Goal: Transaction & Acquisition: Purchase product/service

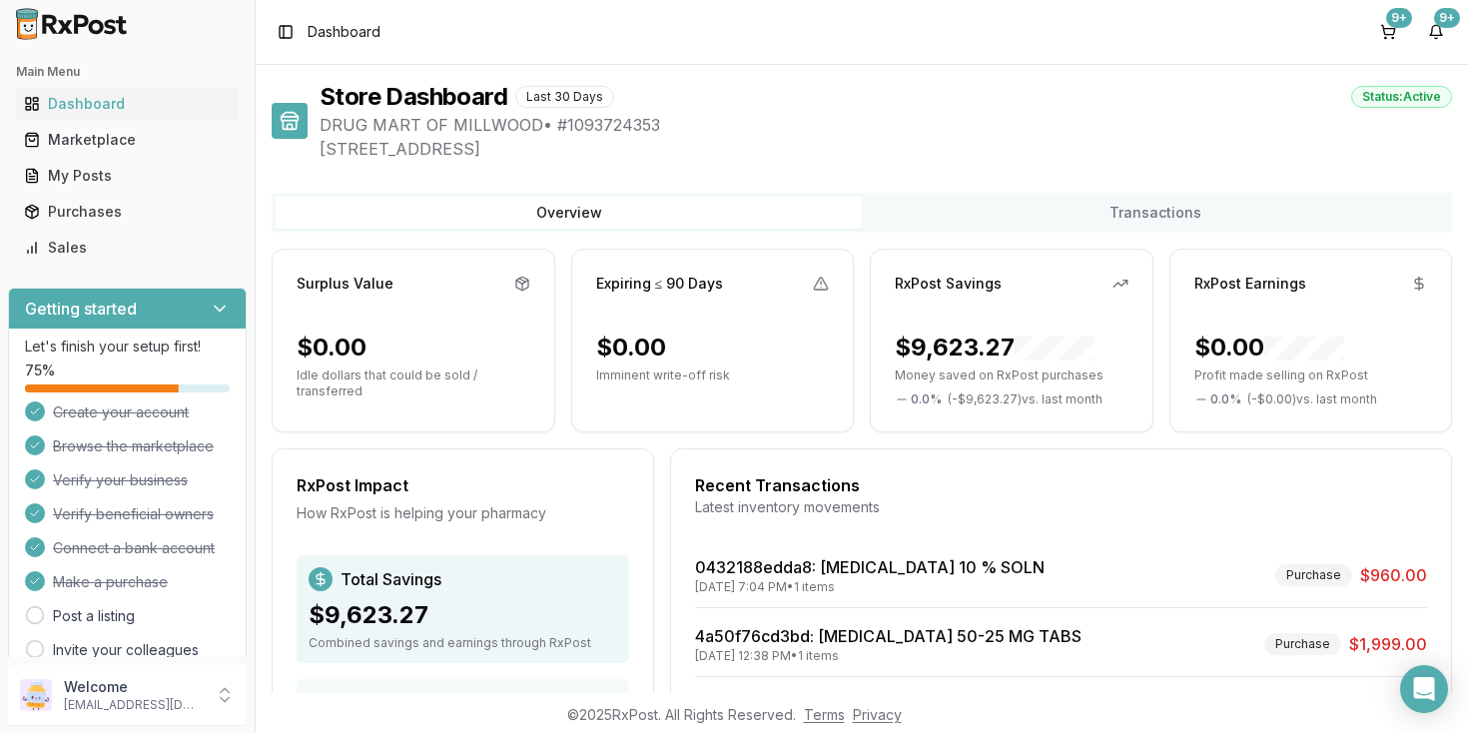
click at [112, 141] on div "Marketplace" at bounding box center [127, 140] width 207 height 20
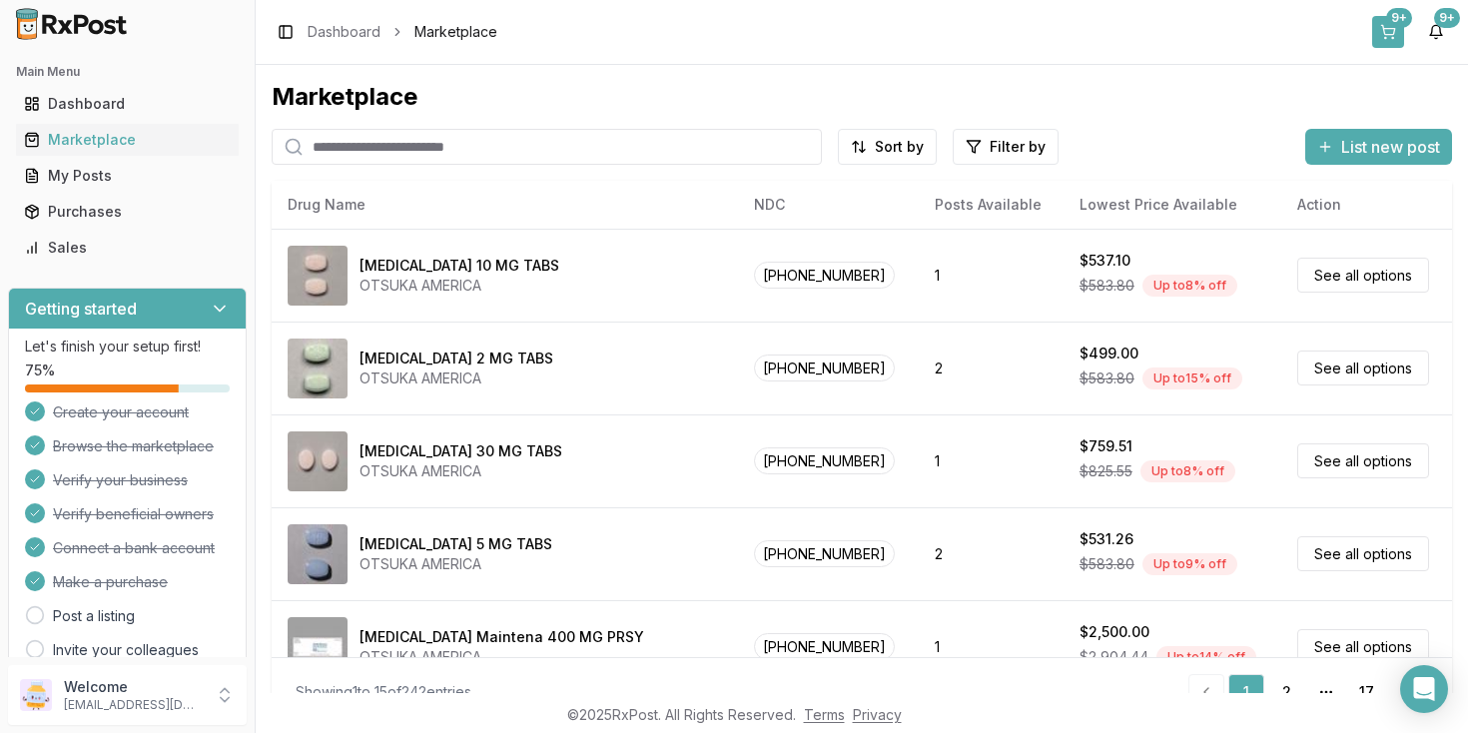
click at [1389, 38] on button "9+" at bounding box center [1388, 32] width 32 height 32
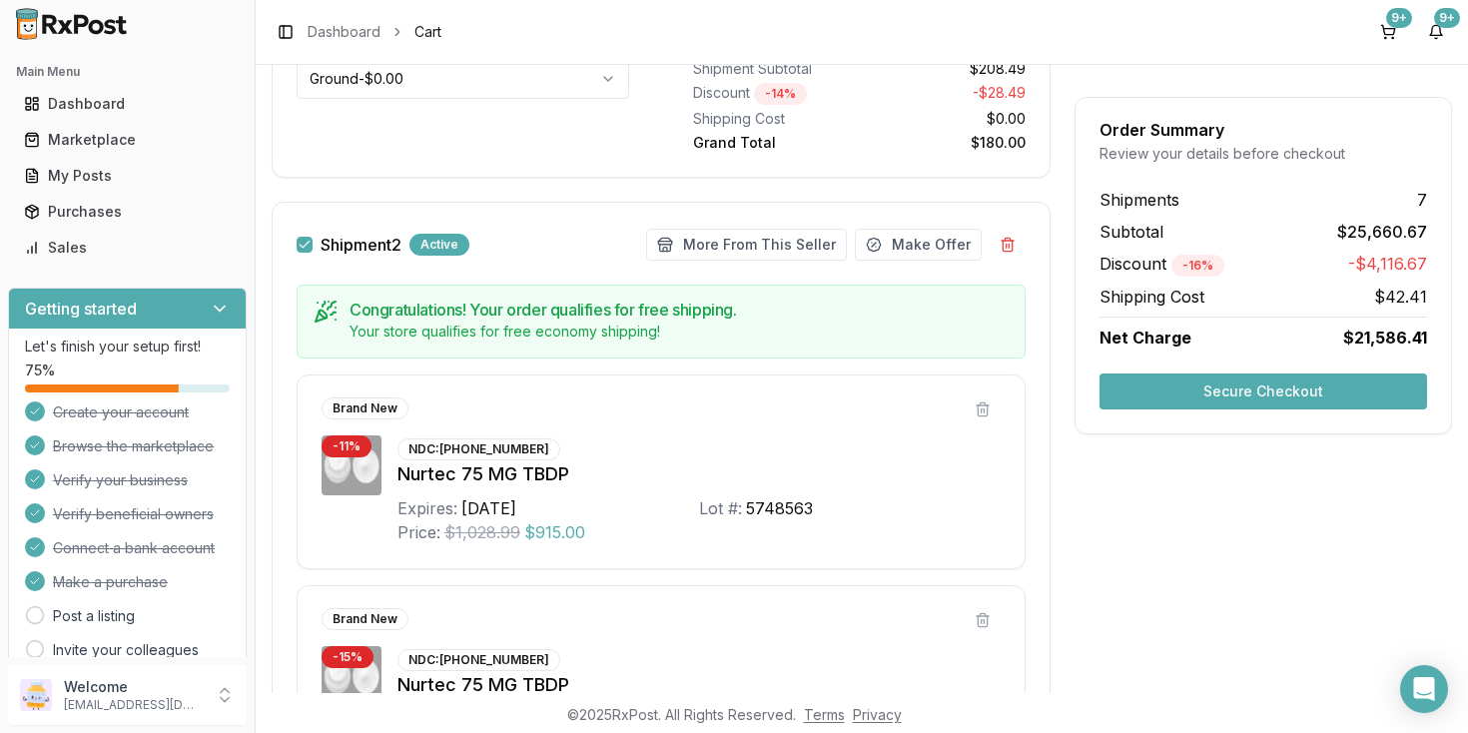
scroll to position [723, 0]
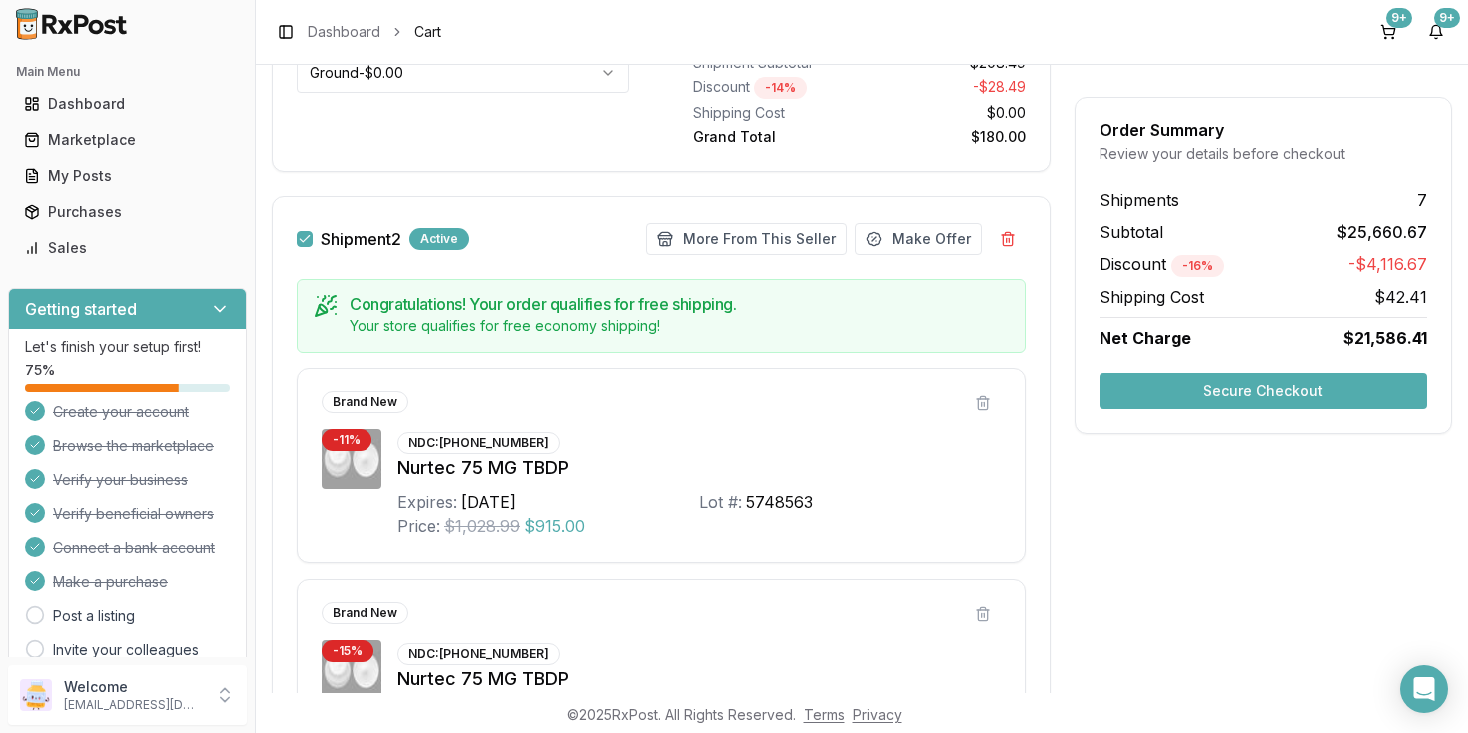
click at [483, 443] on div "NDC: [PHONE_NUMBER]" at bounding box center [478, 443] width 163 height 22
copy div "NDC:"
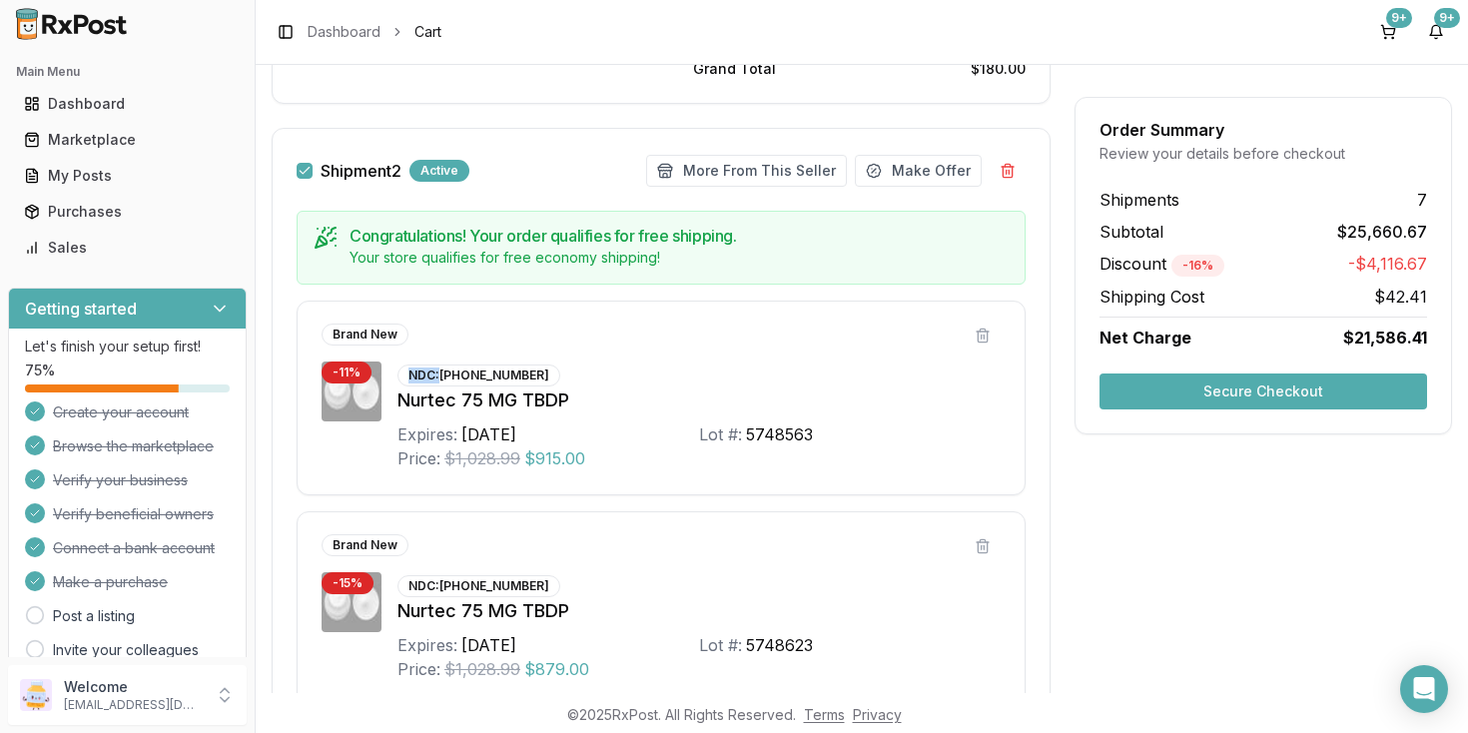
scroll to position [794, 0]
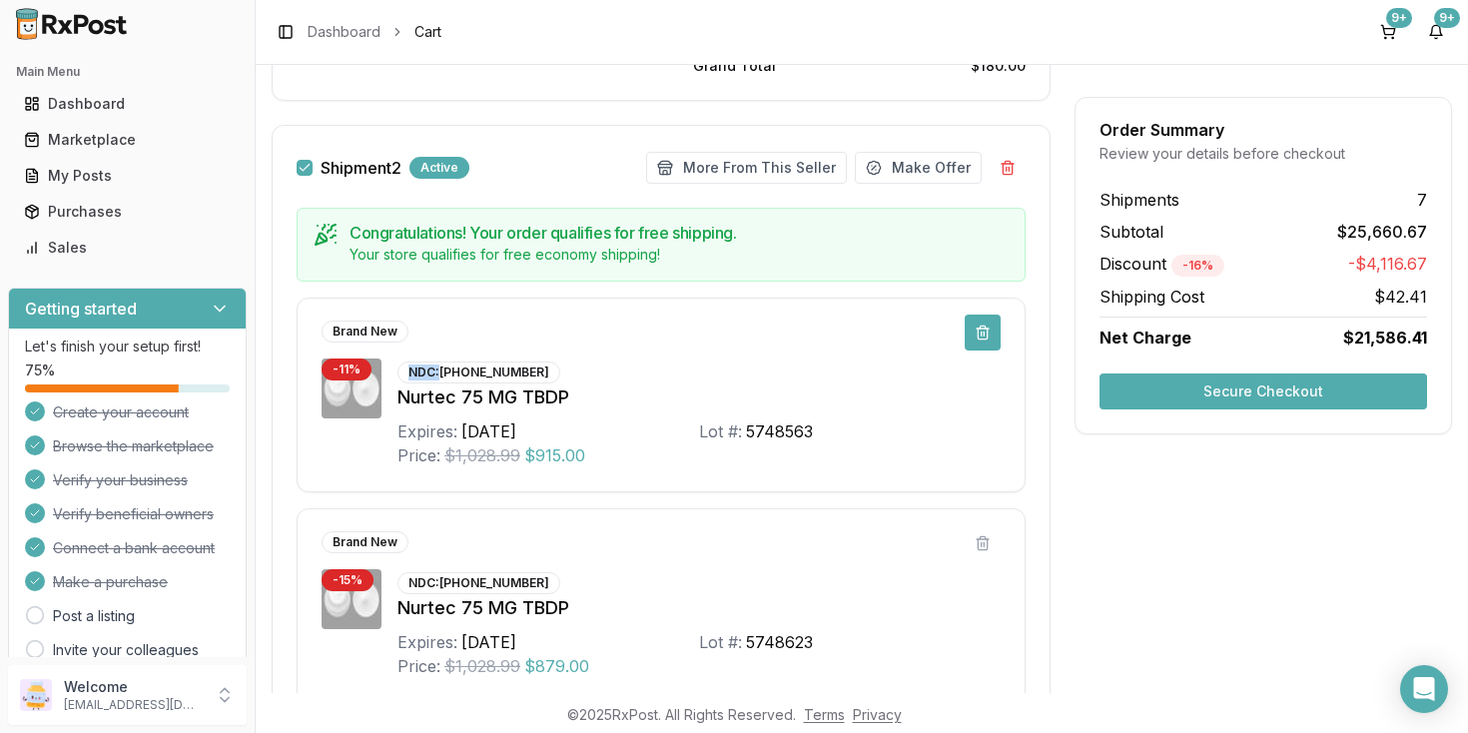
click at [985, 338] on button at bounding box center [982, 332] width 36 height 36
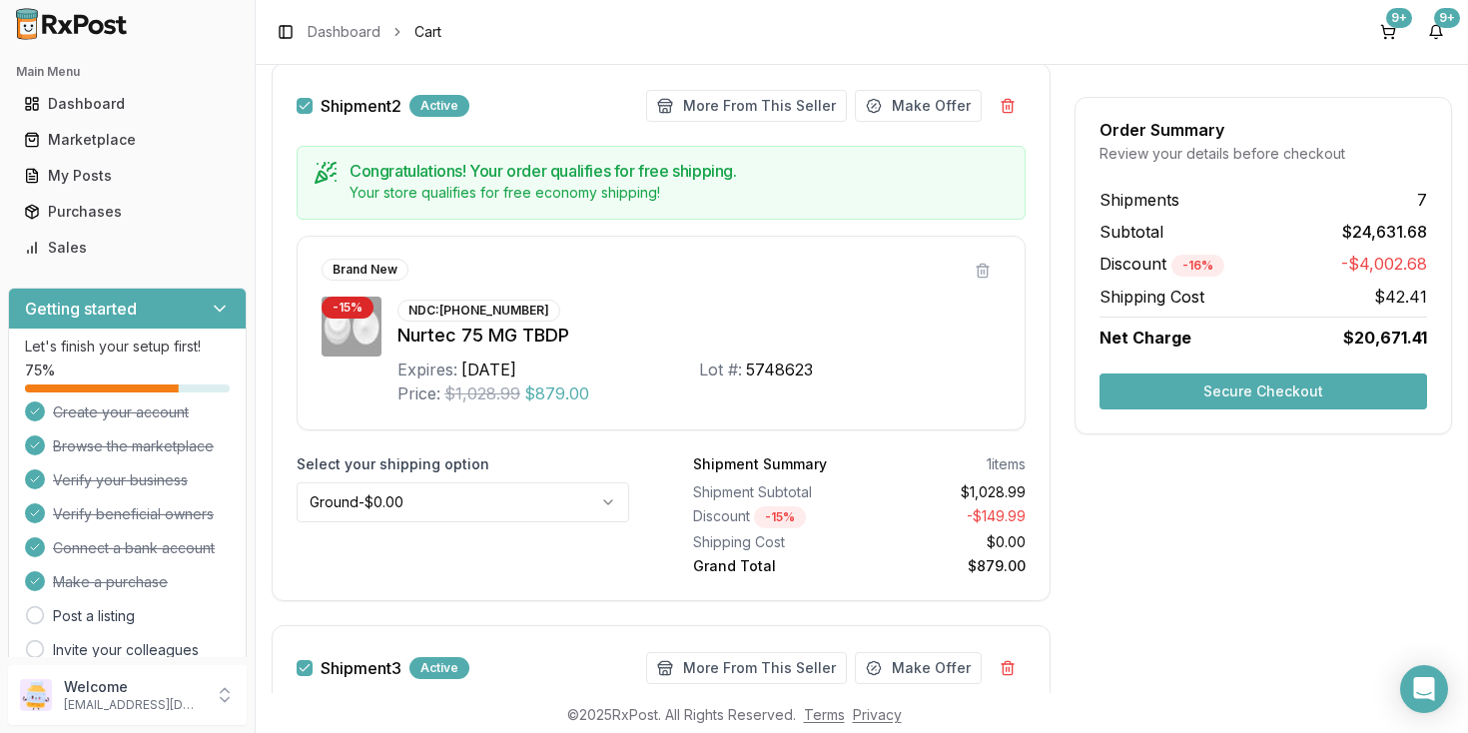
scroll to position [0, 0]
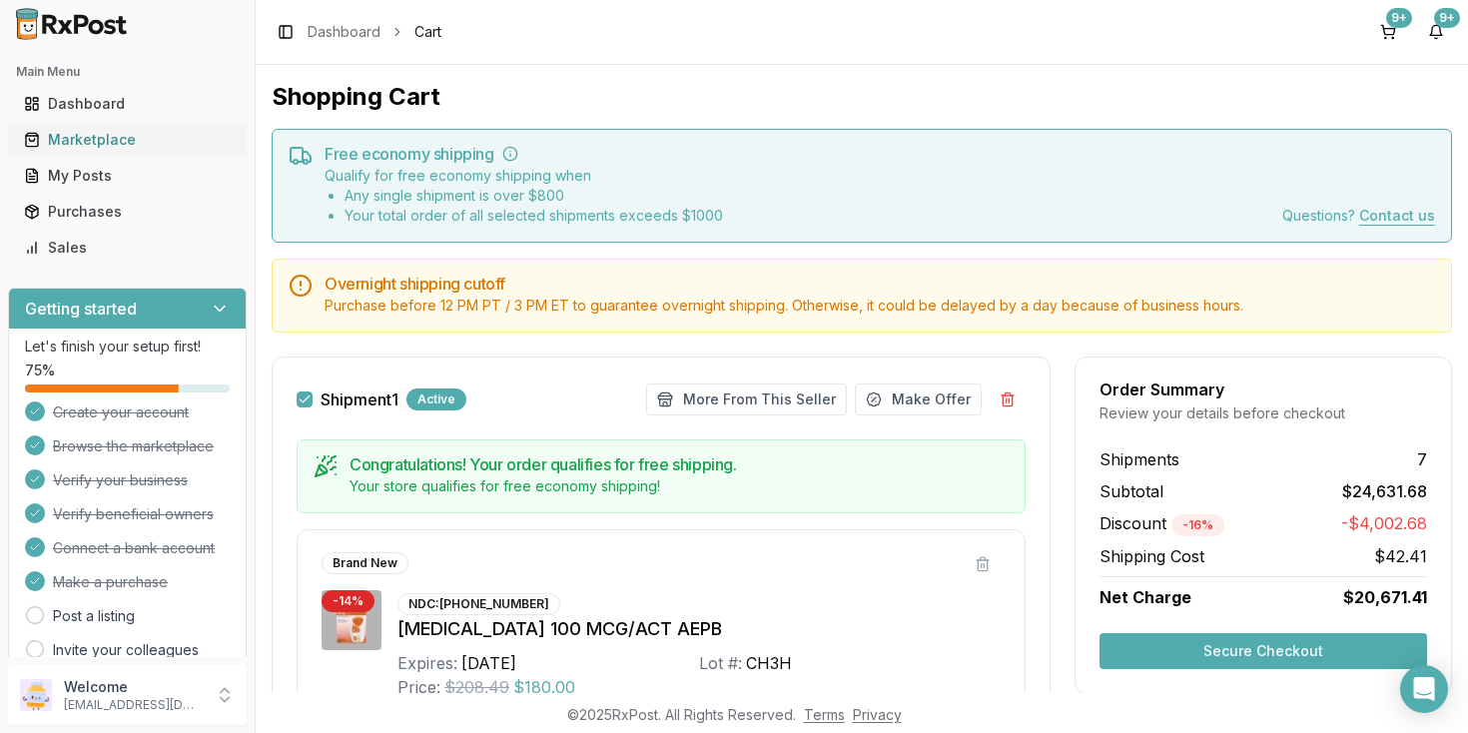
click at [97, 143] on div "Marketplace" at bounding box center [127, 140] width 207 height 20
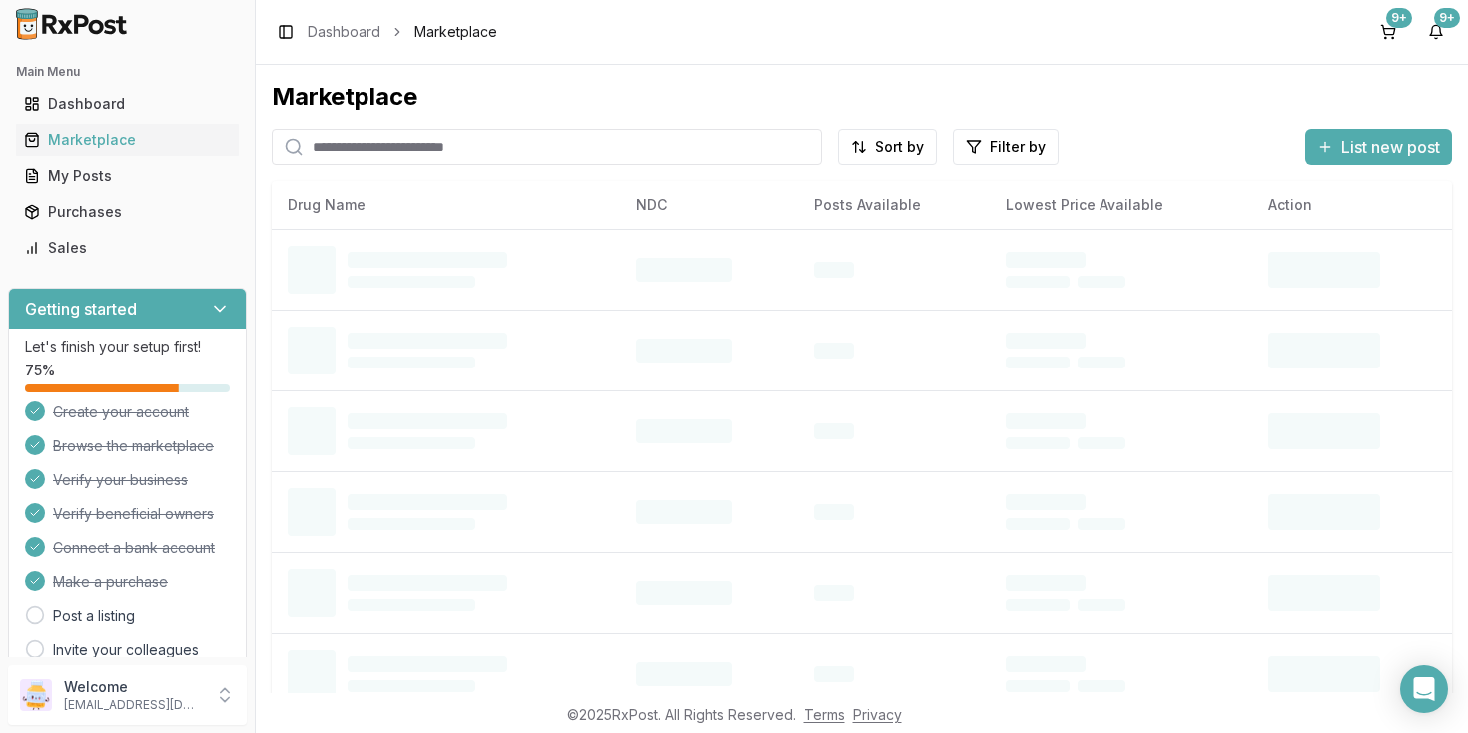
click at [463, 144] on input "search" at bounding box center [547, 147] width 550 height 36
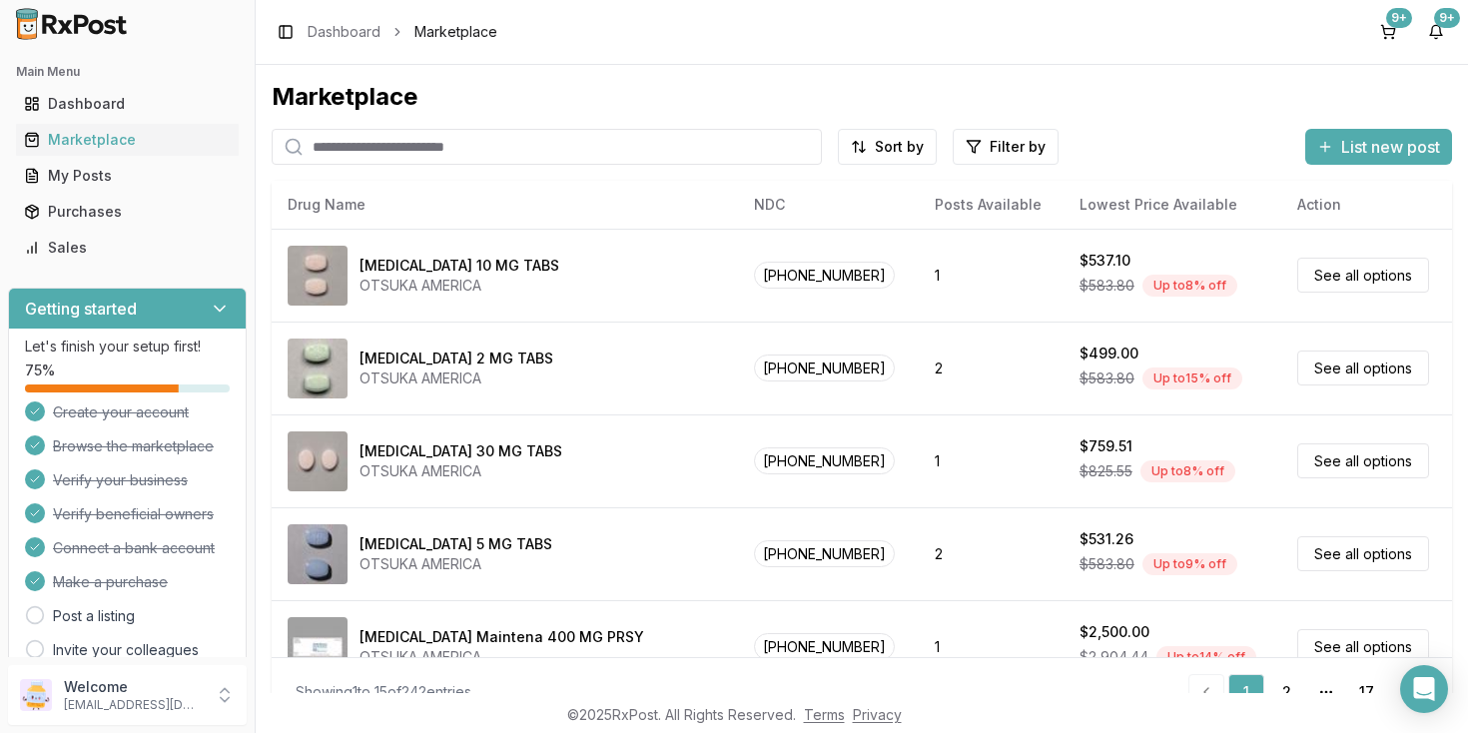
paste input "**********"
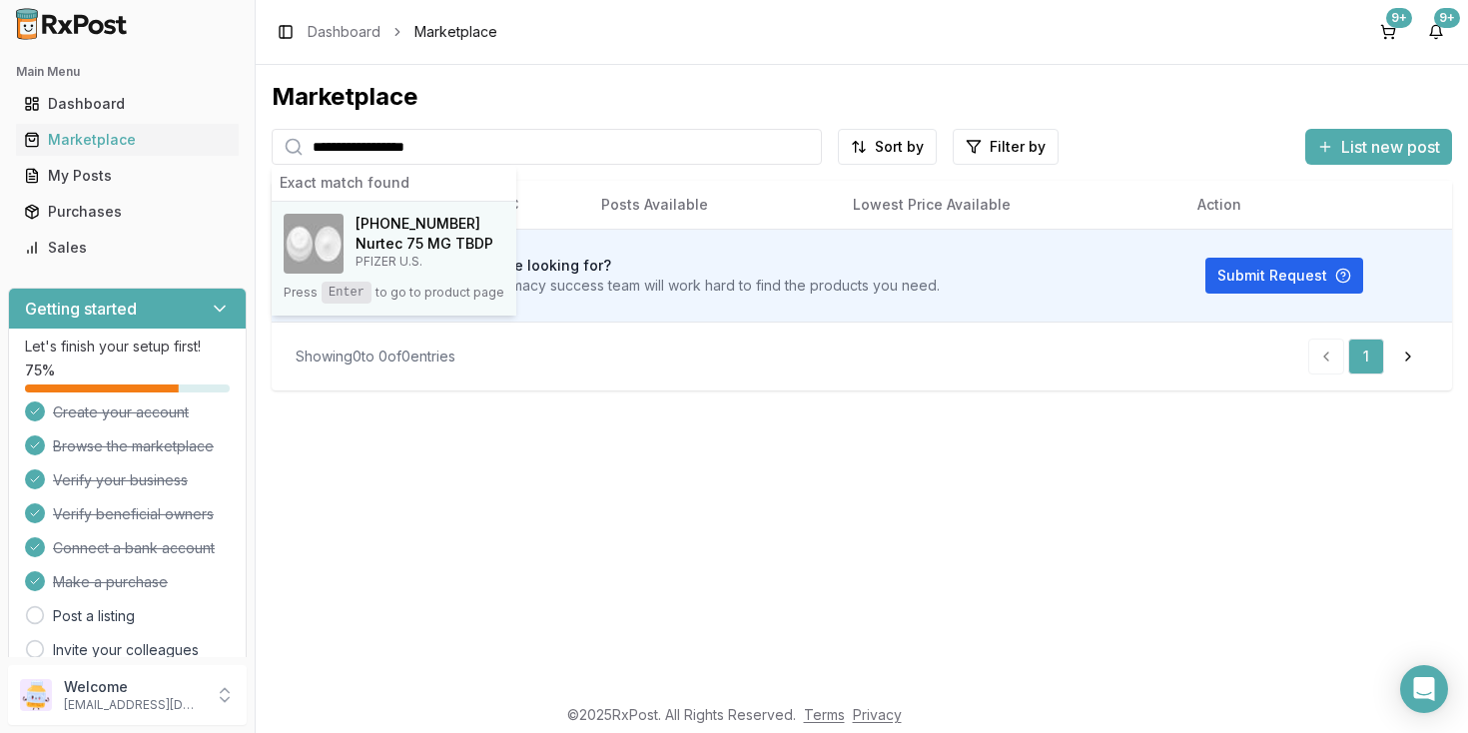
type input "**********"
click at [440, 241] on h4 "Nurtec 75 MG TBDP" at bounding box center [424, 244] width 138 height 20
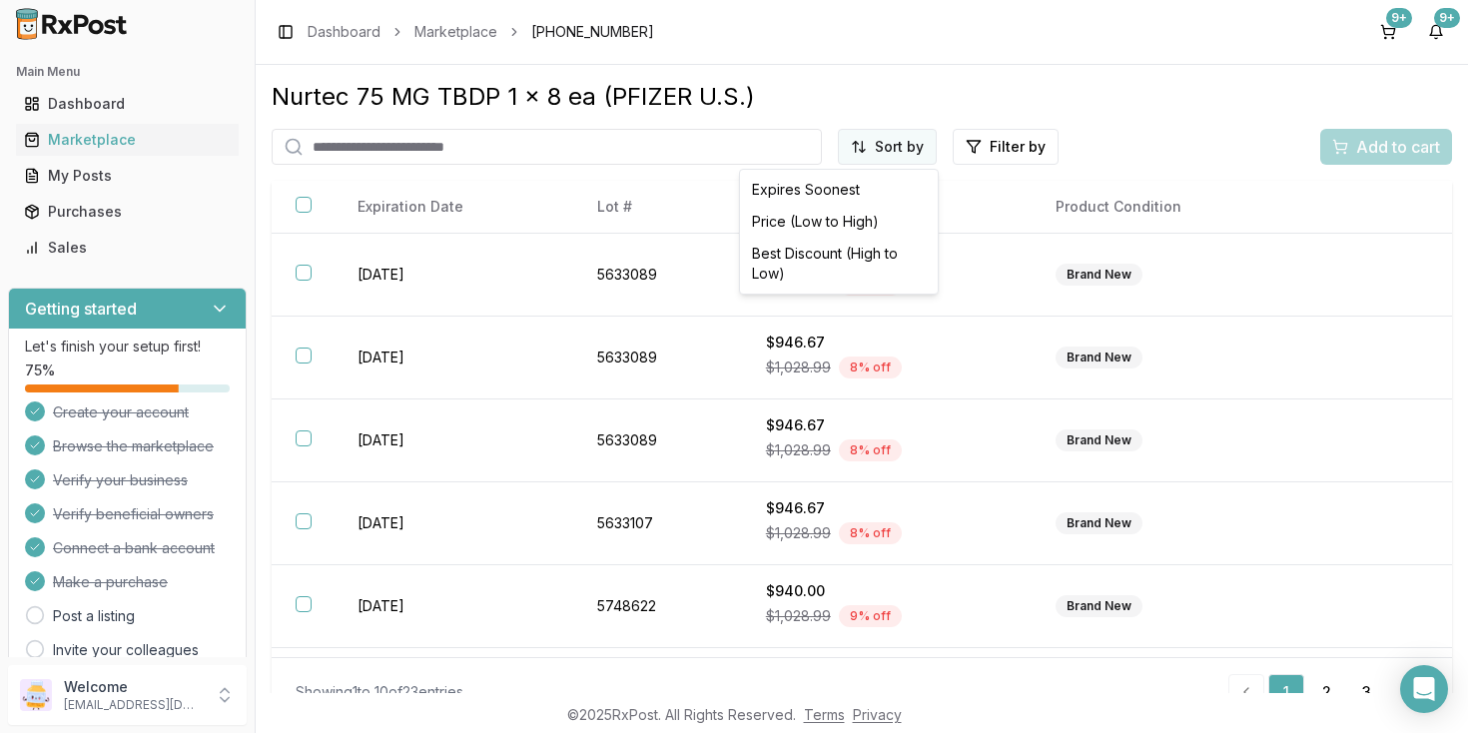
click at [895, 158] on html "Main Menu Dashboard Marketplace My Posts Purchases Sales Getting started Let's …" at bounding box center [734, 366] width 1468 height 733
click at [839, 223] on div "Price (Low to High)" at bounding box center [839, 222] width 190 height 32
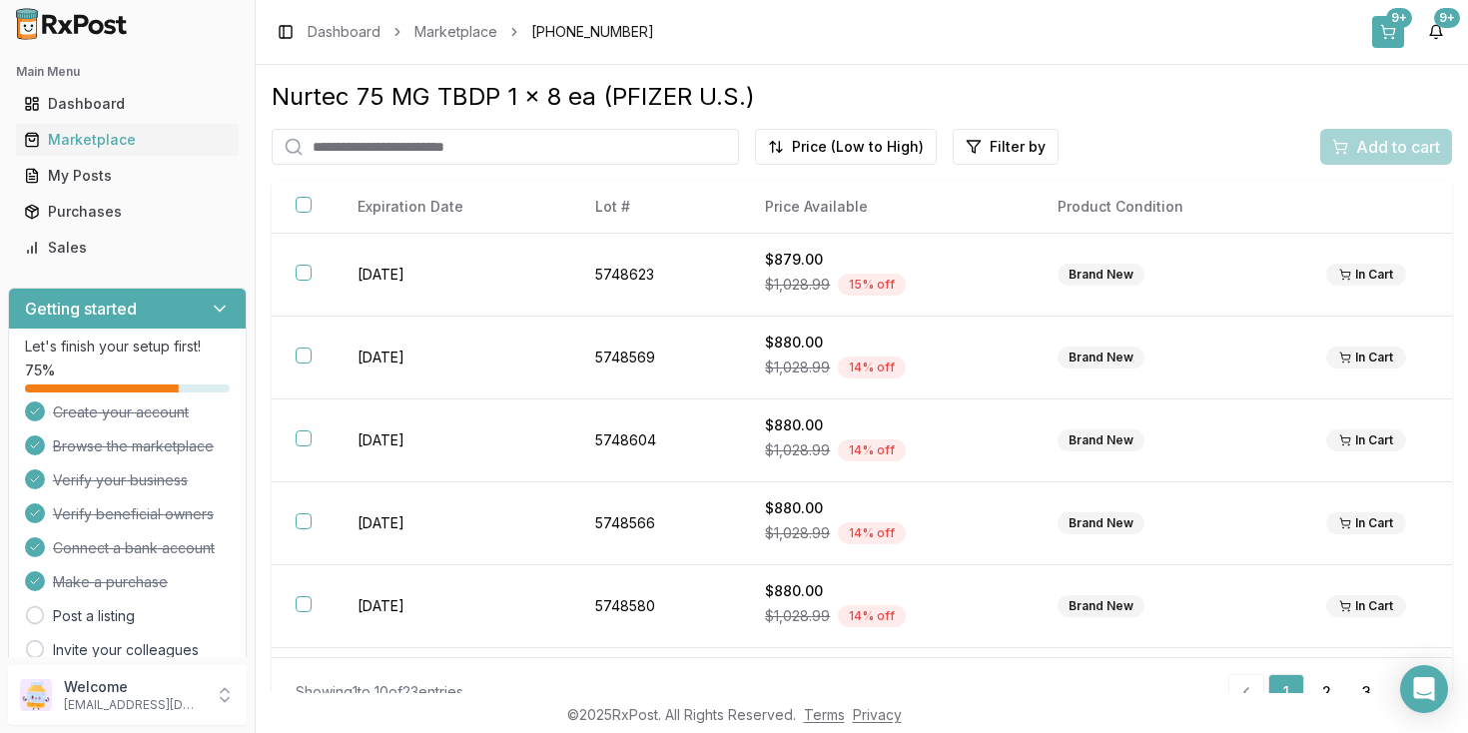
click at [1395, 28] on button "9+" at bounding box center [1388, 32] width 32 height 32
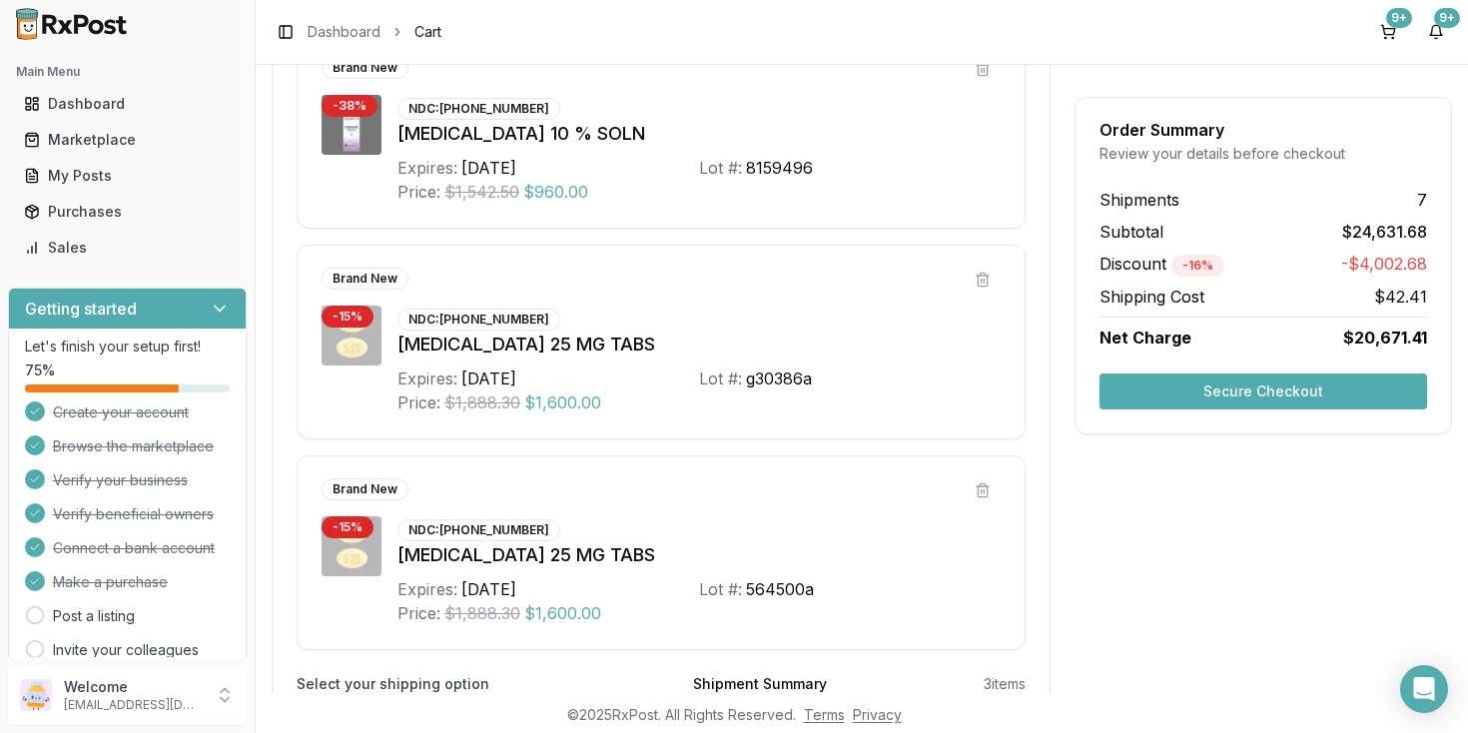
scroll to position [4039, 0]
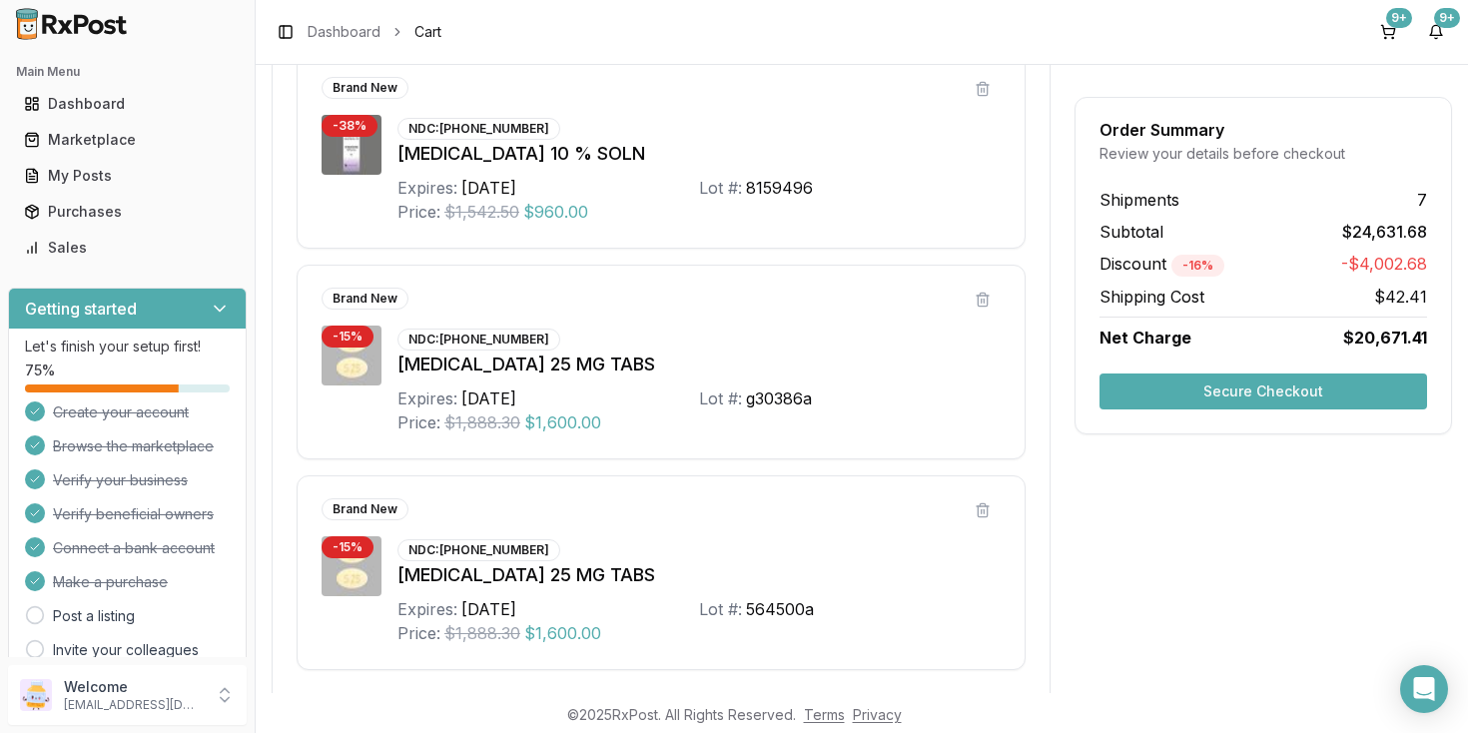
click at [471, 118] on div "NDC: [PHONE_NUMBER]" at bounding box center [478, 129] width 163 height 22
copy div "NDC:"
click at [498, 126] on div "NDC: [PHONE_NUMBER]" at bounding box center [478, 129] width 163 height 22
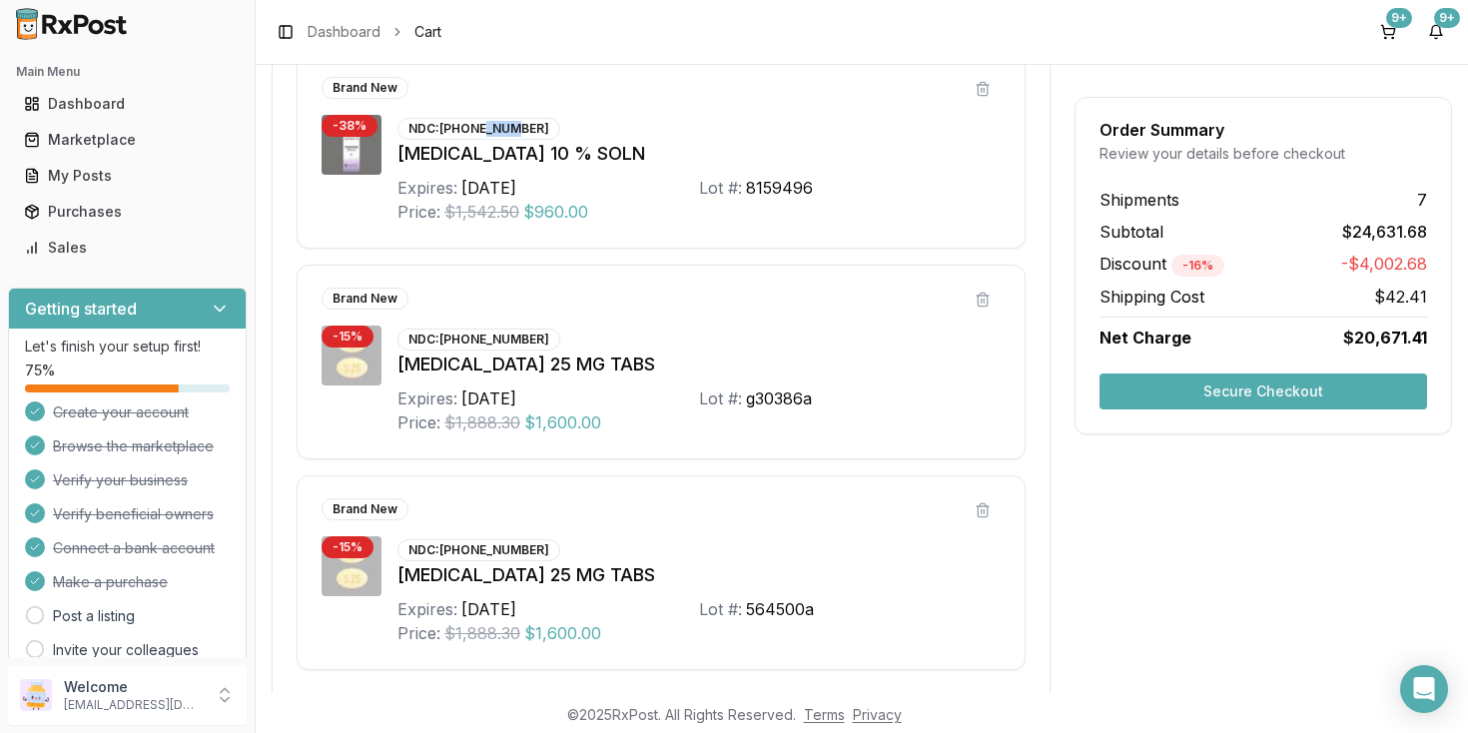
click at [498, 126] on div "NDC: [PHONE_NUMBER]" at bounding box center [478, 129] width 163 height 22
copy div "NDC:"
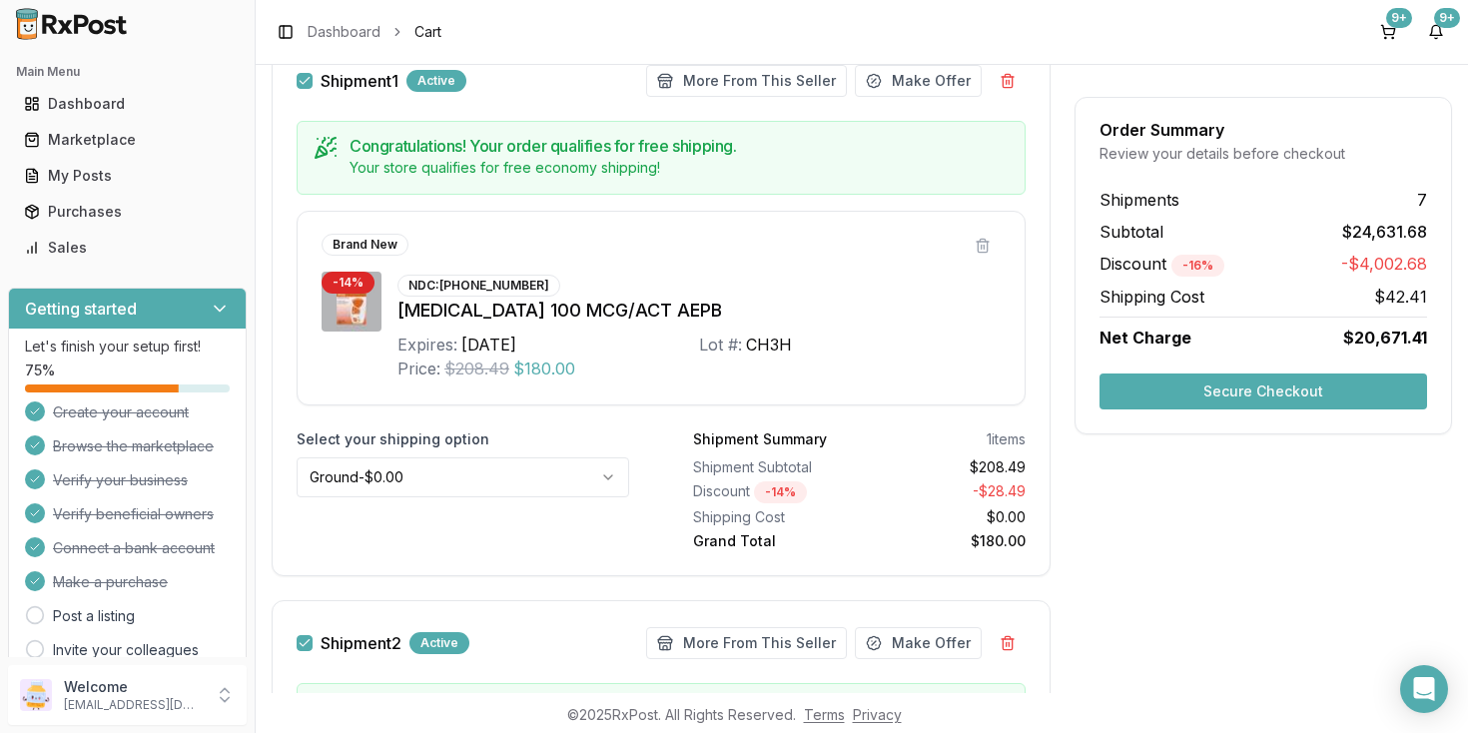
scroll to position [108, 0]
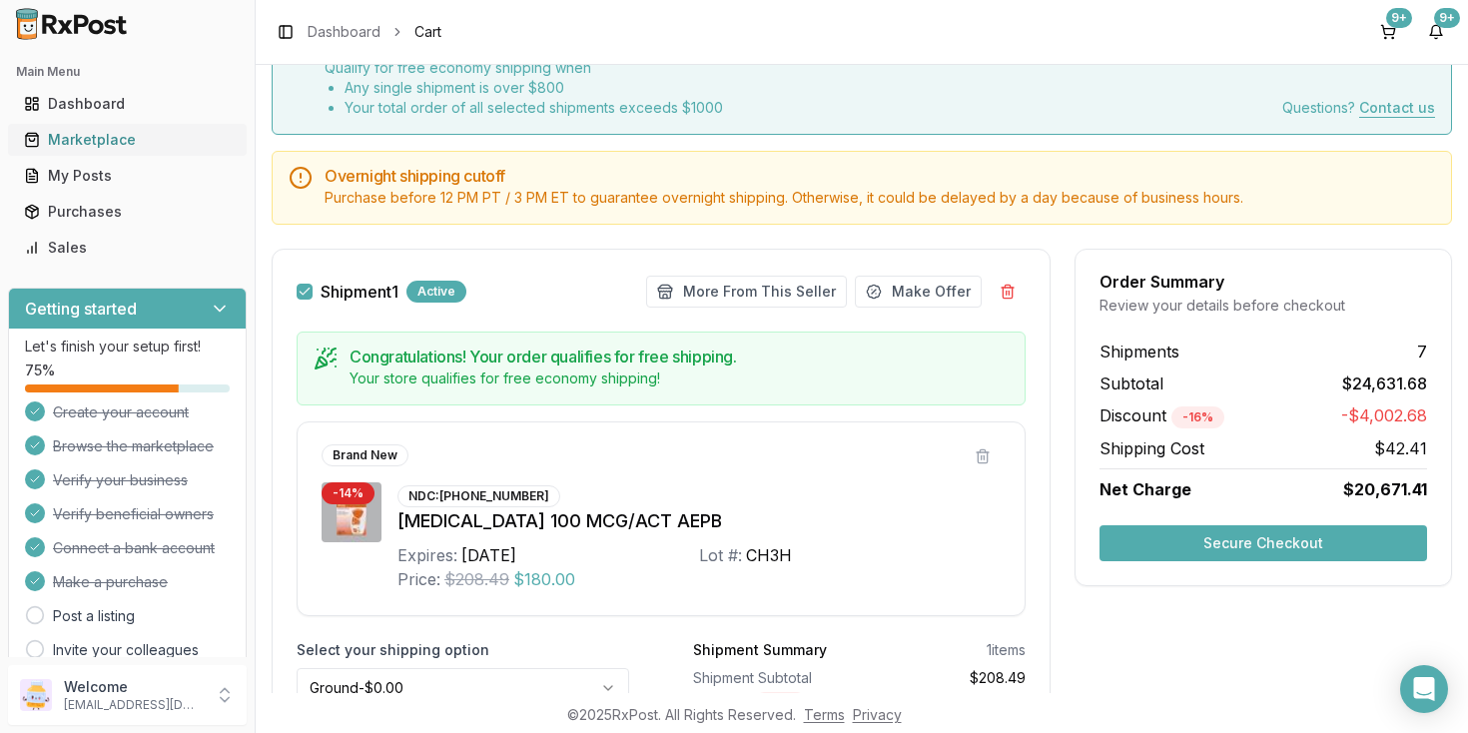
click at [110, 142] on div "Marketplace" at bounding box center [127, 140] width 207 height 20
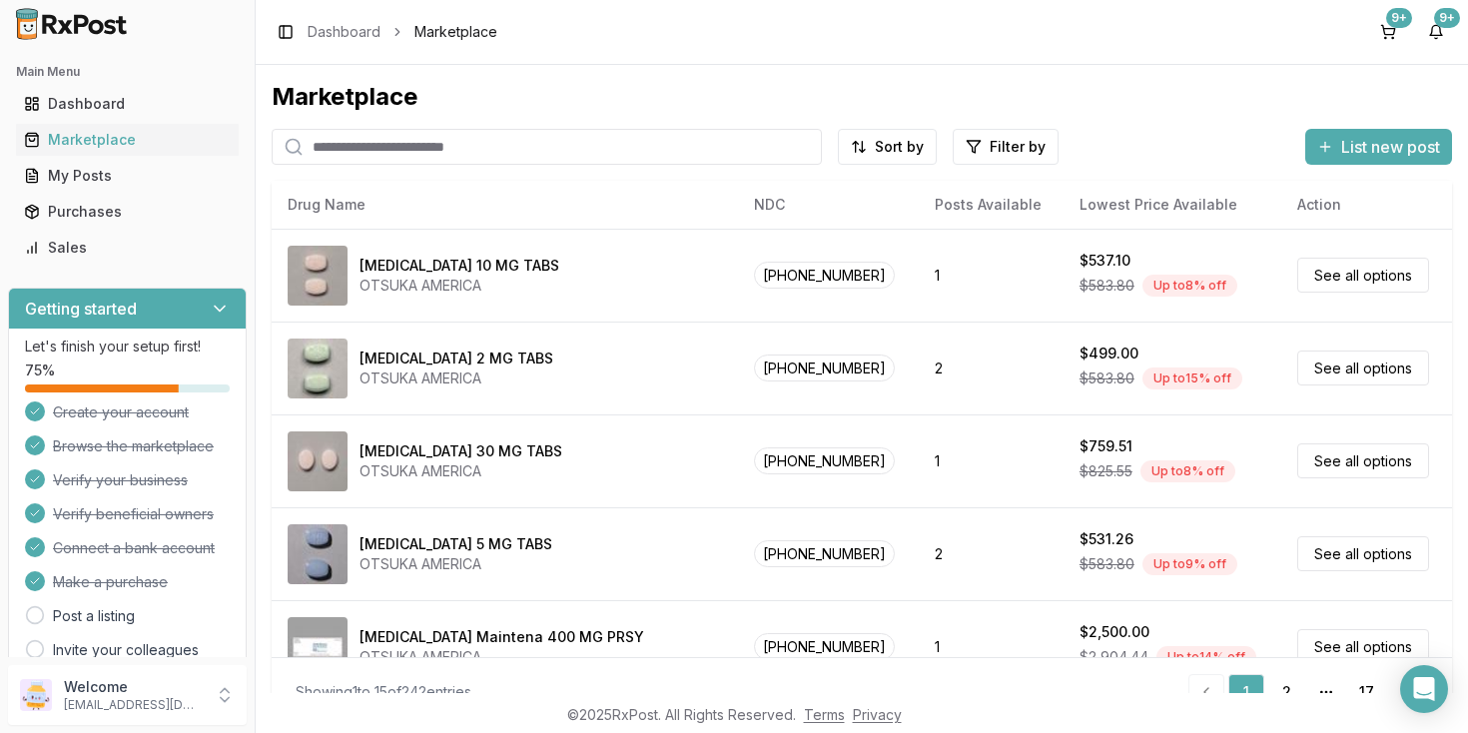
click at [482, 147] on input "search" at bounding box center [547, 147] width 550 height 36
paste input "**********"
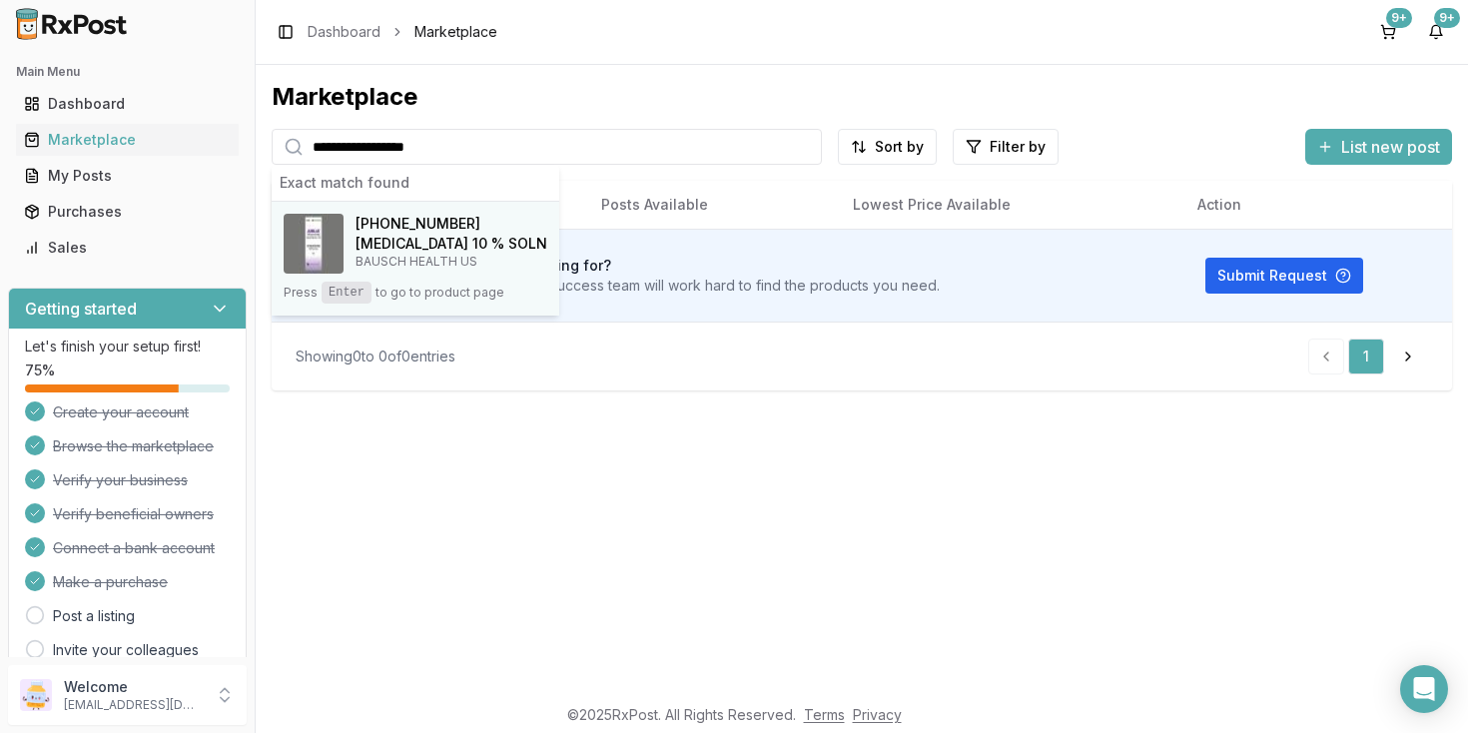
type input "**********"
click at [439, 239] on h4 "[MEDICAL_DATA] 10 % SOLN" at bounding box center [451, 244] width 192 height 20
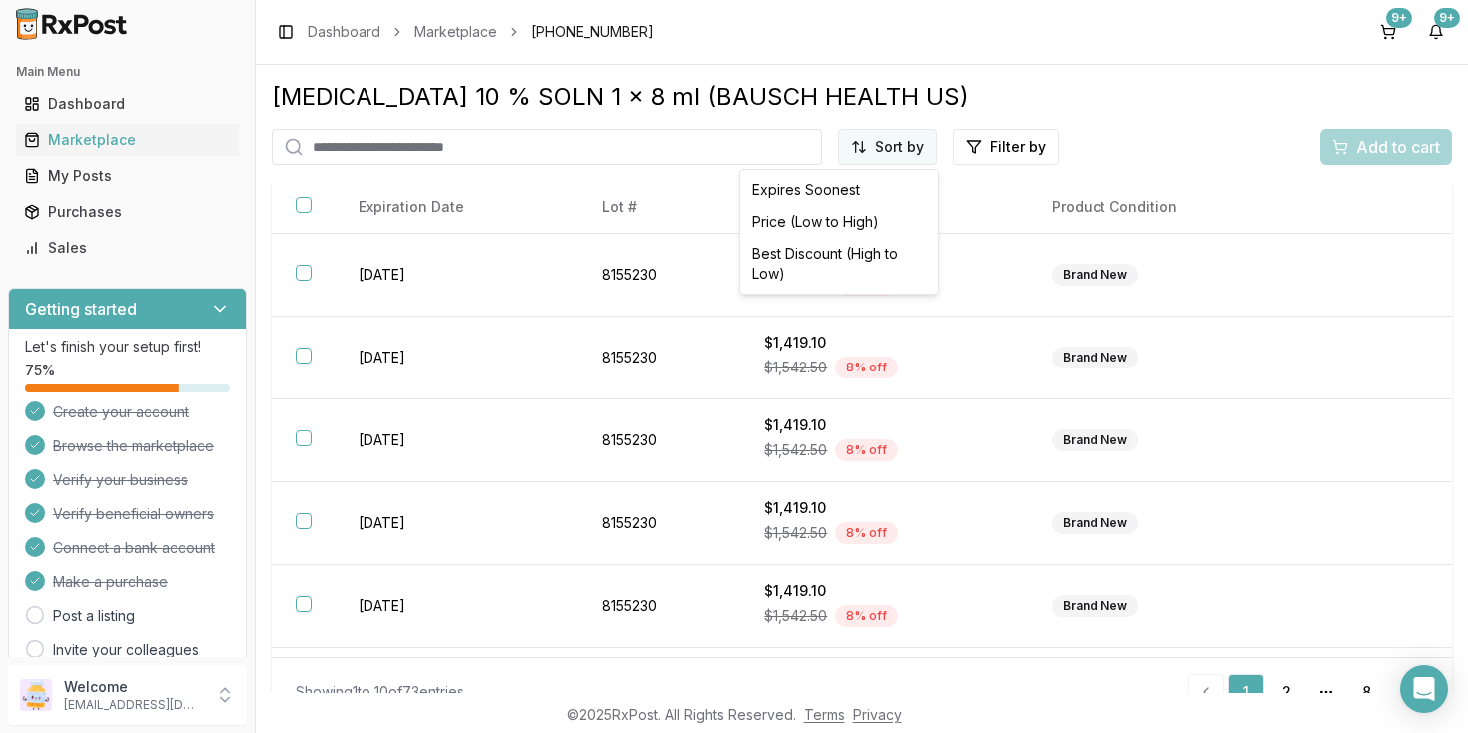
click at [905, 145] on html "Main Menu Dashboard Marketplace My Posts Purchases Sales Getting started Let's …" at bounding box center [734, 366] width 1468 height 733
click at [824, 219] on div "Price (Low to High)" at bounding box center [839, 222] width 190 height 32
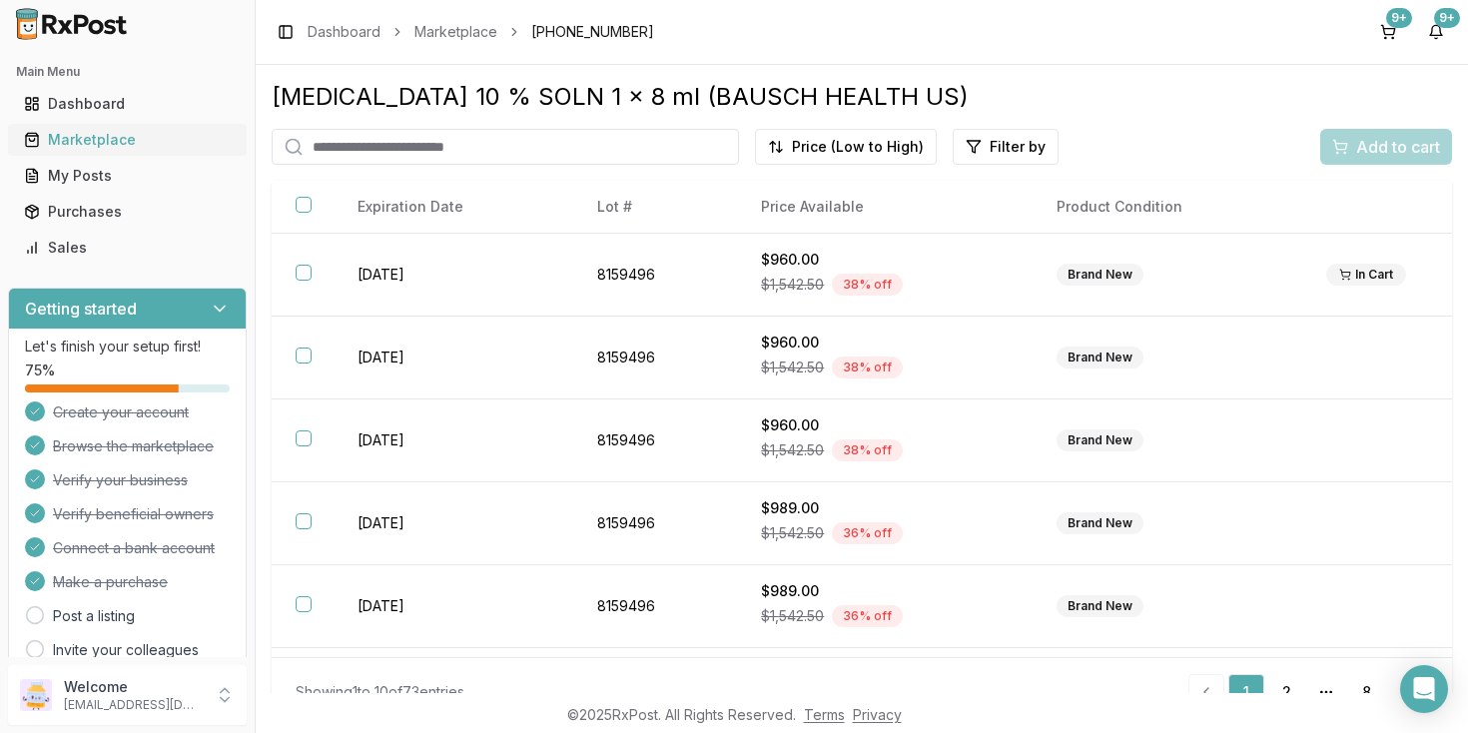
click at [75, 143] on div "Marketplace" at bounding box center [127, 140] width 207 height 20
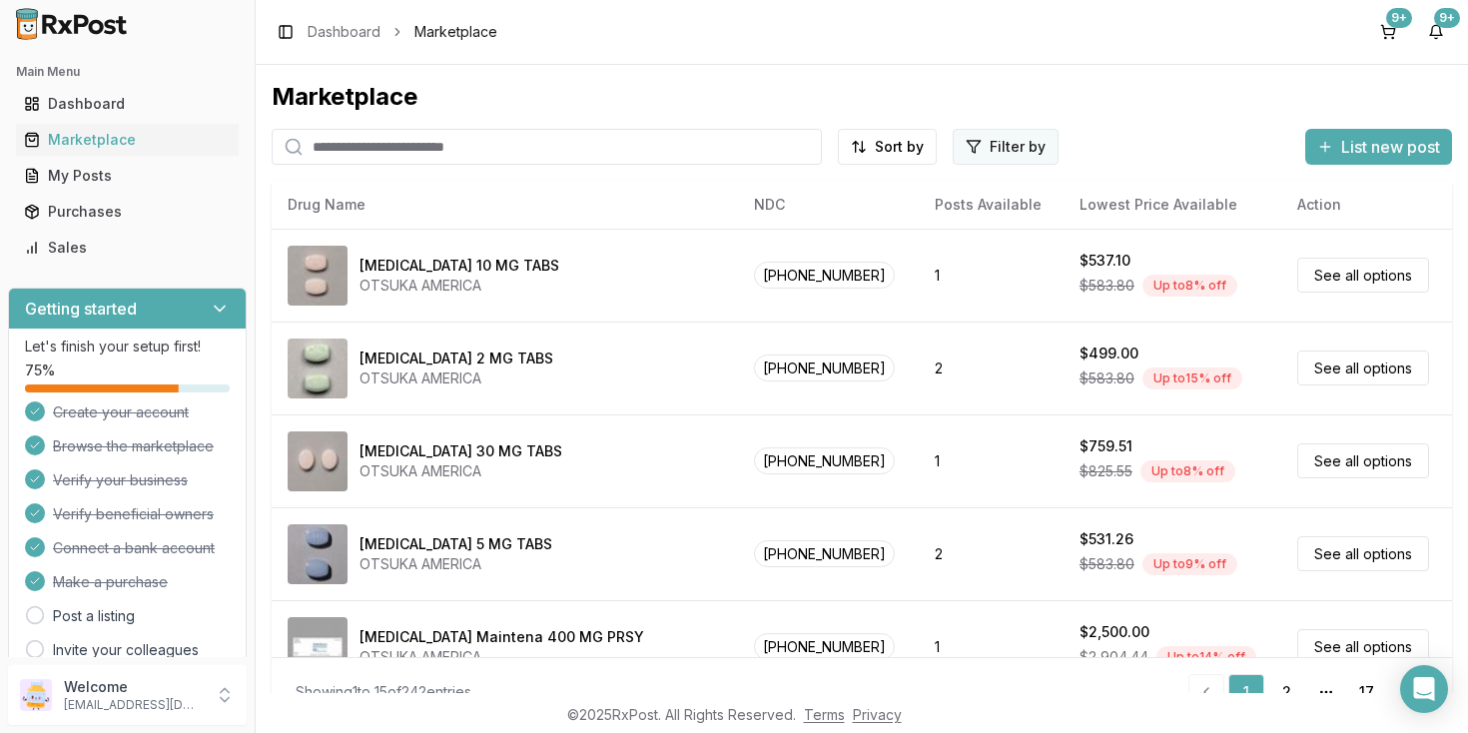
click at [985, 153] on html "Main Menu Dashboard Marketplace My Posts Purchases Sales Getting started Let's …" at bounding box center [734, 366] width 1468 height 733
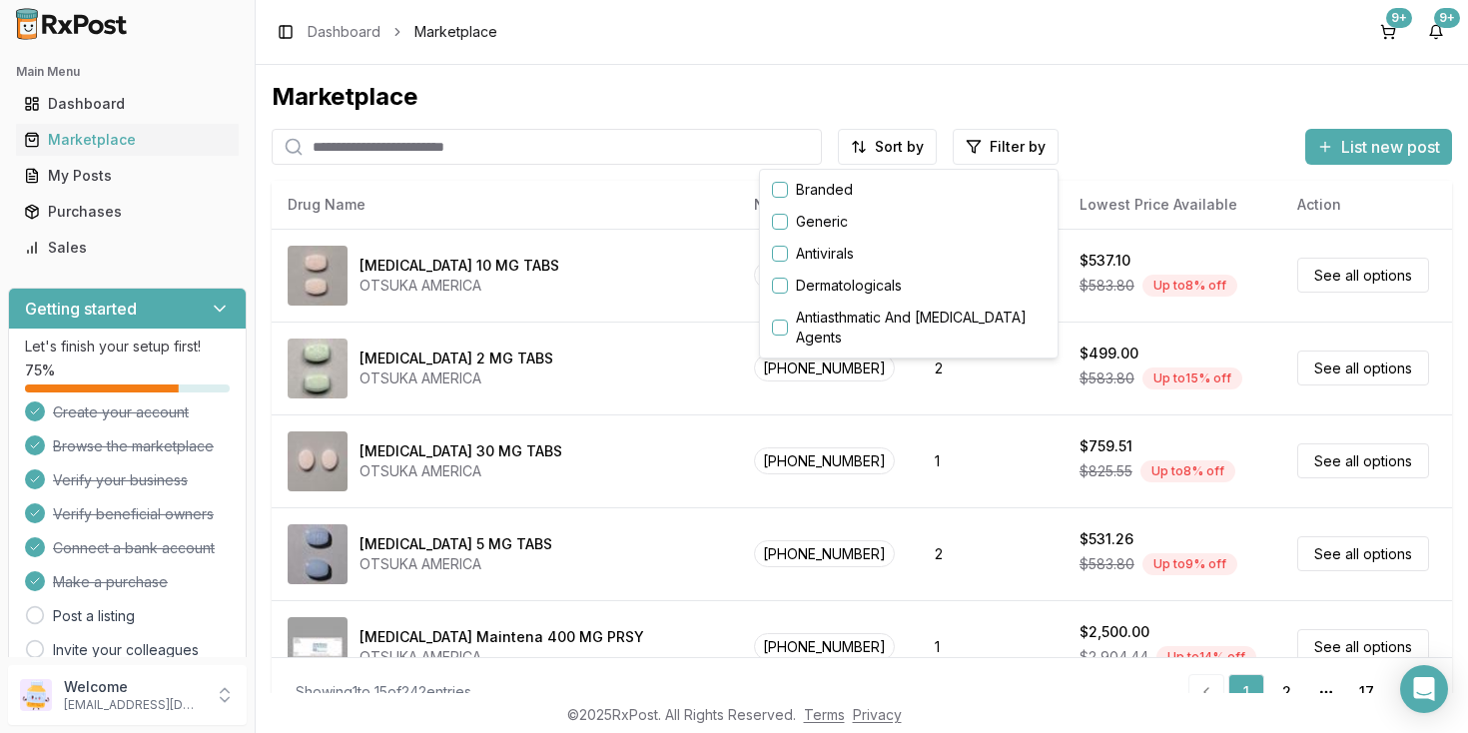
click at [781, 194] on button "button" at bounding box center [780, 190] width 16 height 16
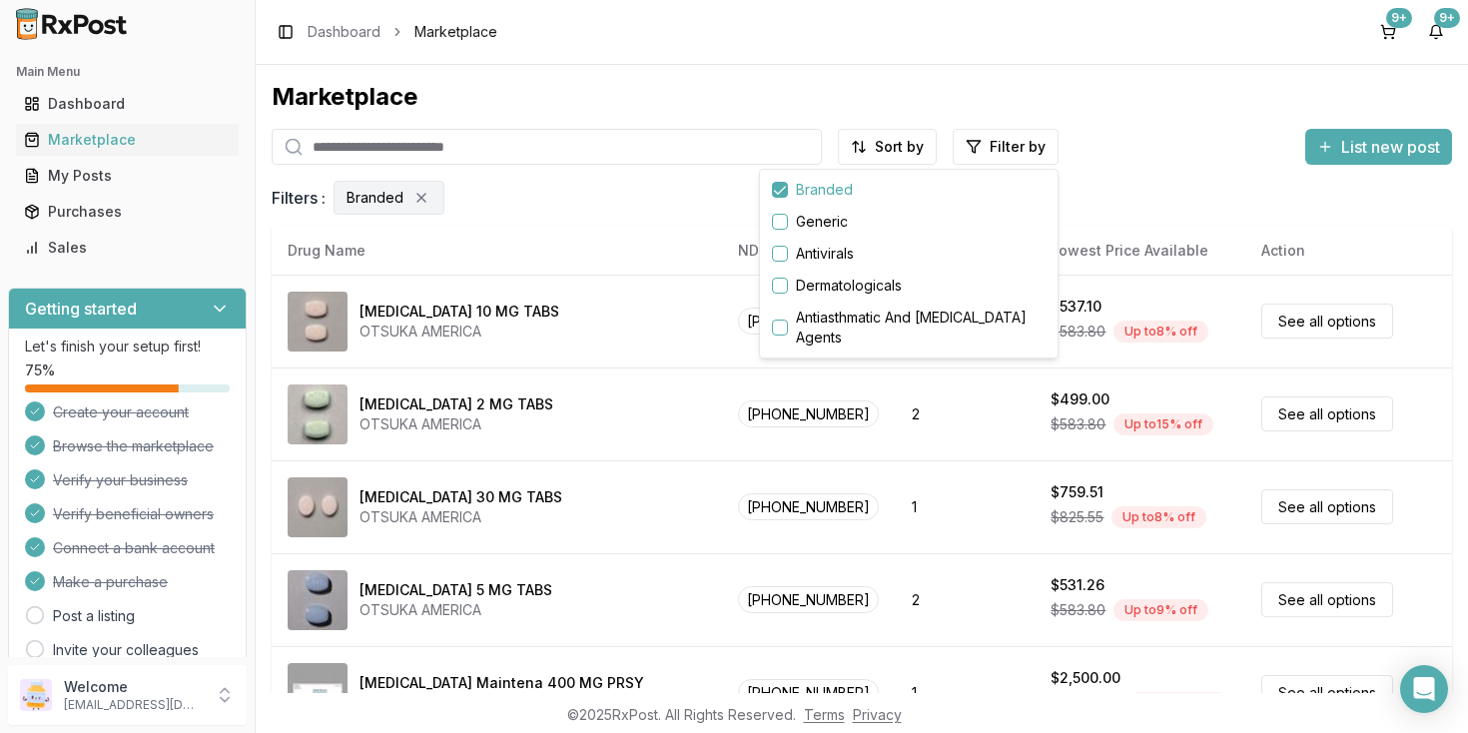
click at [881, 148] on html "Main Menu Dashboard Marketplace My Posts Purchases Sales Getting started Let's …" at bounding box center [734, 366] width 1468 height 733
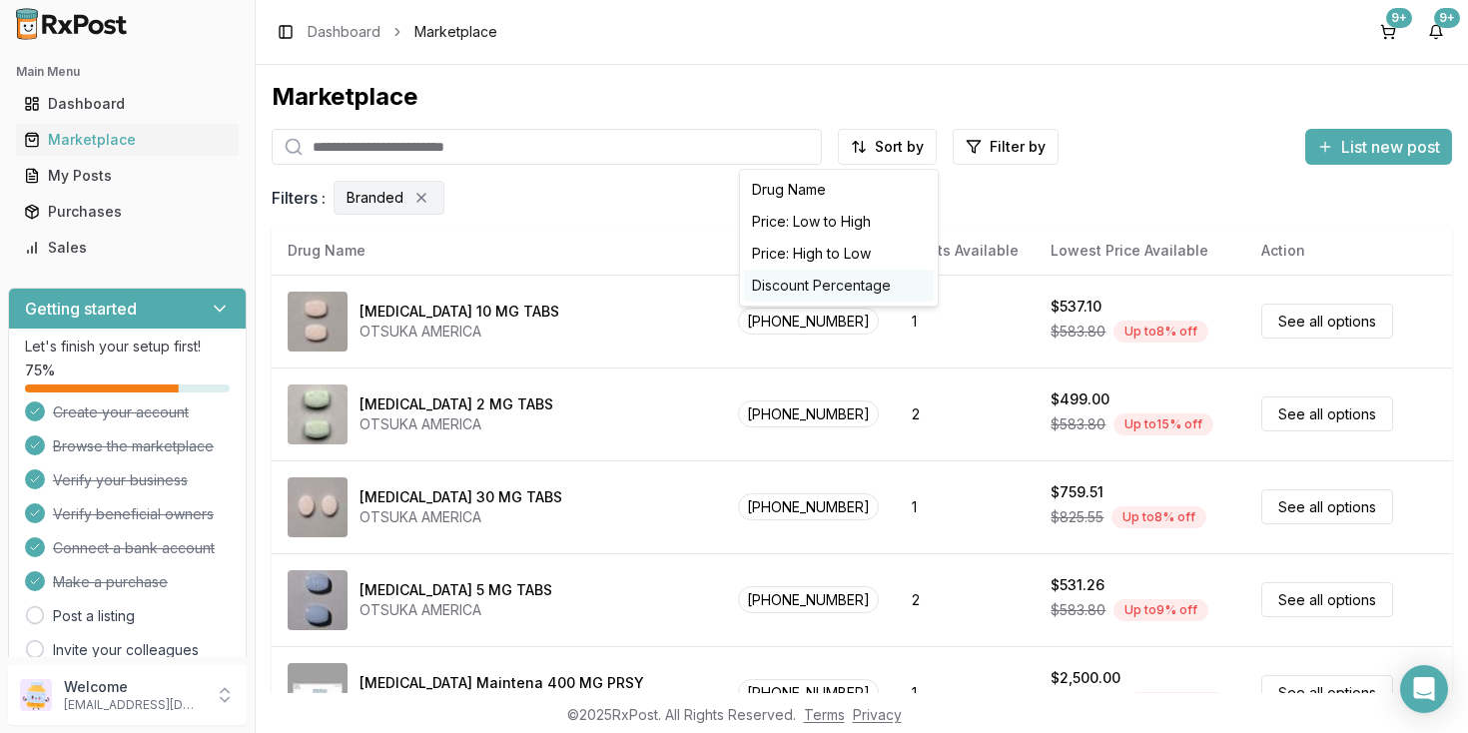
click at [829, 297] on div "Discount Percentage" at bounding box center [839, 286] width 190 height 32
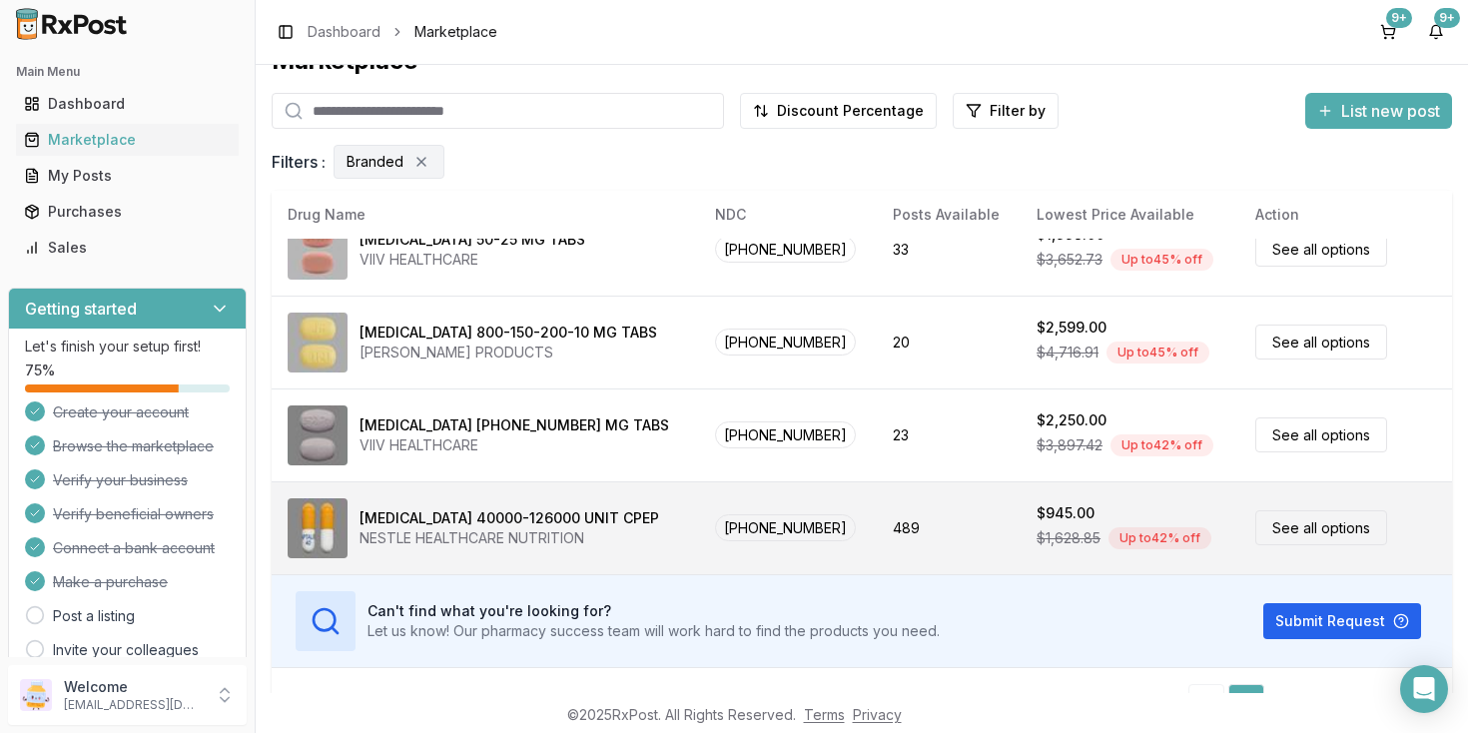
scroll to position [80, 0]
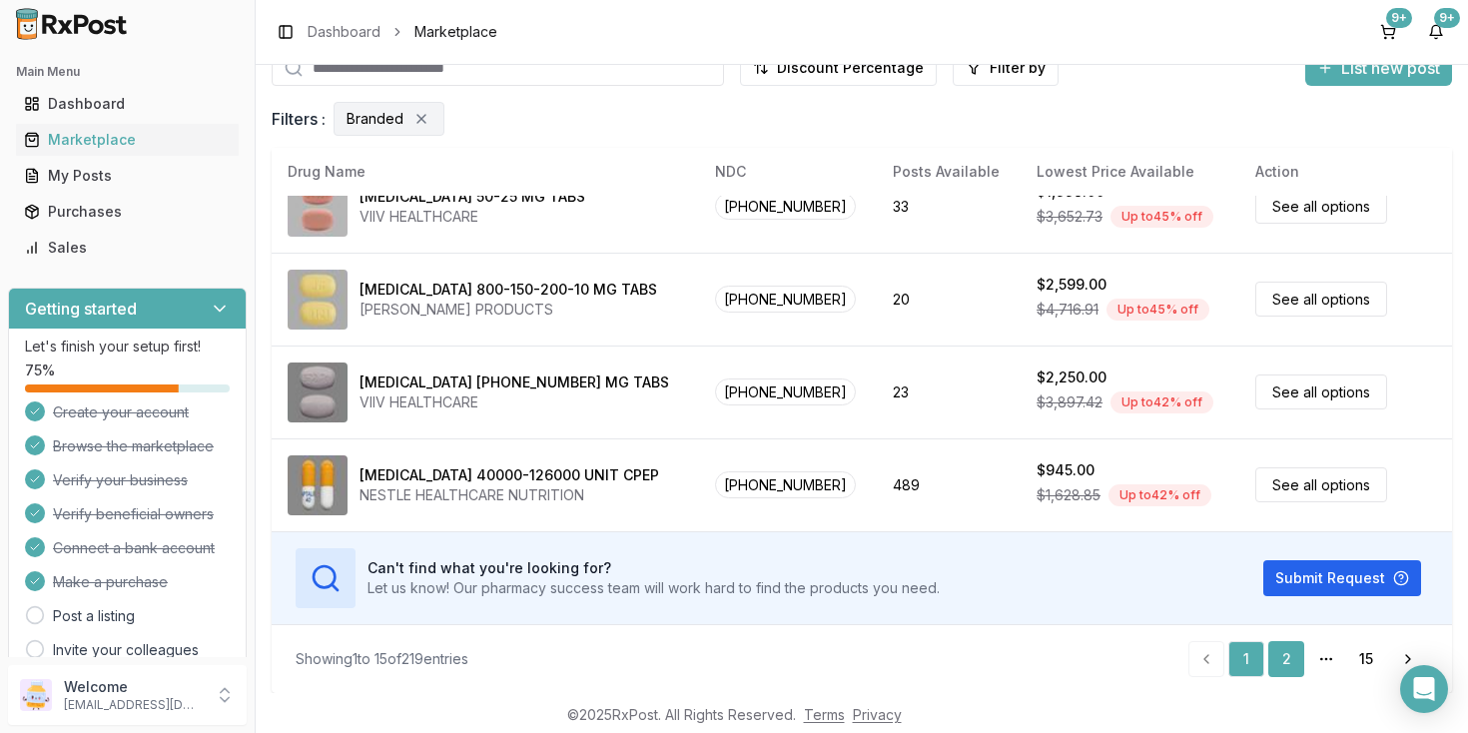
click at [1286, 659] on link "2" at bounding box center [1286, 659] width 36 height 36
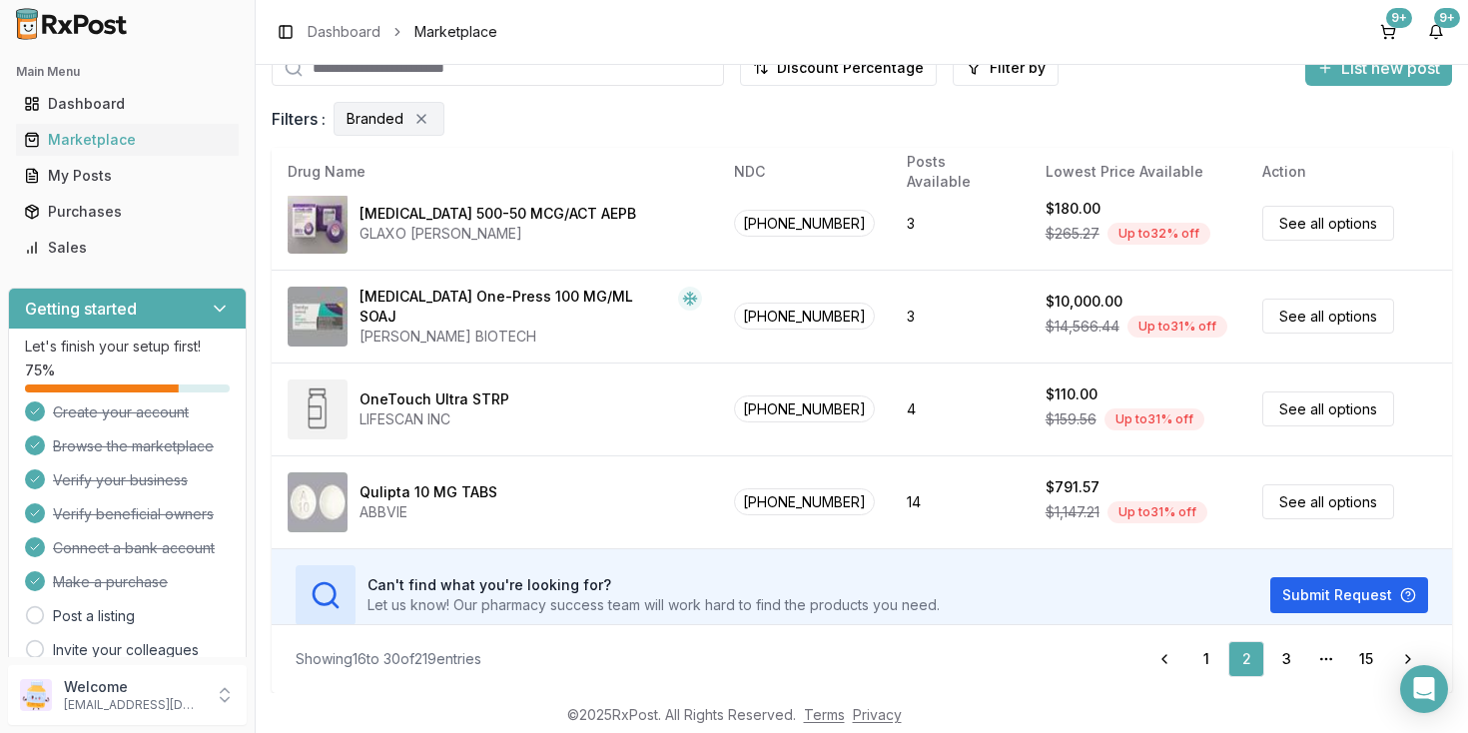
scroll to position [1057, 0]
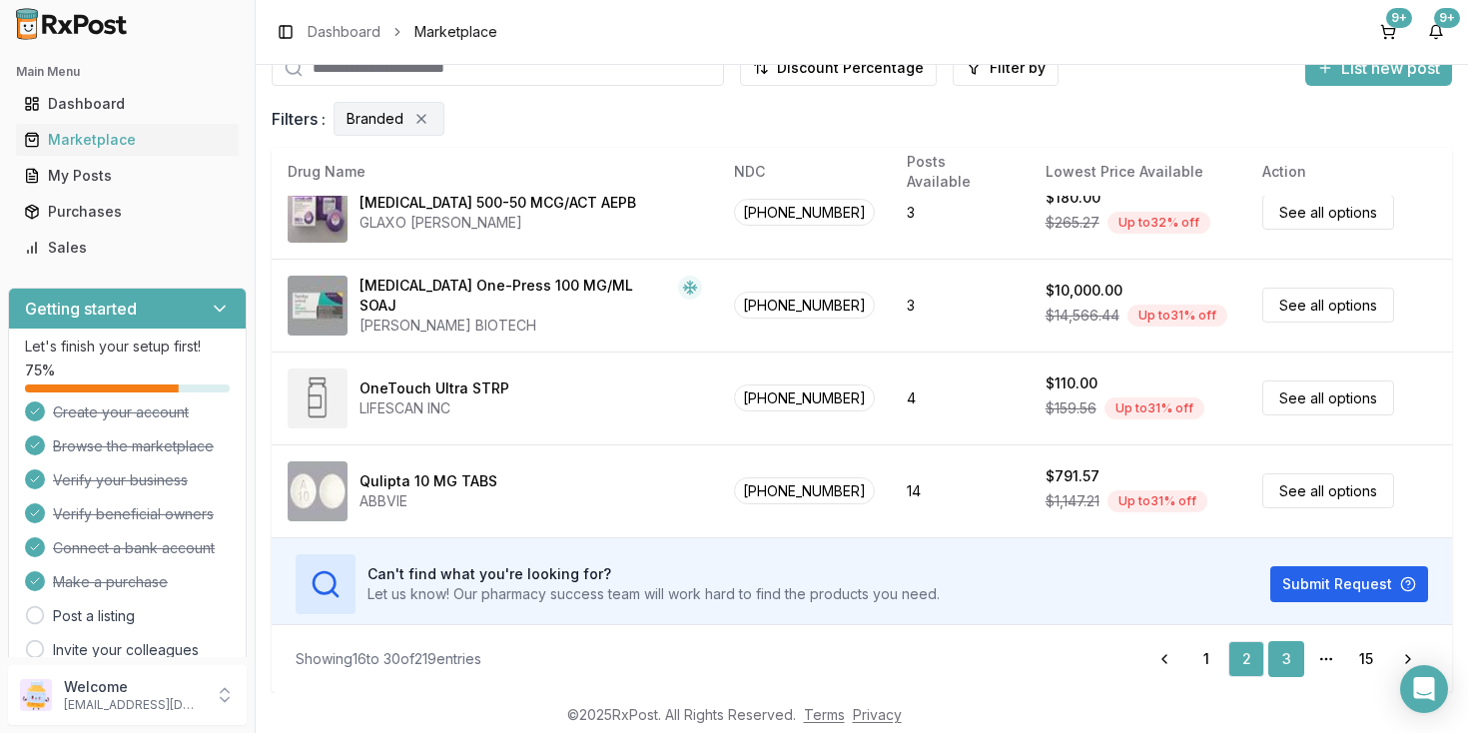
click at [1289, 654] on link "3" at bounding box center [1286, 659] width 36 height 36
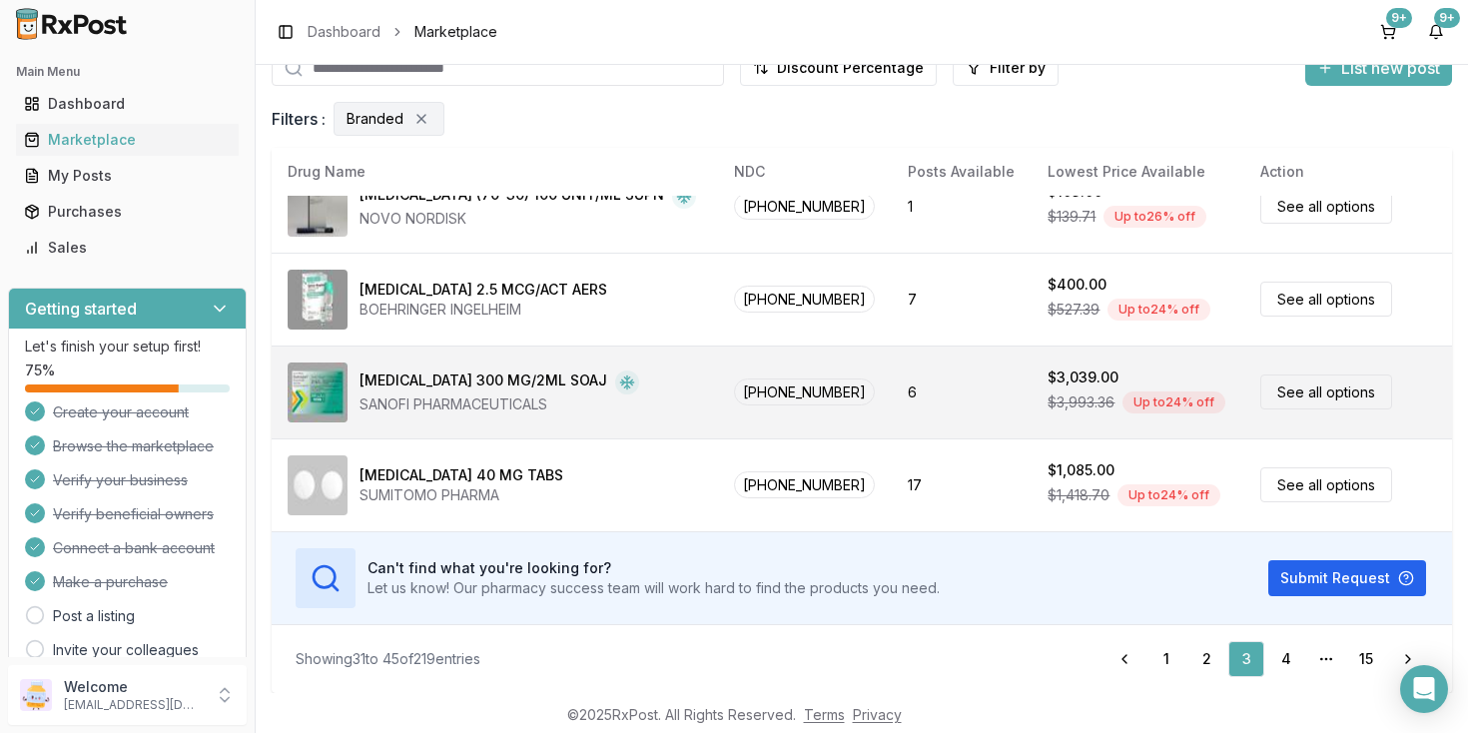
scroll to position [1081, 0]
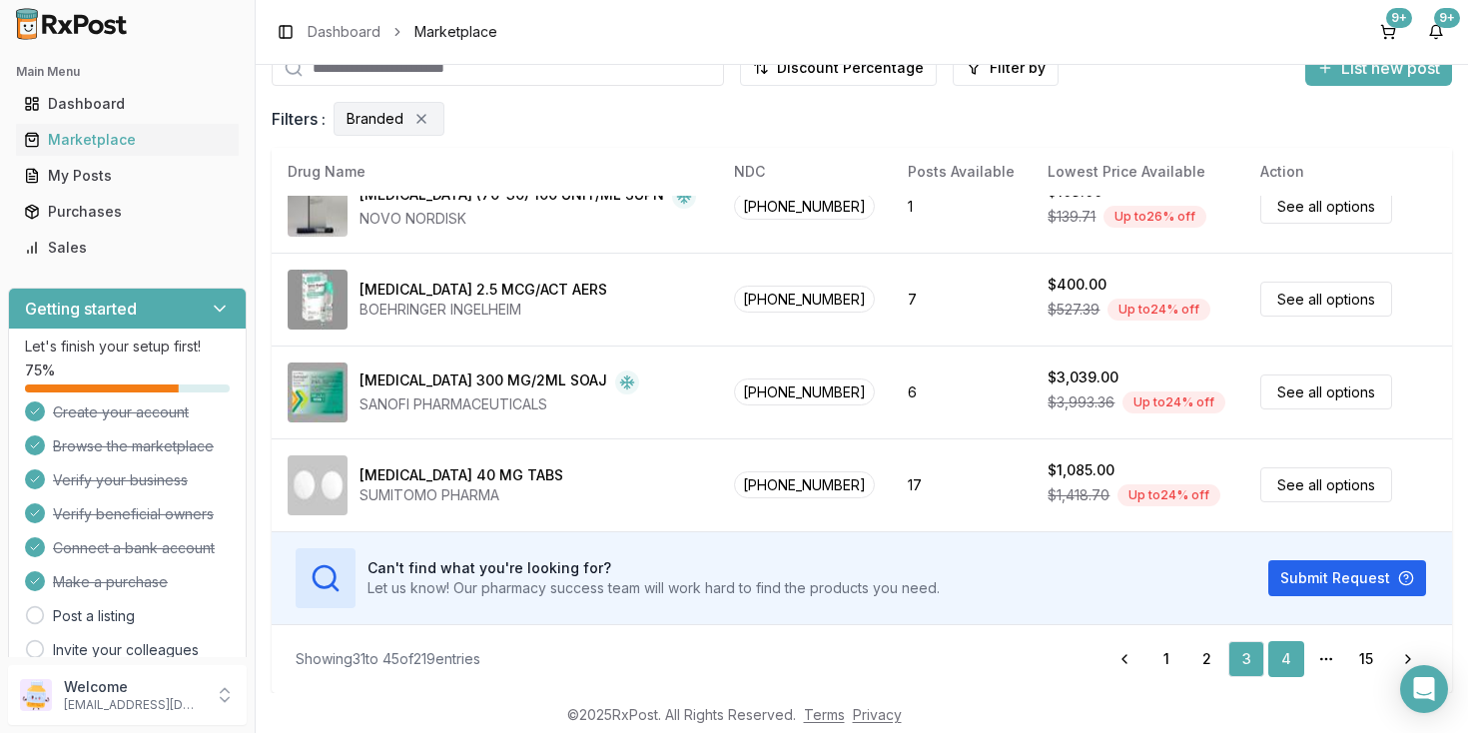
click at [1281, 660] on link "4" at bounding box center [1286, 659] width 36 height 36
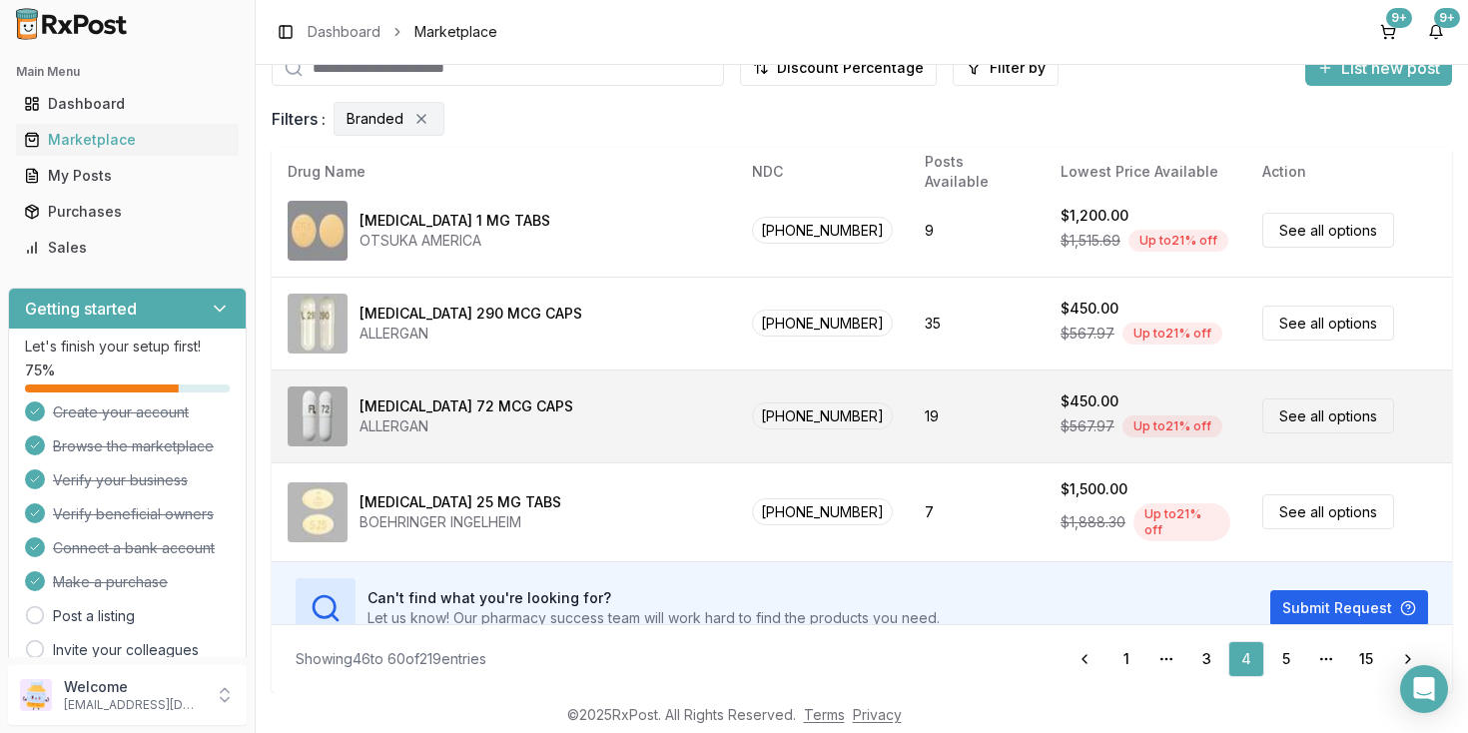
scroll to position [1057, 0]
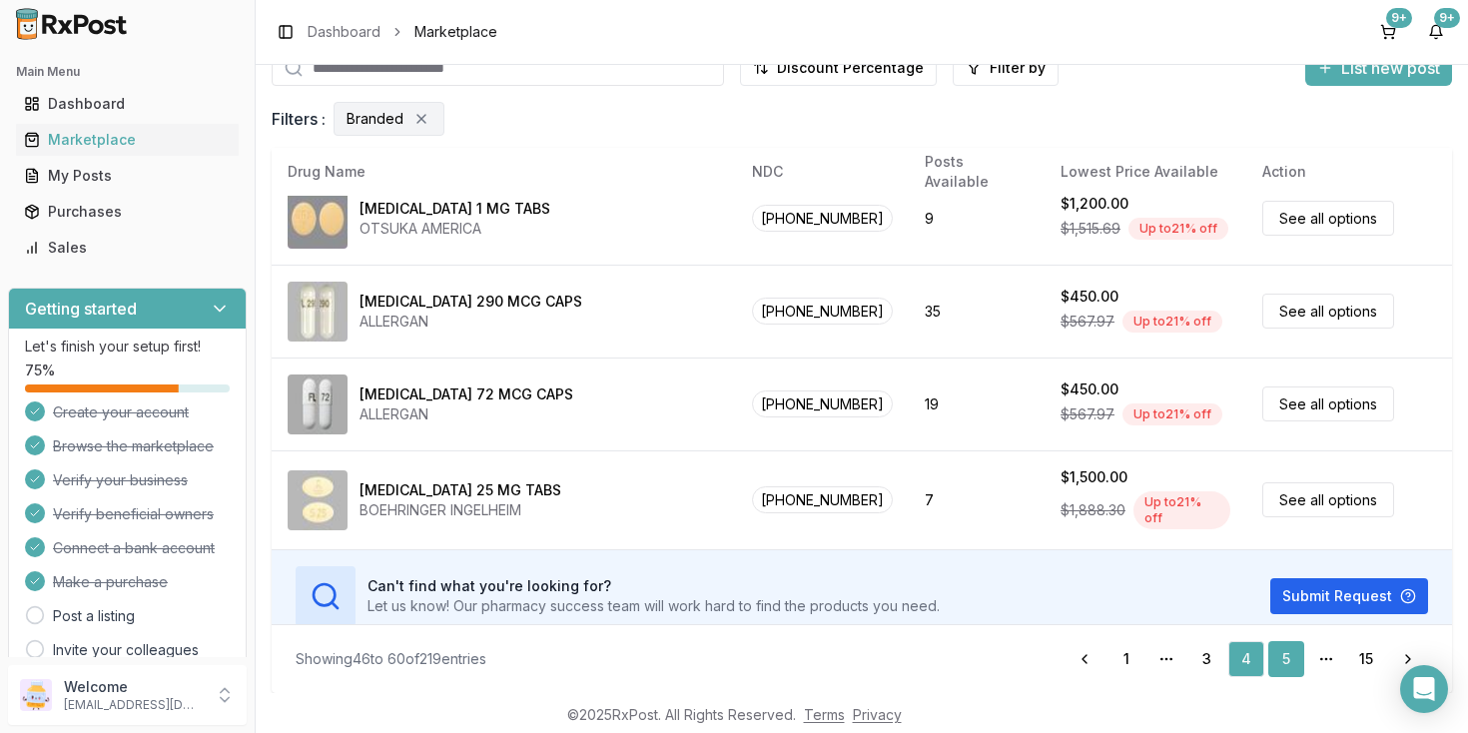
click at [1288, 665] on link "5" at bounding box center [1286, 659] width 36 height 36
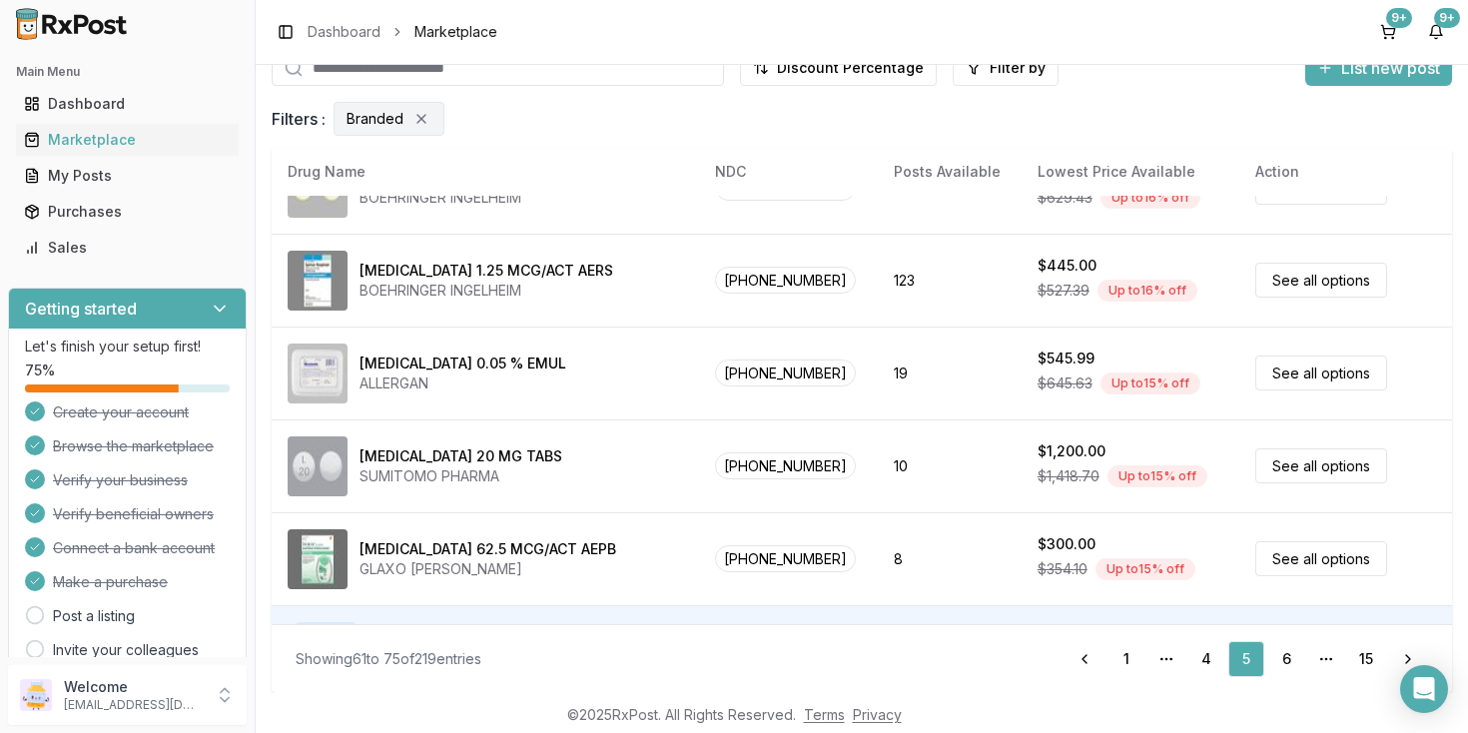
scroll to position [1057, 0]
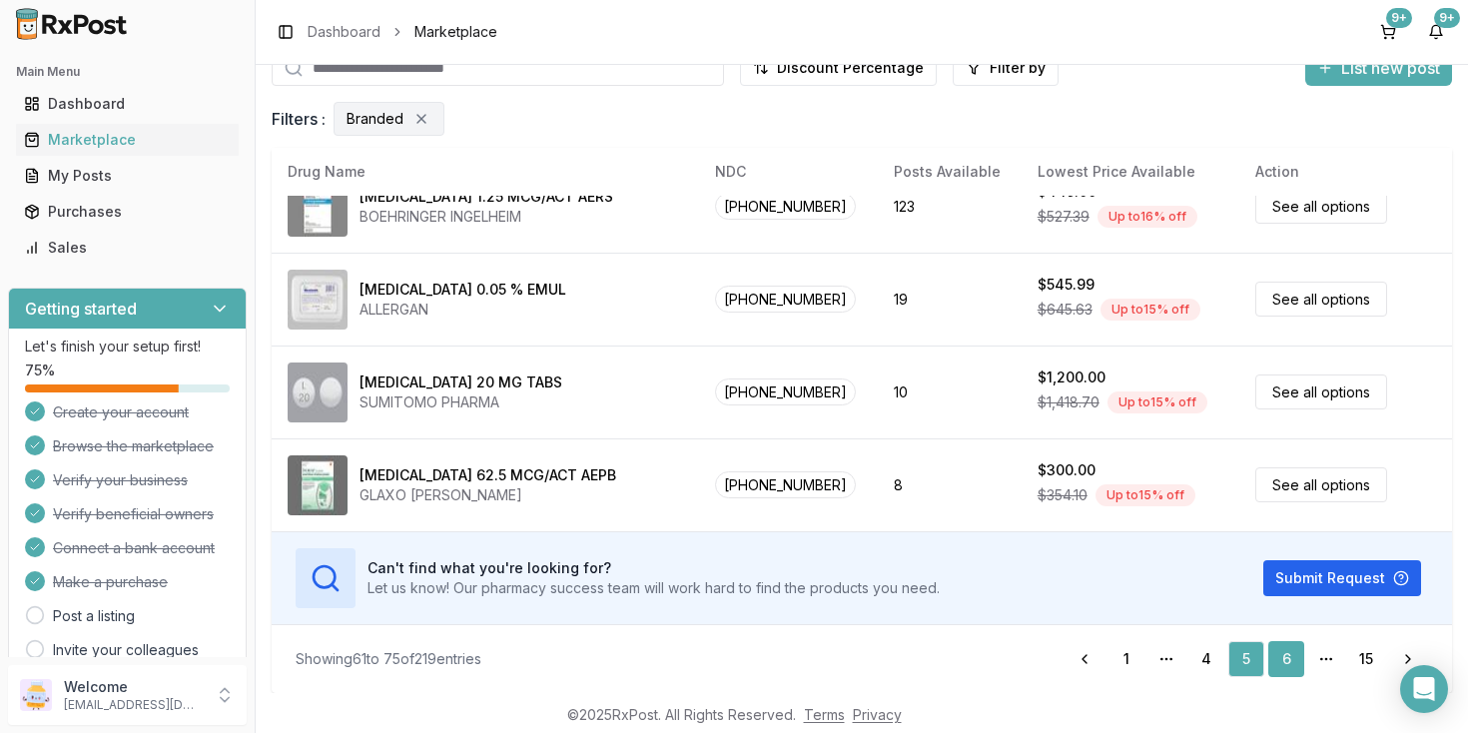
click at [1294, 662] on link "6" at bounding box center [1286, 659] width 36 height 36
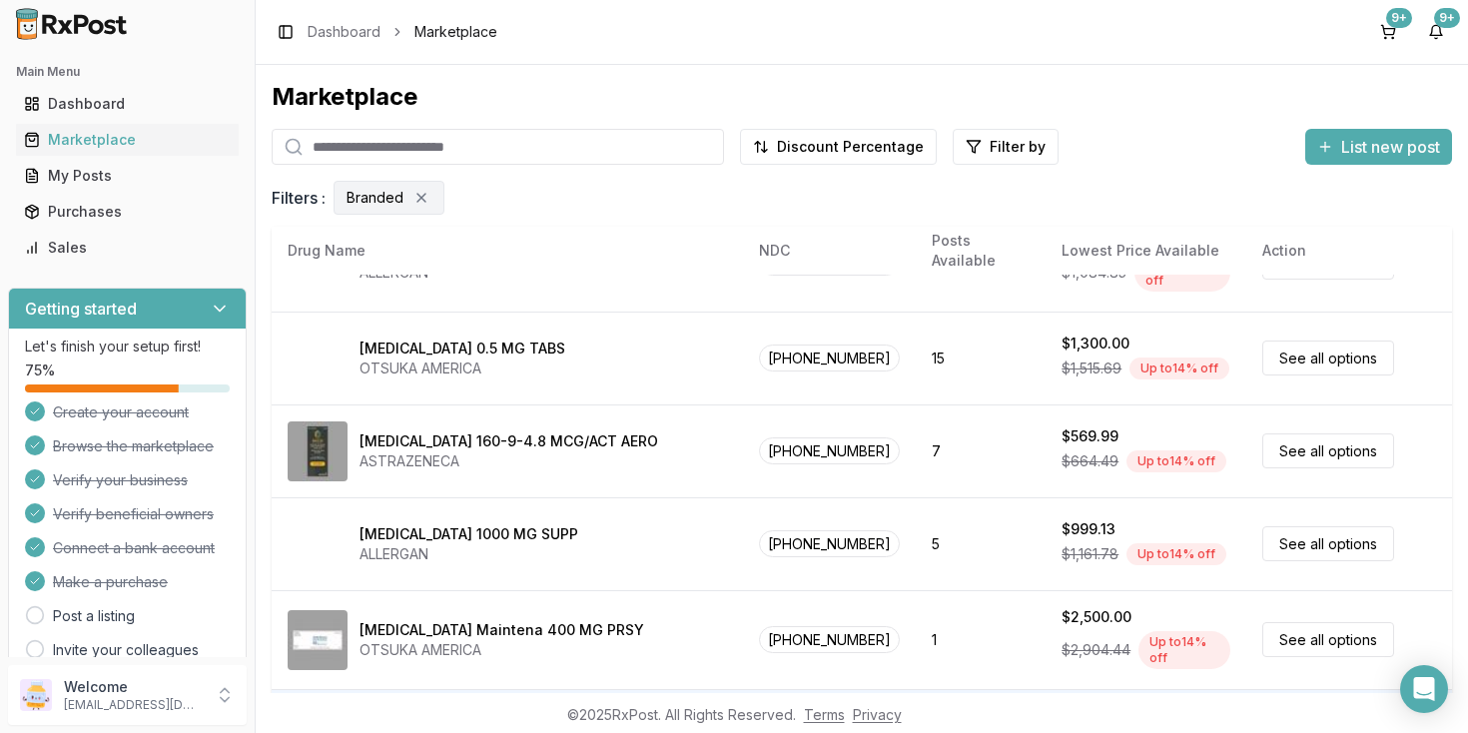
scroll to position [1057, 0]
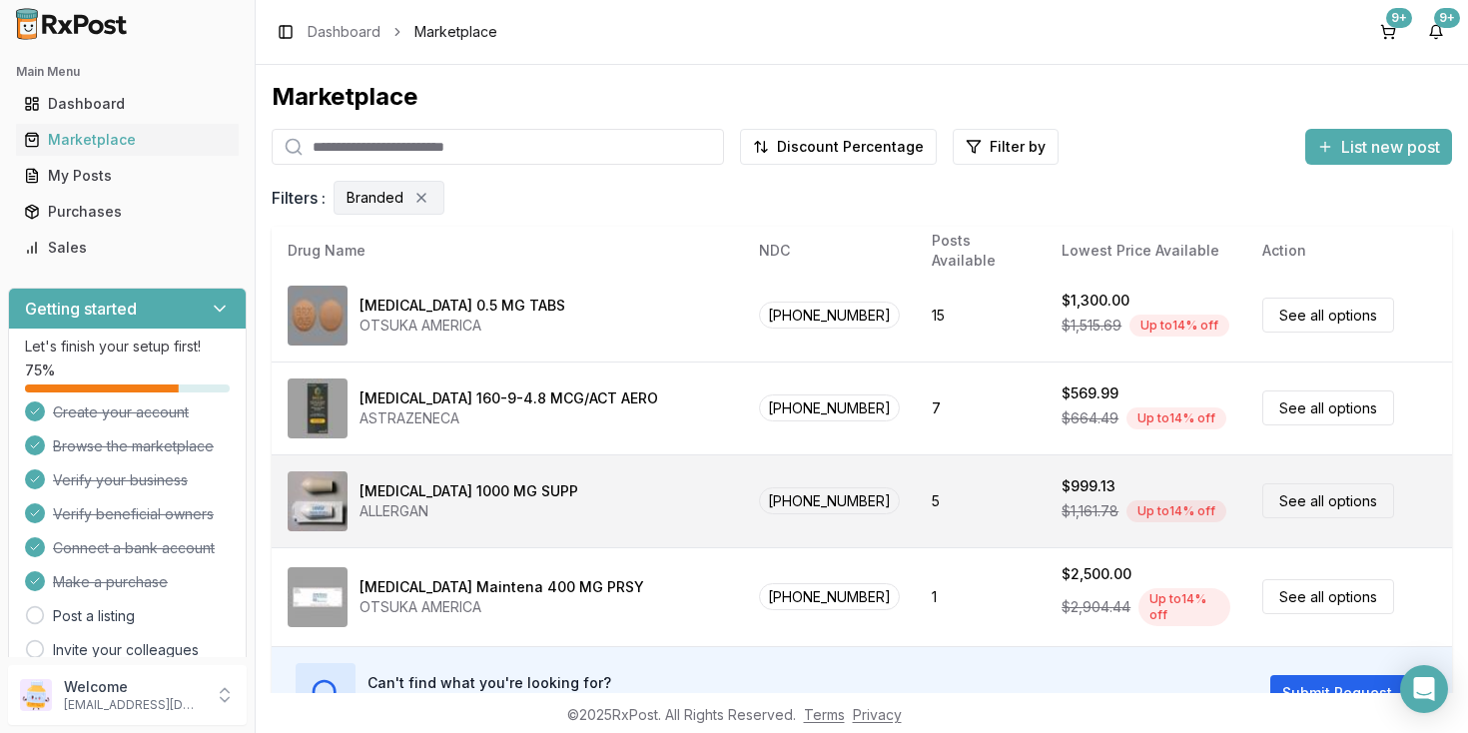
click at [1166, 476] on div "$999.13" at bounding box center [1145, 486] width 169 height 20
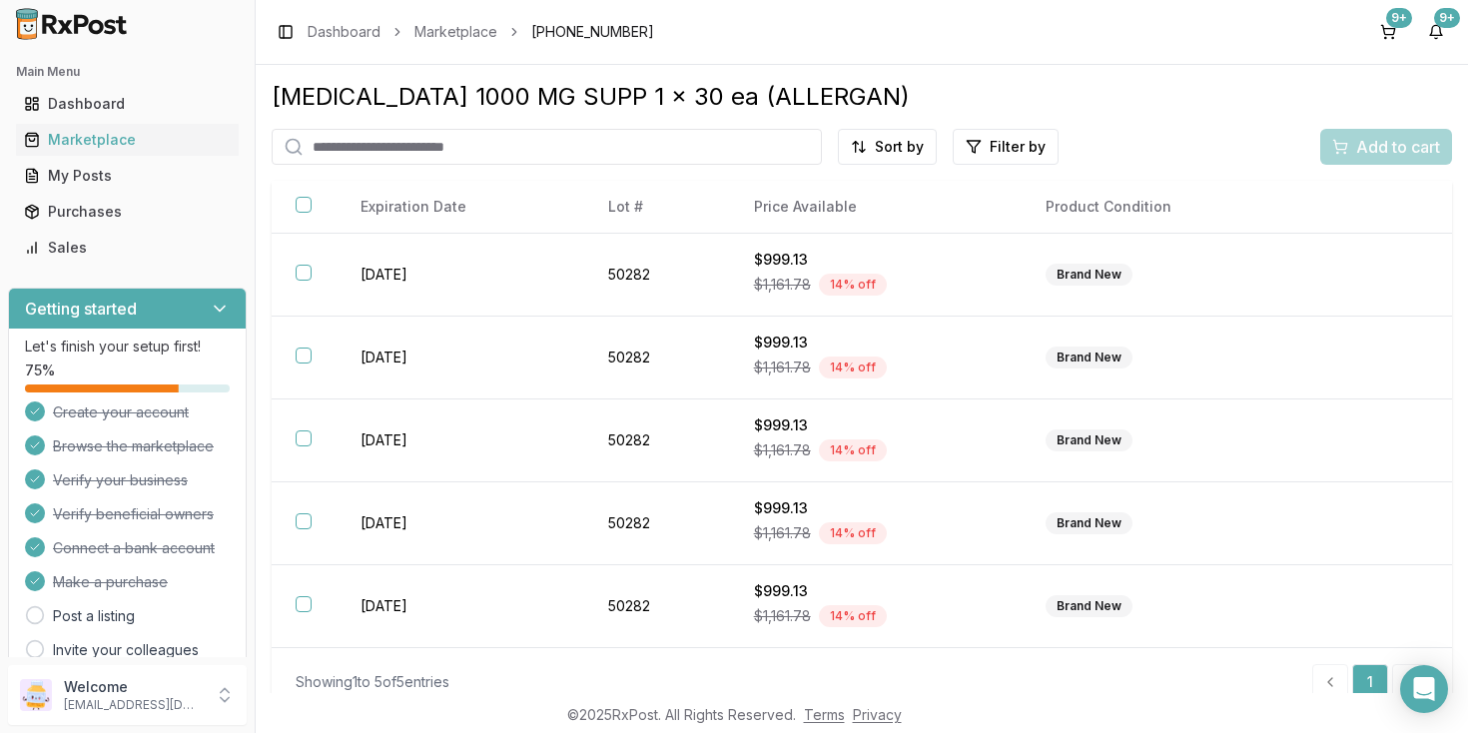
scroll to position [27, 0]
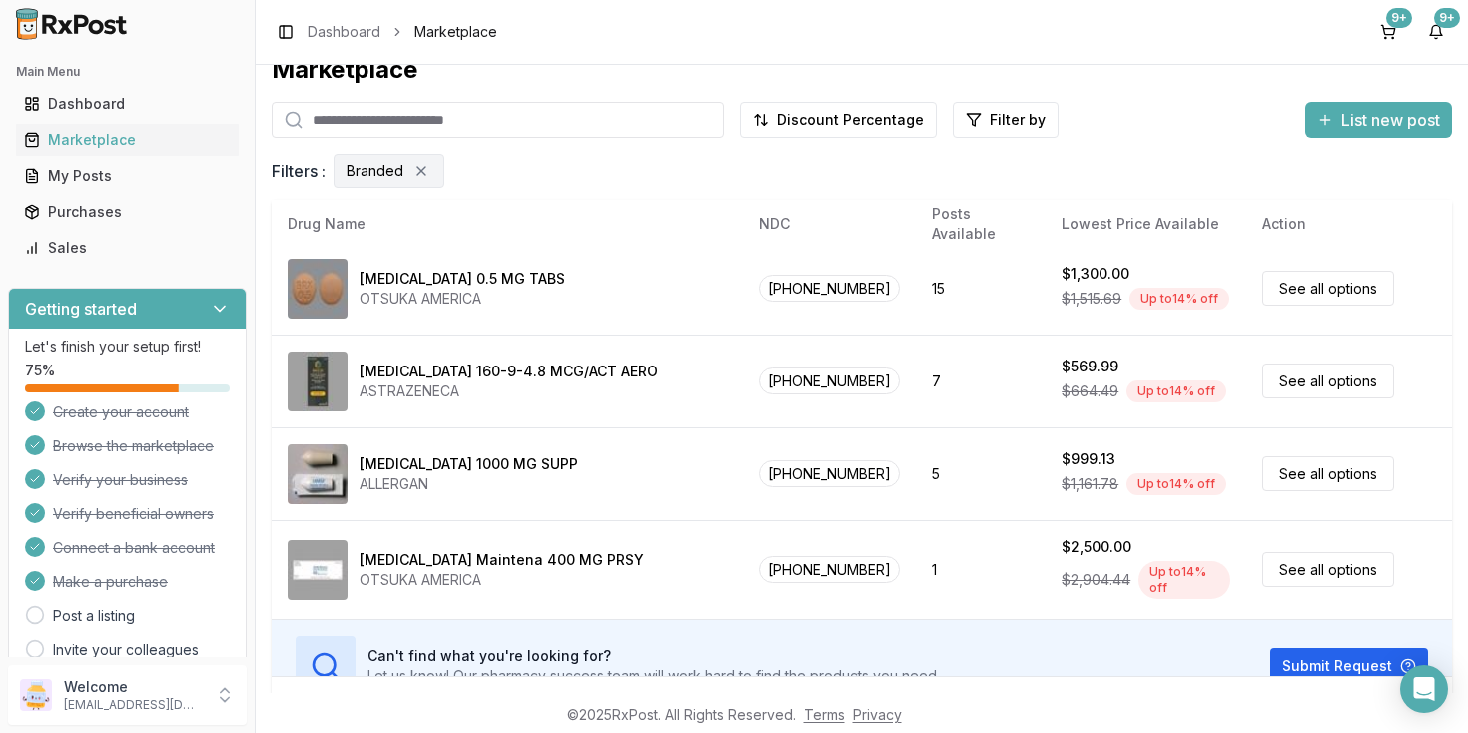
scroll to position [80, 0]
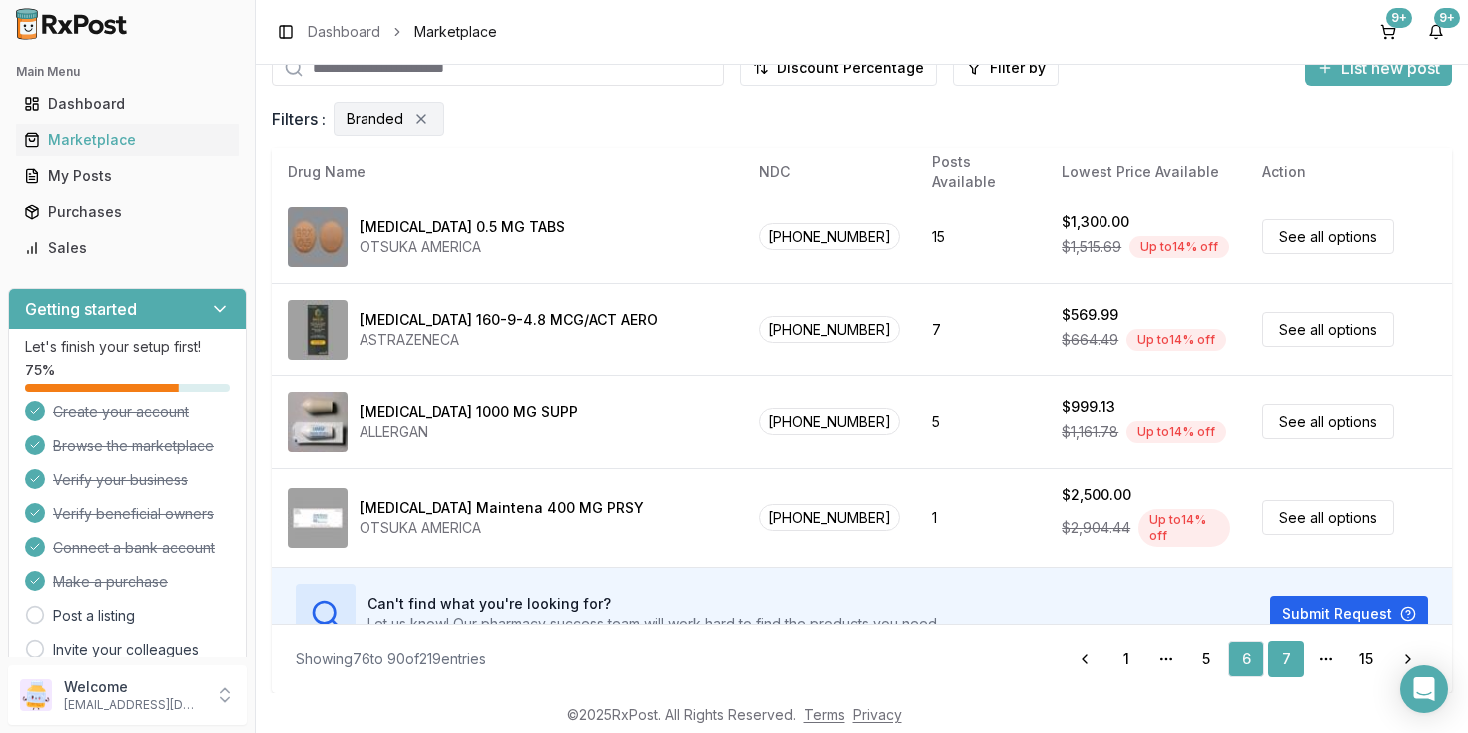
click at [1292, 656] on link "7" at bounding box center [1286, 659] width 36 height 36
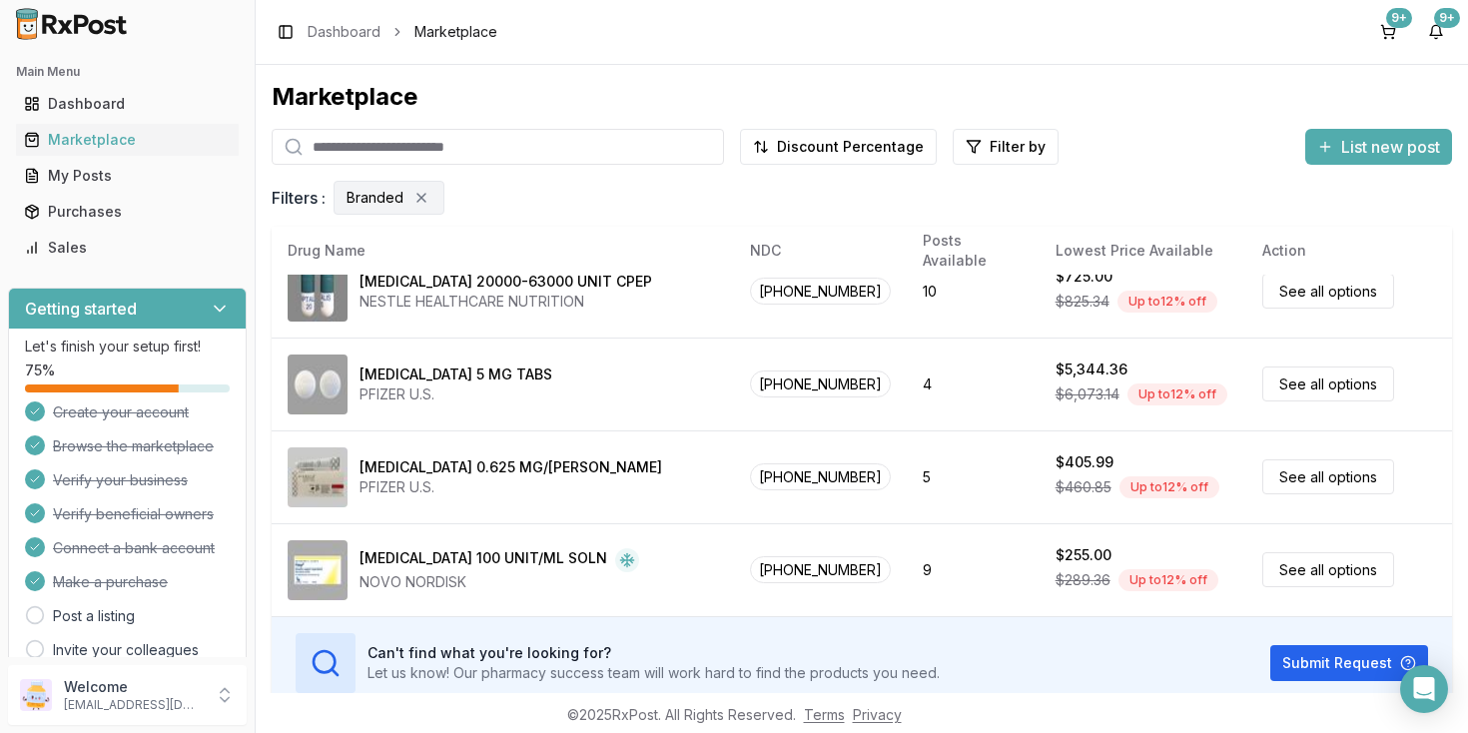
scroll to position [80, 0]
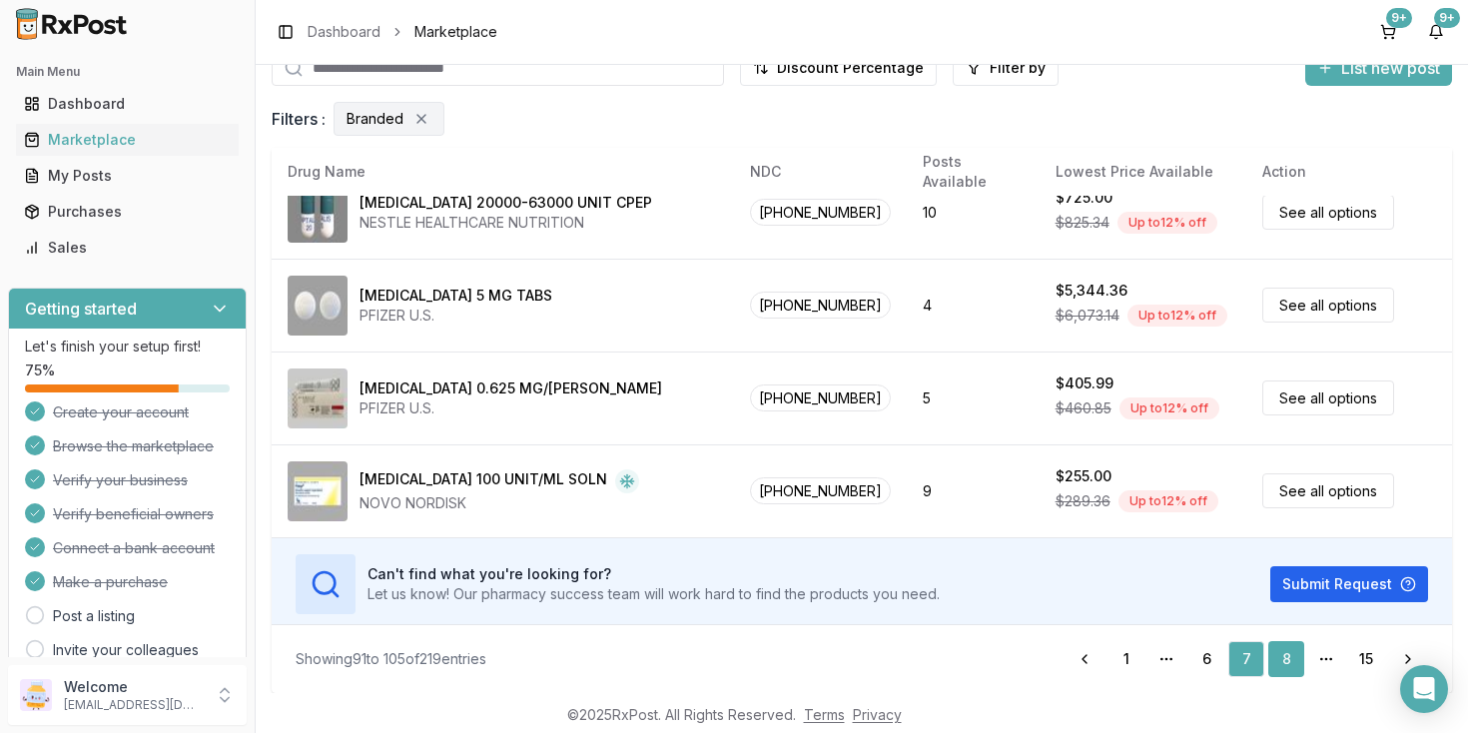
click at [1288, 671] on link "8" at bounding box center [1286, 659] width 36 height 36
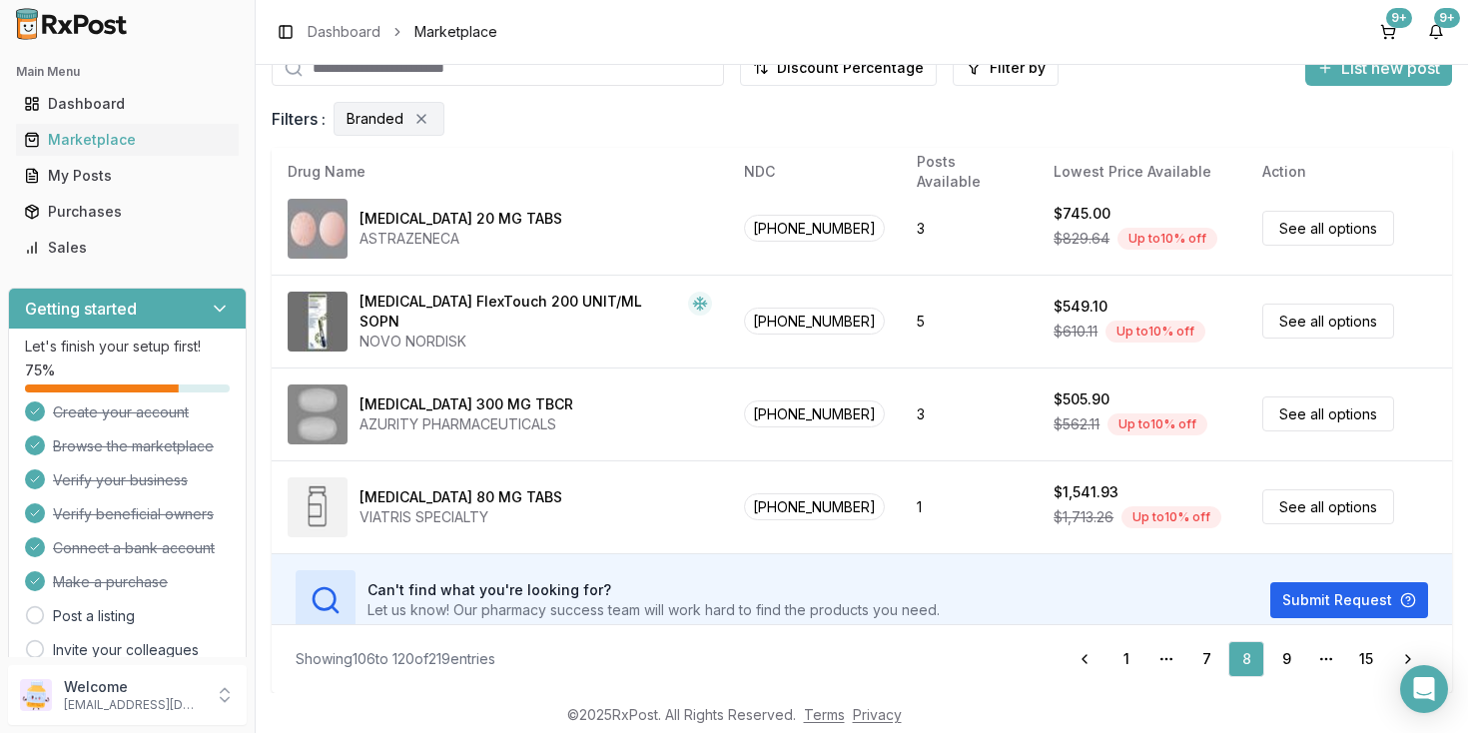
scroll to position [1069, 0]
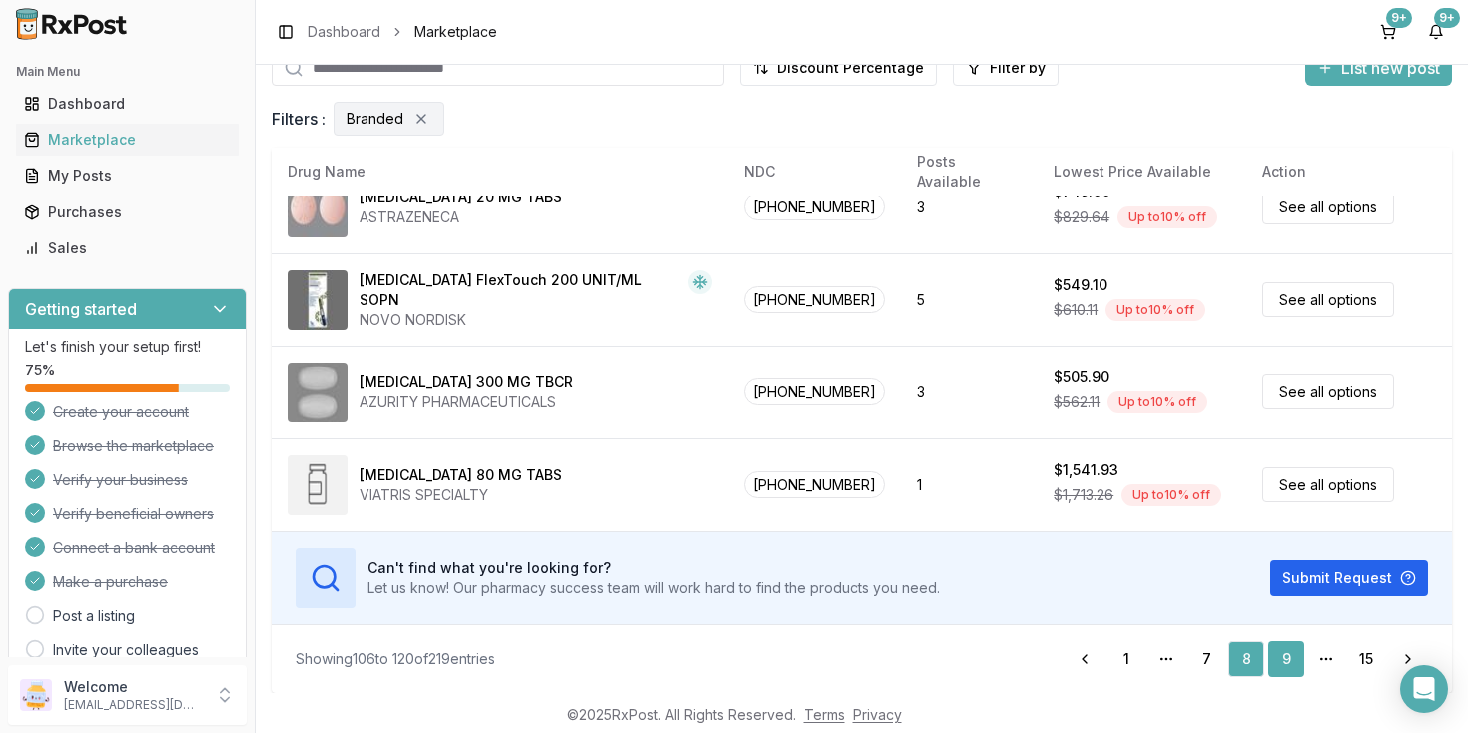
click at [1289, 665] on link "9" at bounding box center [1286, 659] width 36 height 36
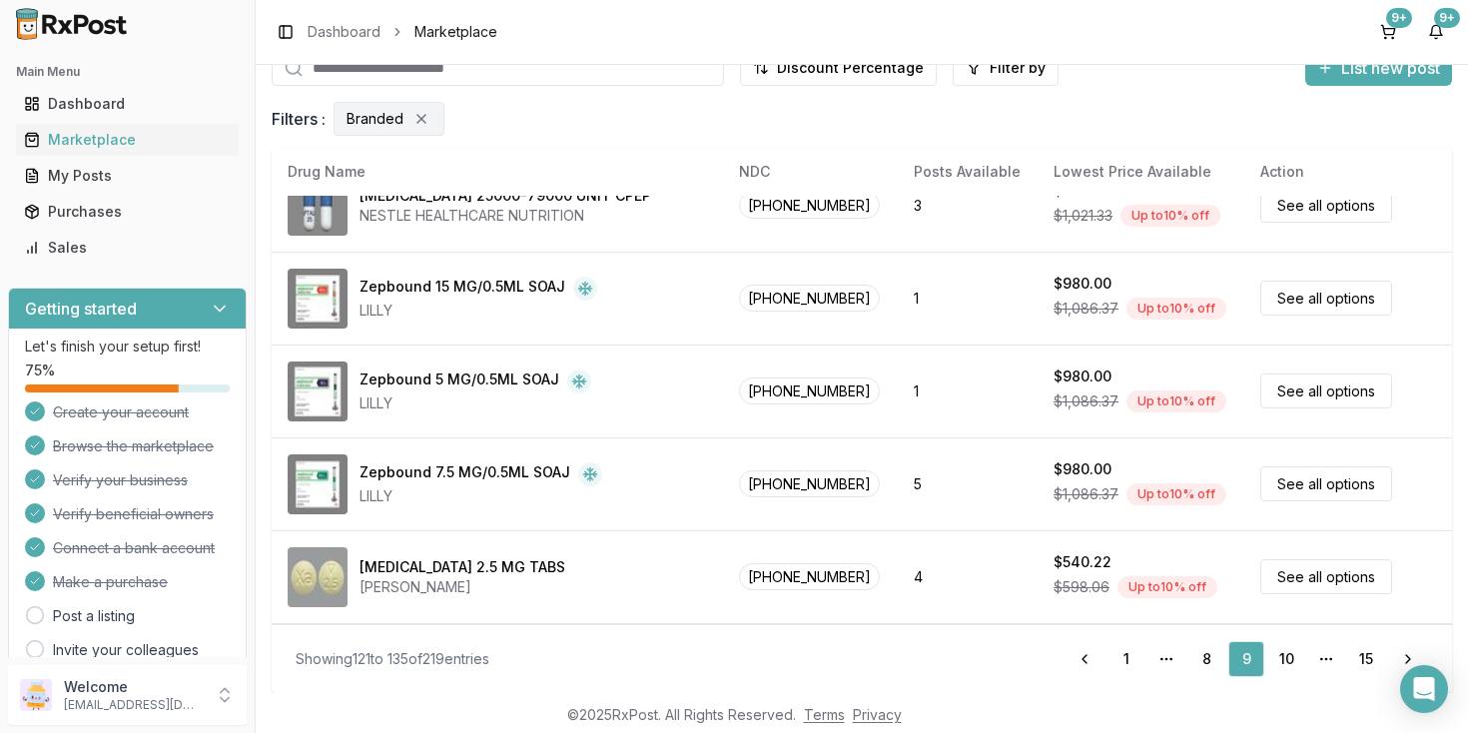
scroll to position [201, 0]
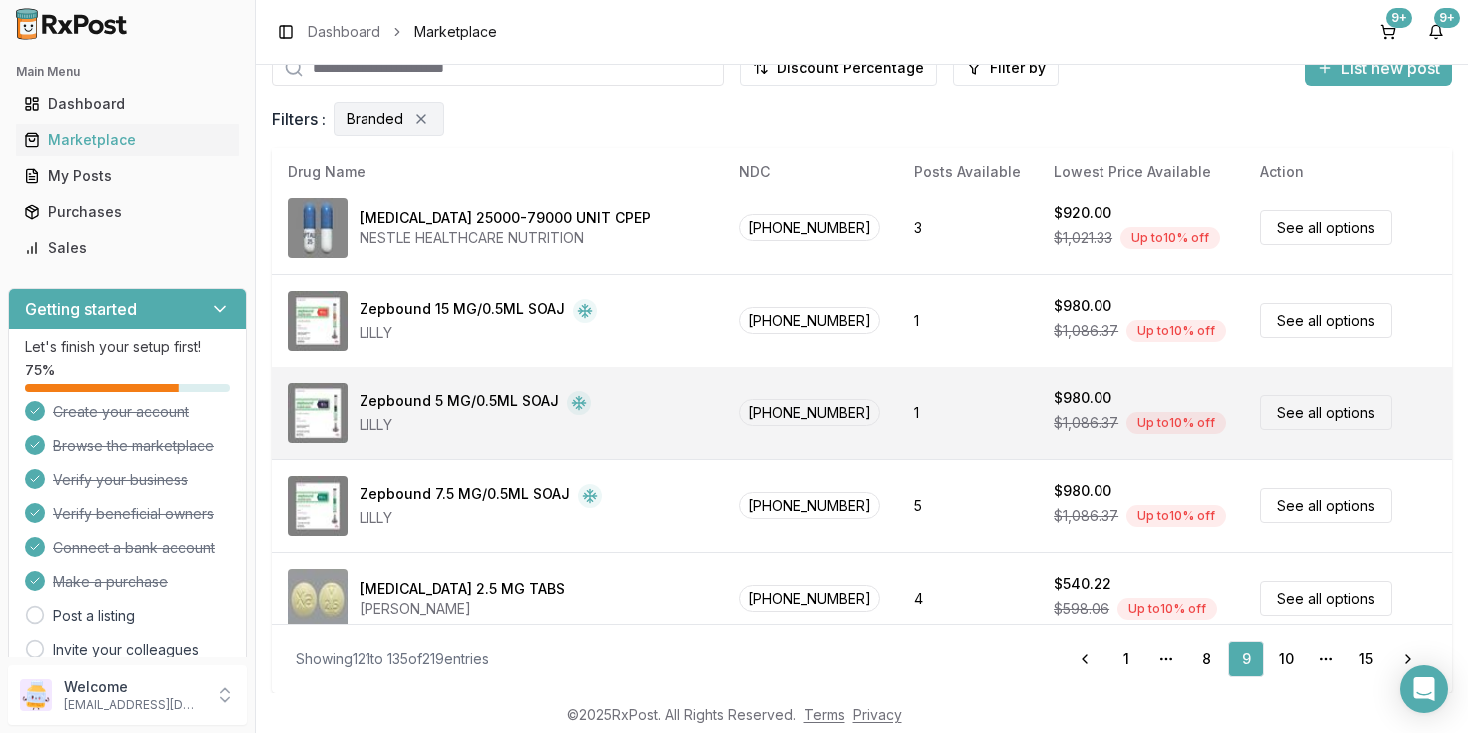
click at [1280, 418] on link "See all options" at bounding box center [1326, 412] width 132 height 35
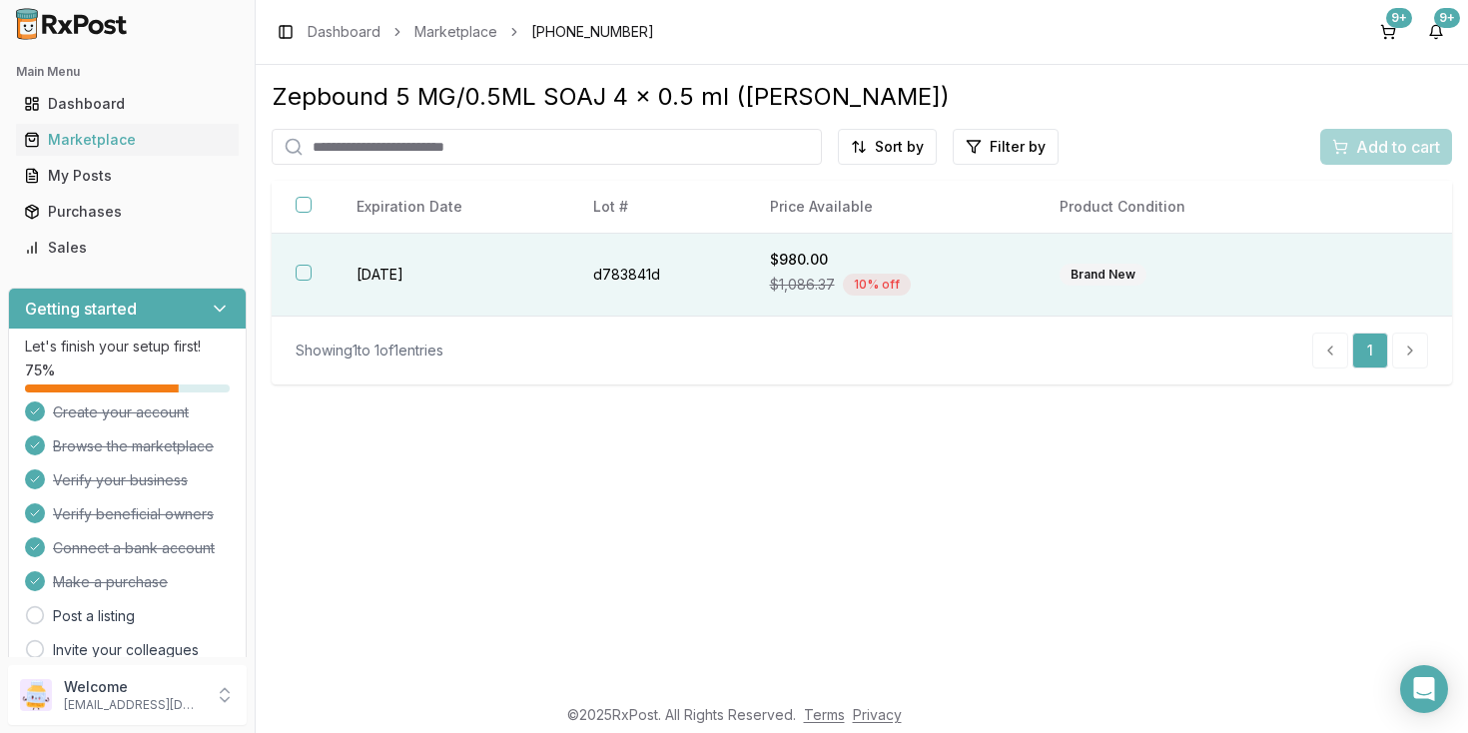
click at [302, 280] on button "button" at bounding box center [304, 273] width 16 height 16
click at [1374, 155] on span "Add to cart" at bounding box center [1398, 147] width 84 height 24
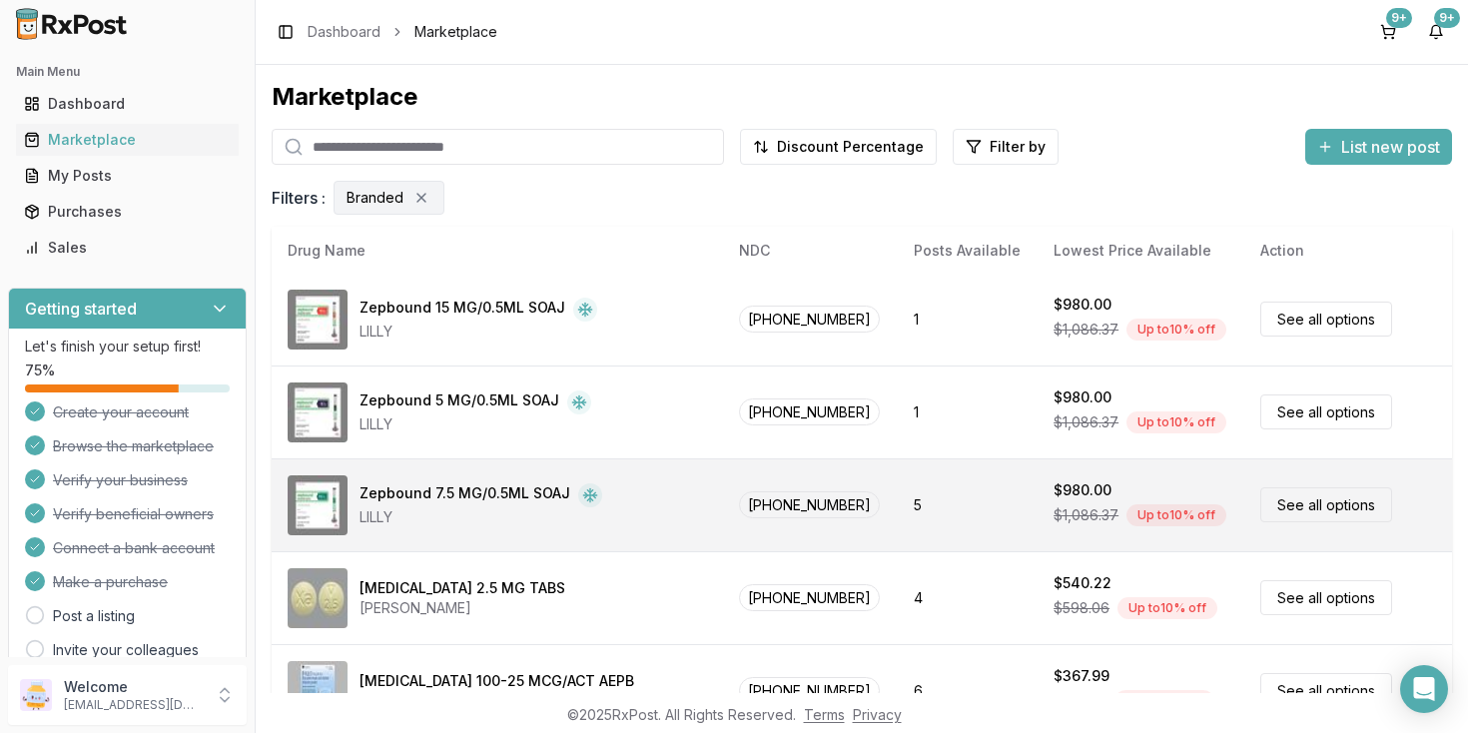
scroll to position [282, 0]
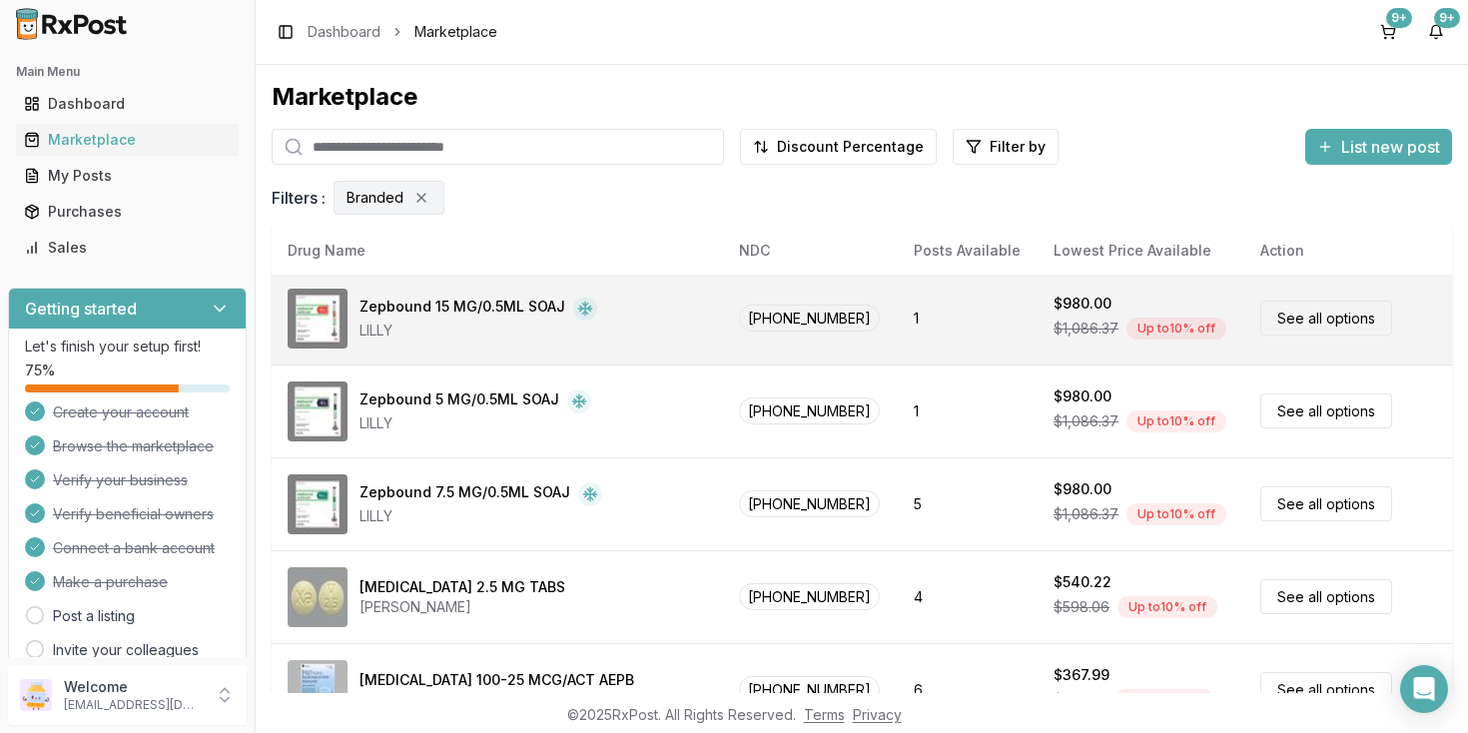
click at [1307, 323] on link "See all options" at bounding box center [1326, 318] width 132 height 35
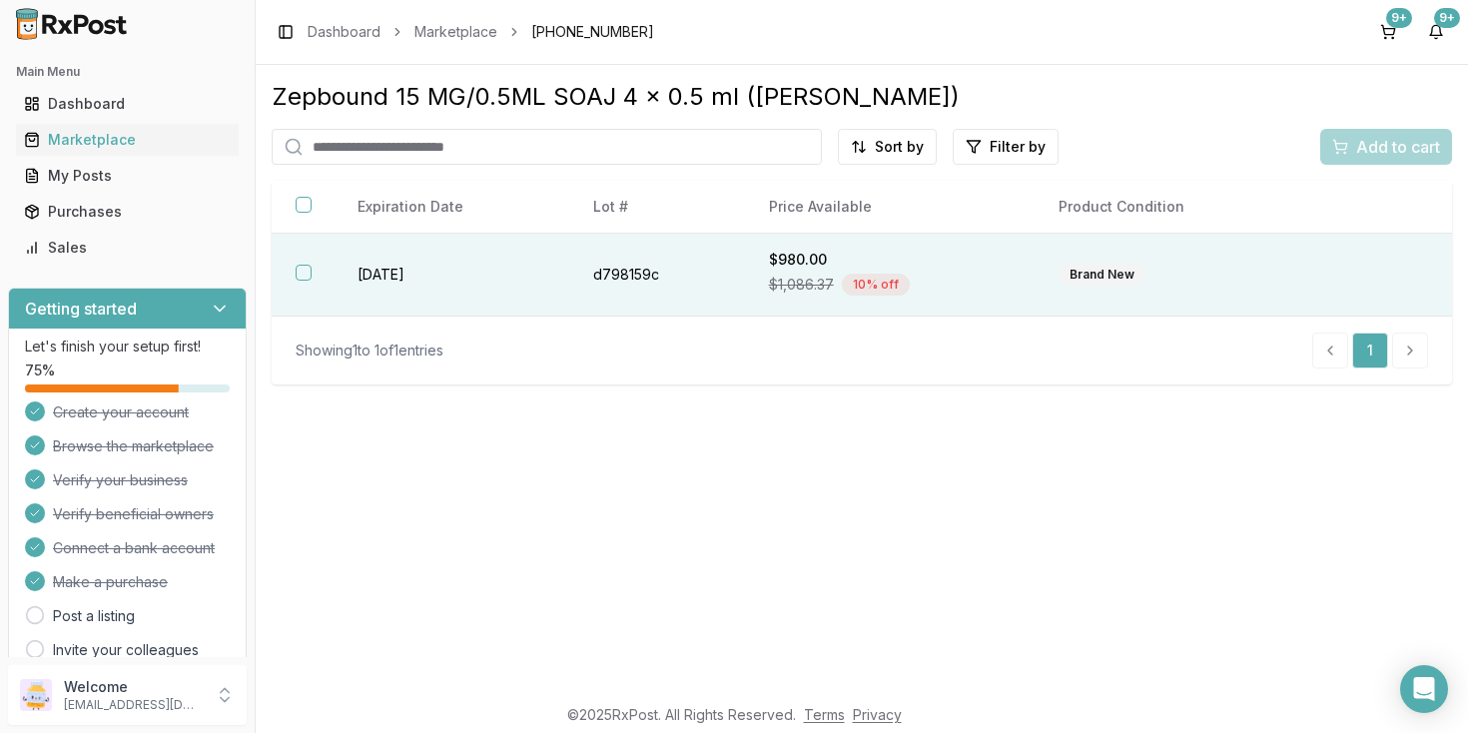
click at [305, 281] on button "button" at bounding box center [304, 273] width 16 height 16
click at [1385, 156] on span "Add to cart" at bounding box center [1398, 147] width 84 height 24
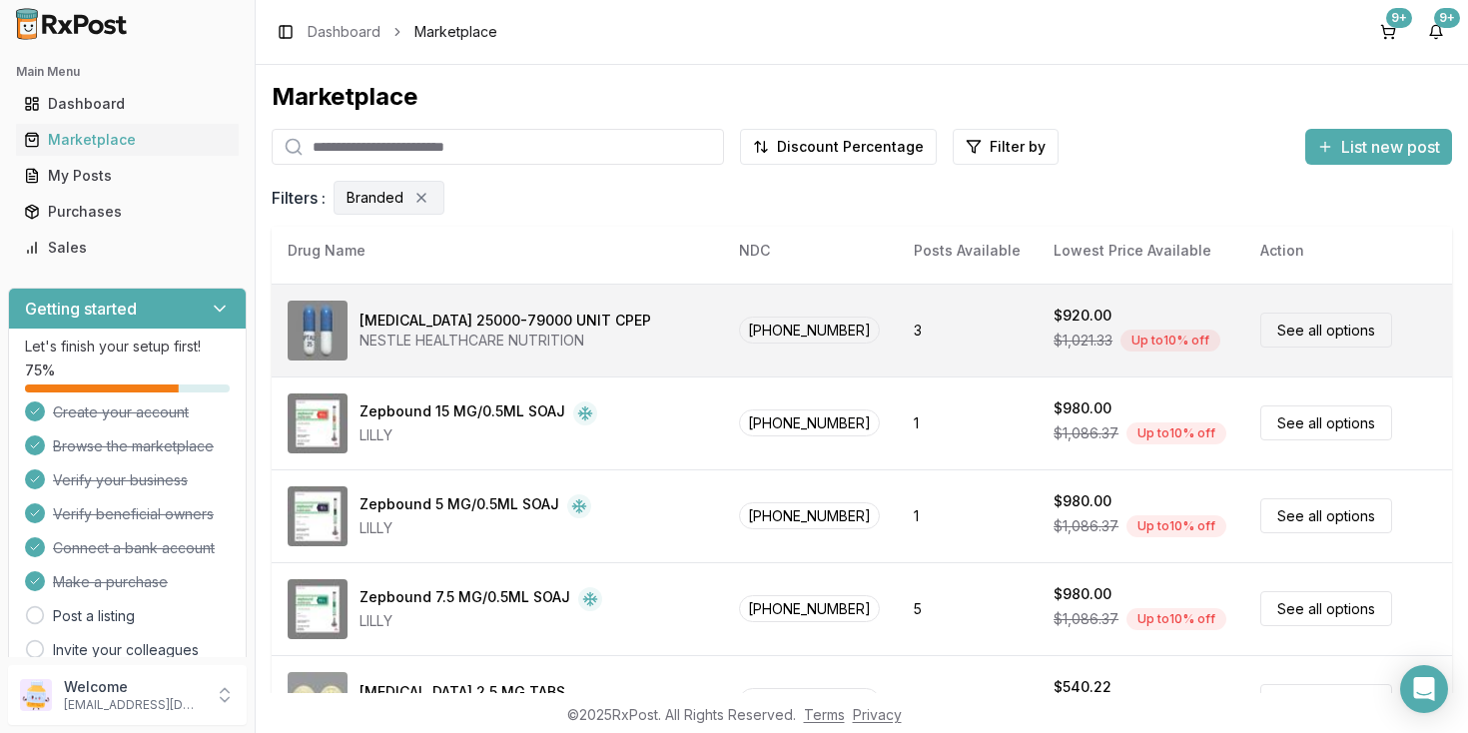
scroll to position [185, 0]
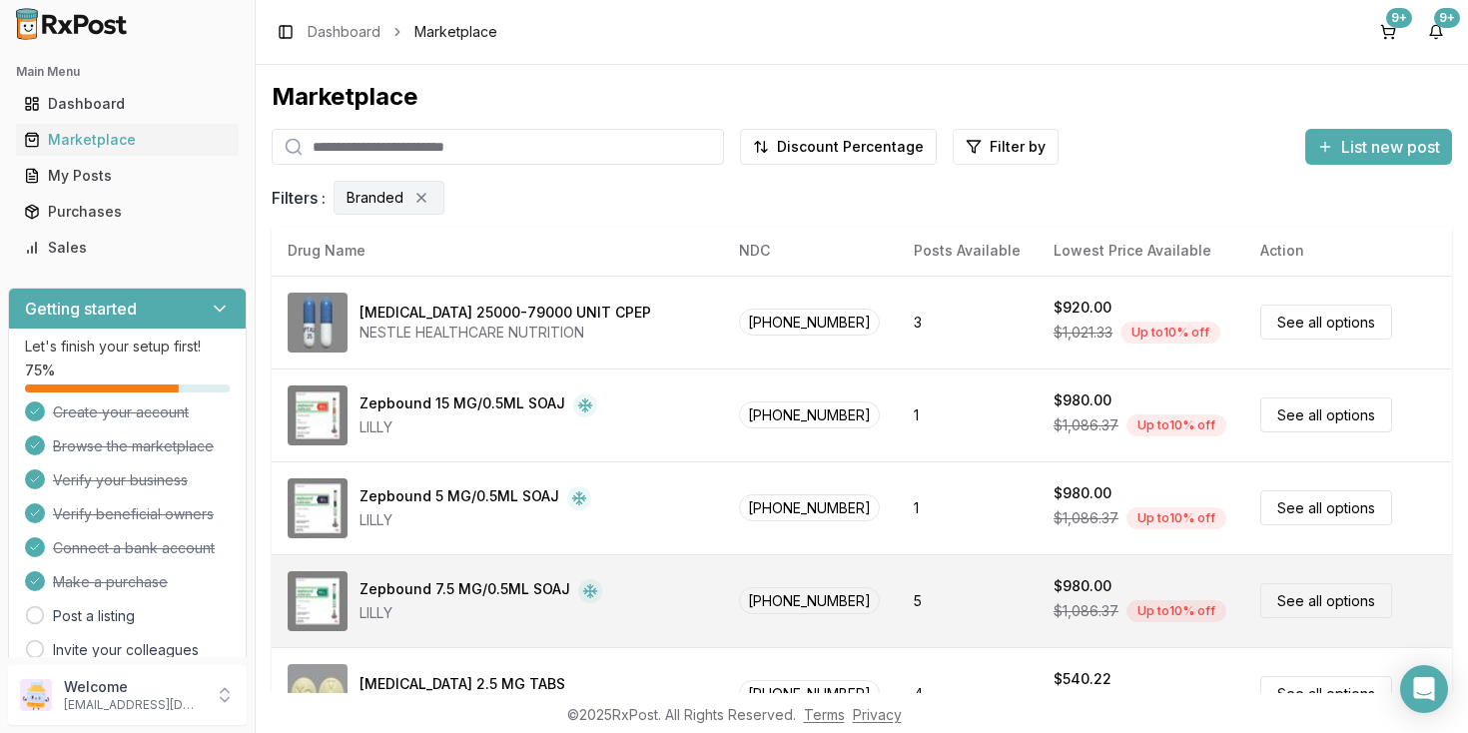
click at [1328, 607] on link "See all options" at bounding box center [1326, 600] width 132 height 35
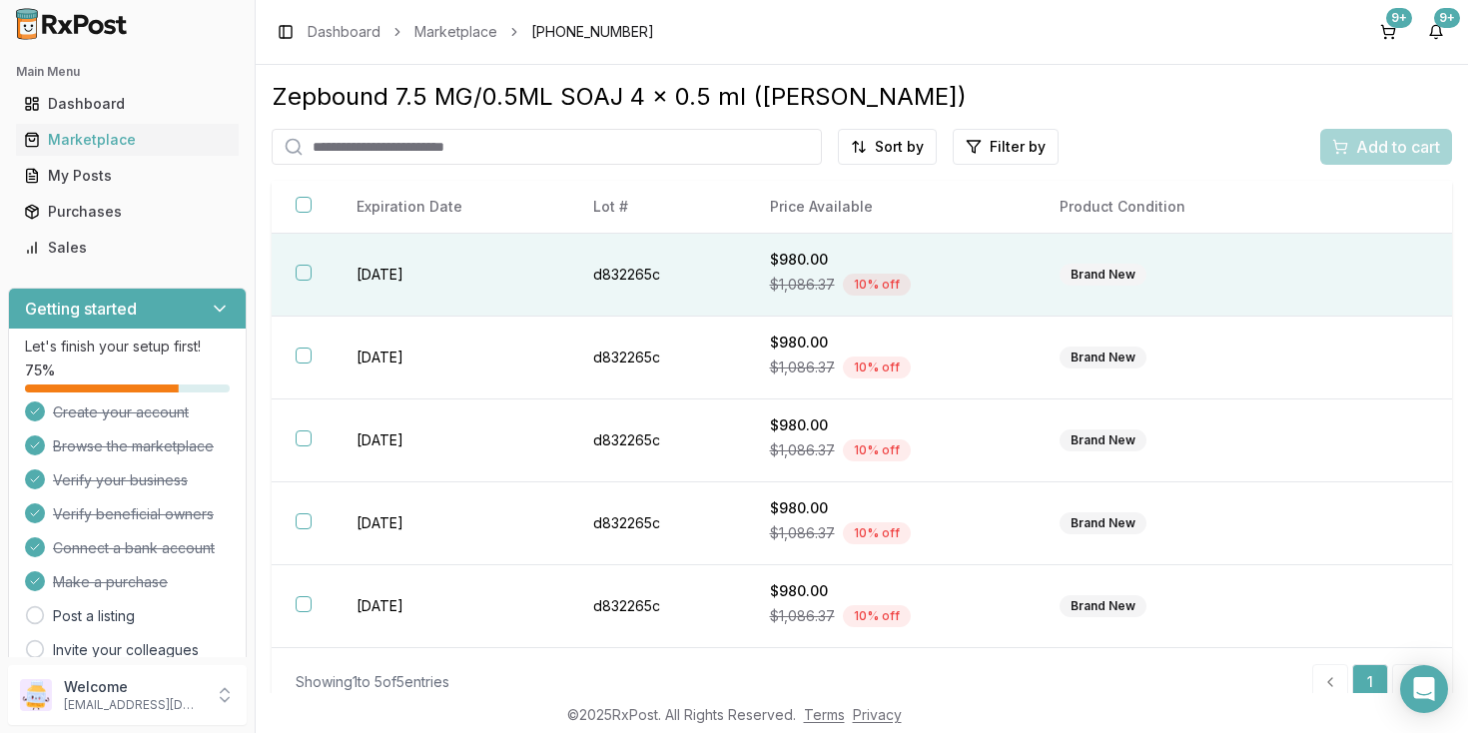
click at [306, 281] on button "button" at bounding box center [304, 273] width 16 height 16
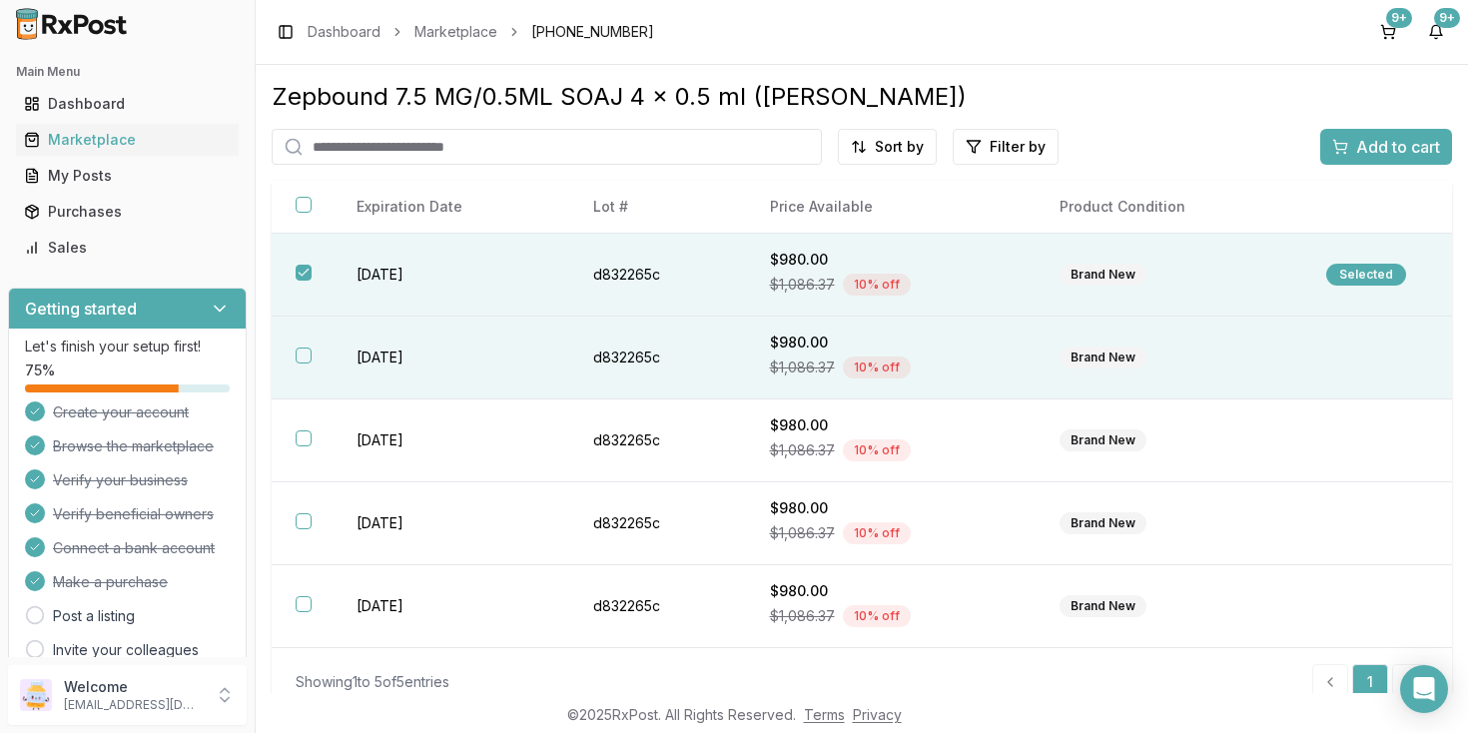
click at [304, 360] on button "button" at bounding box center [304, 355] width 16 height 16
click at [1395, 146] on span "Add to cart" at bounding box center [1398, 147] width 84 height 24
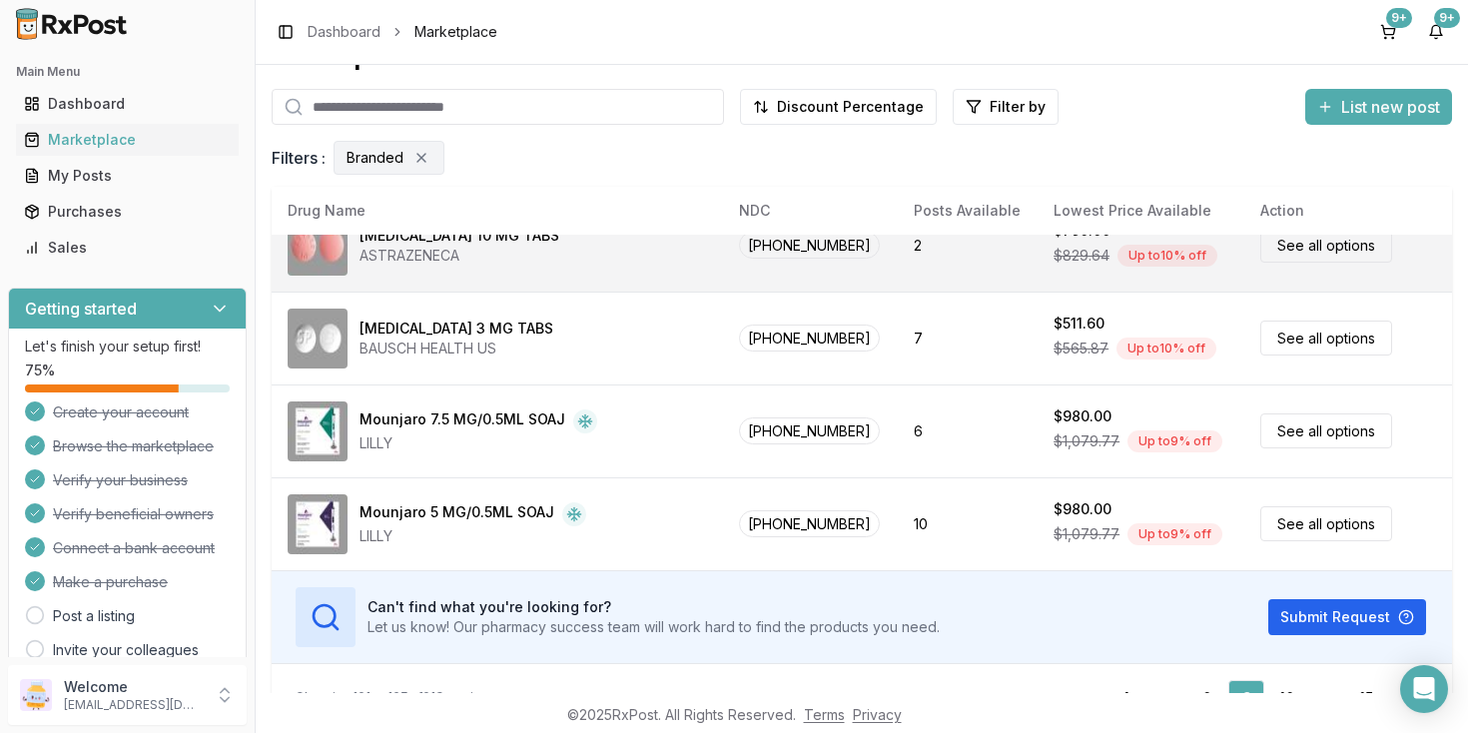
scroll to position [80, 0]
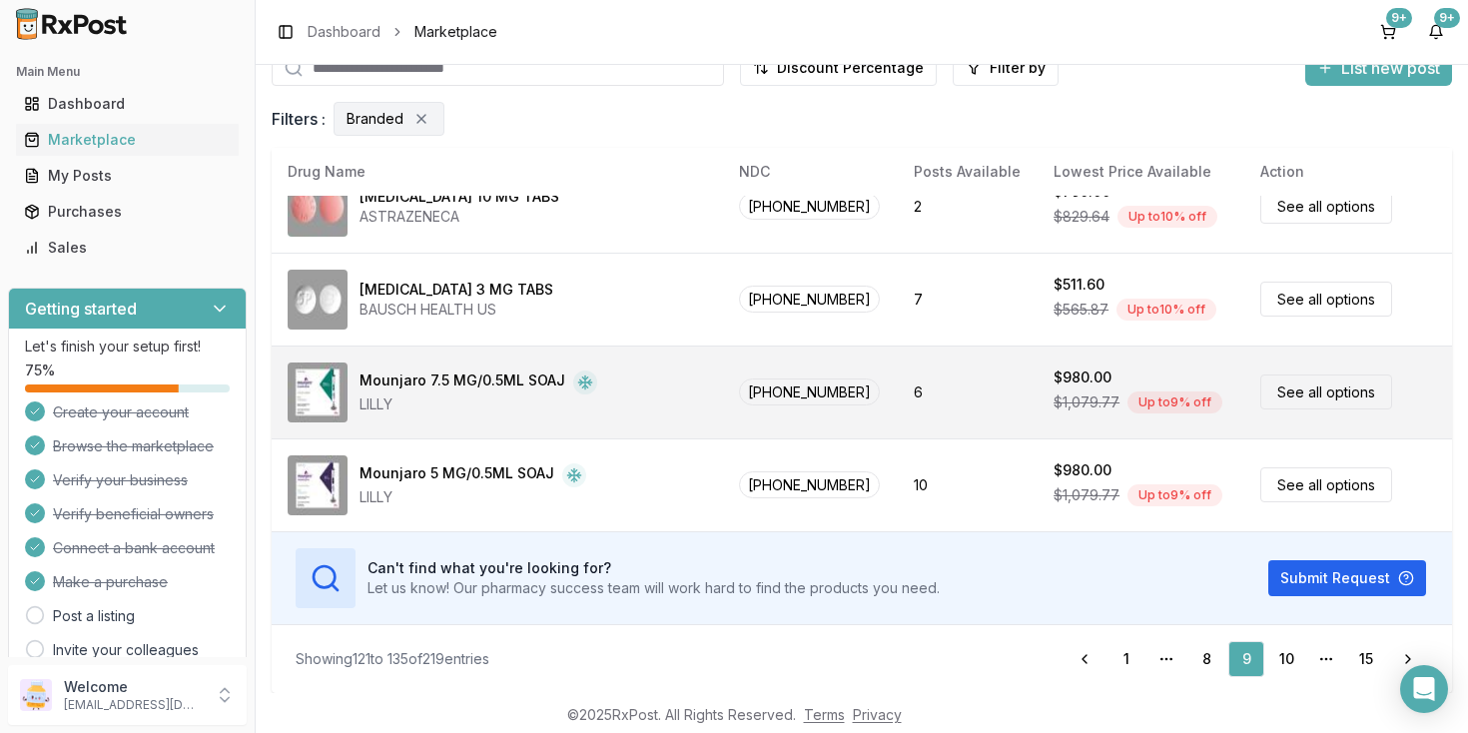
click at [1298, 384] on link "See all options" at bounding box center [1326, 391] width 132 height 35
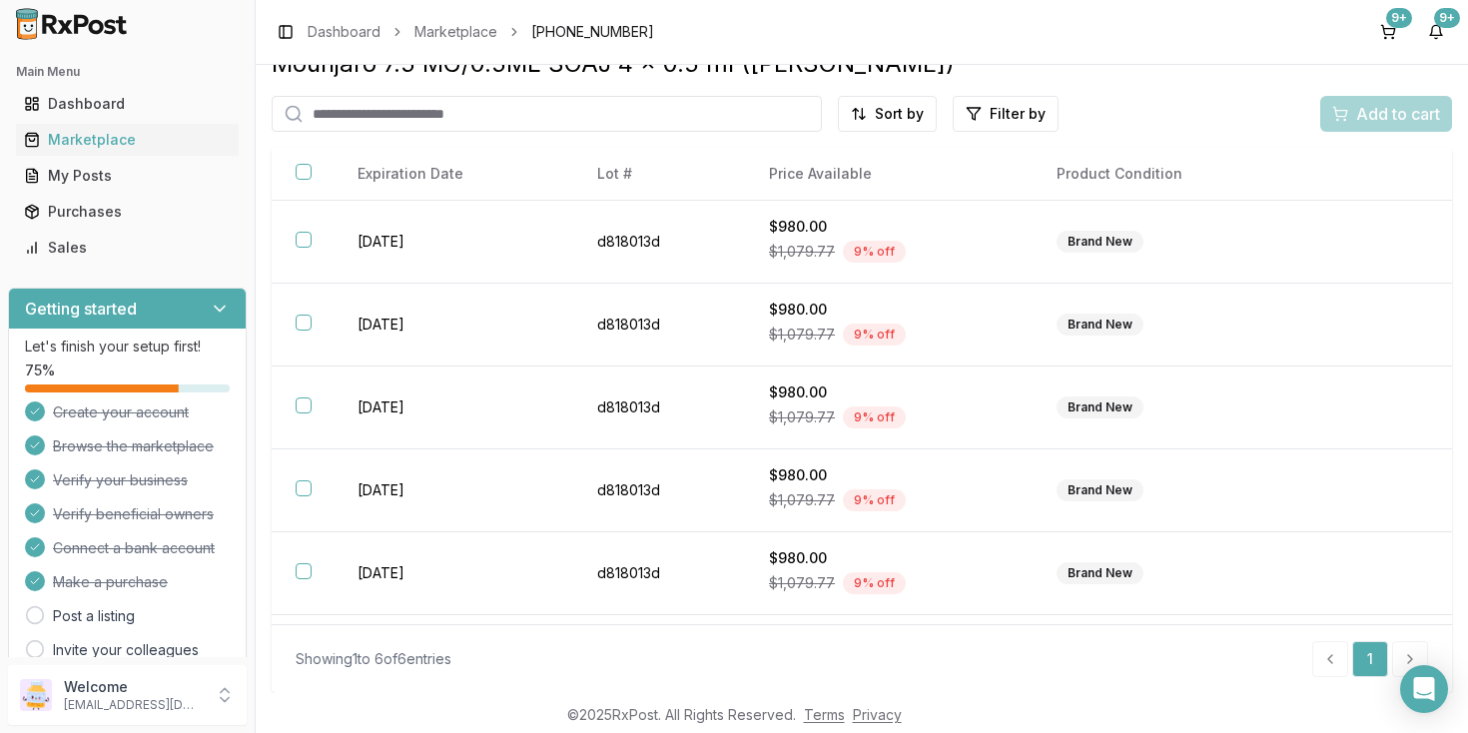
scroll to position [34, 0]
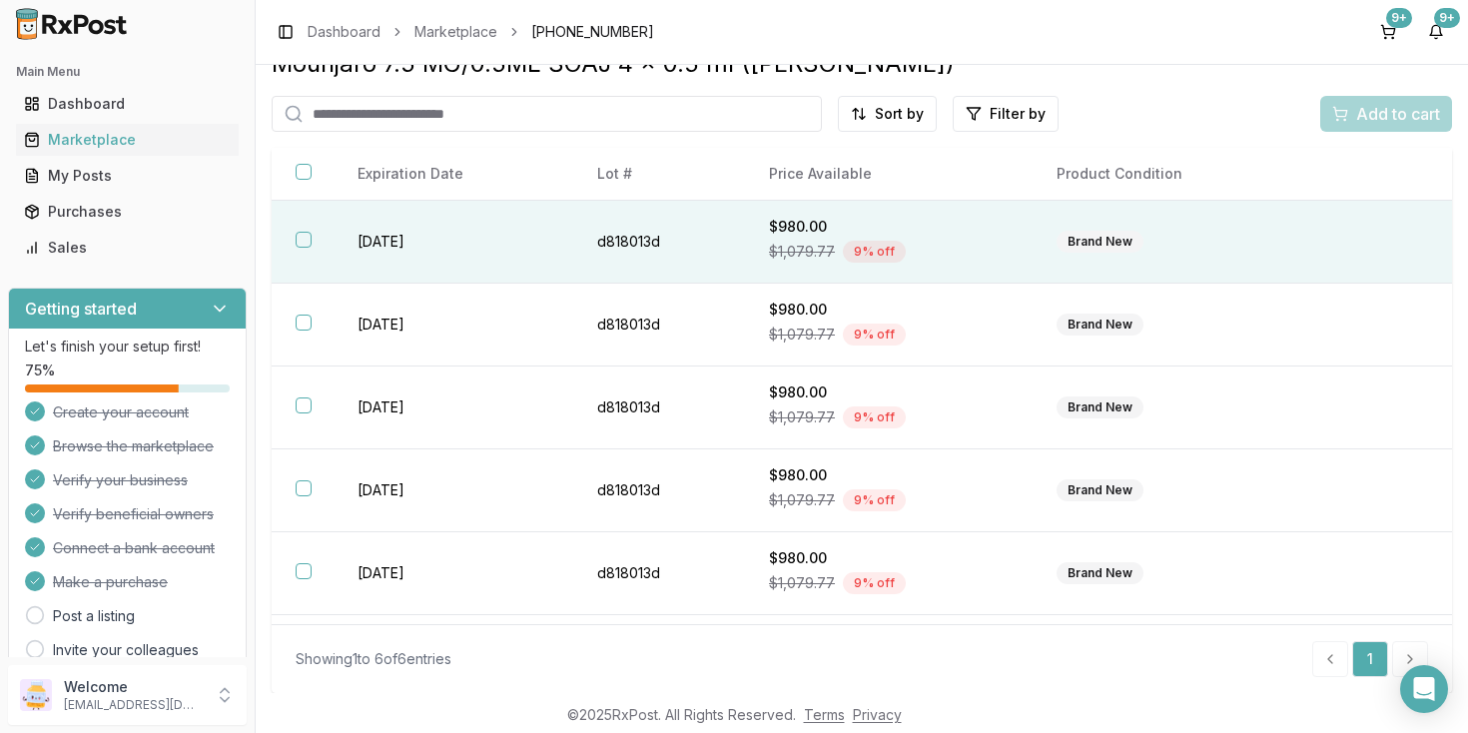
click at [304, 243] on button "button" at bounding box center [304, 240] width 16 height 16
click at [1366, 110] on span "Add to cart" at bounding box center [1398, 114] width 84 height 24
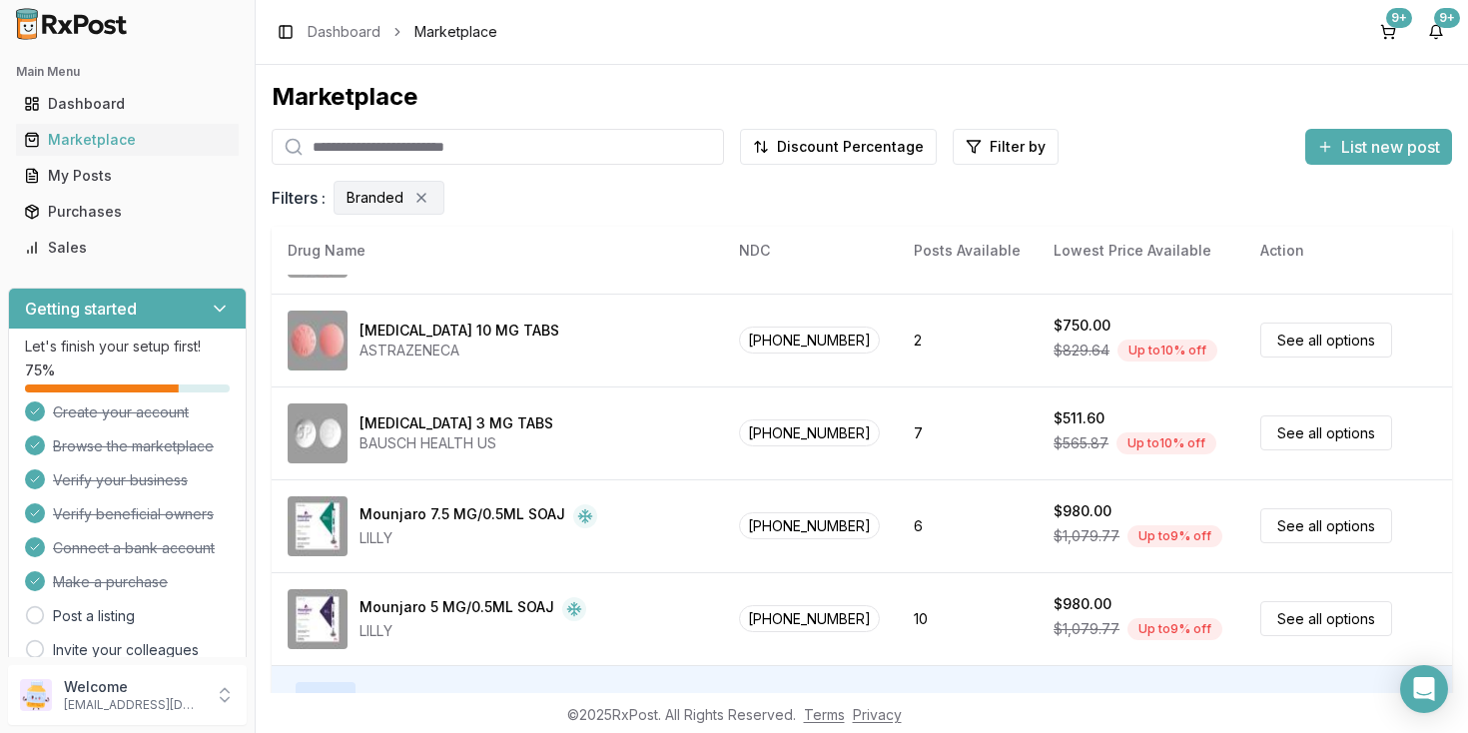
scroll to position [1057, 0]
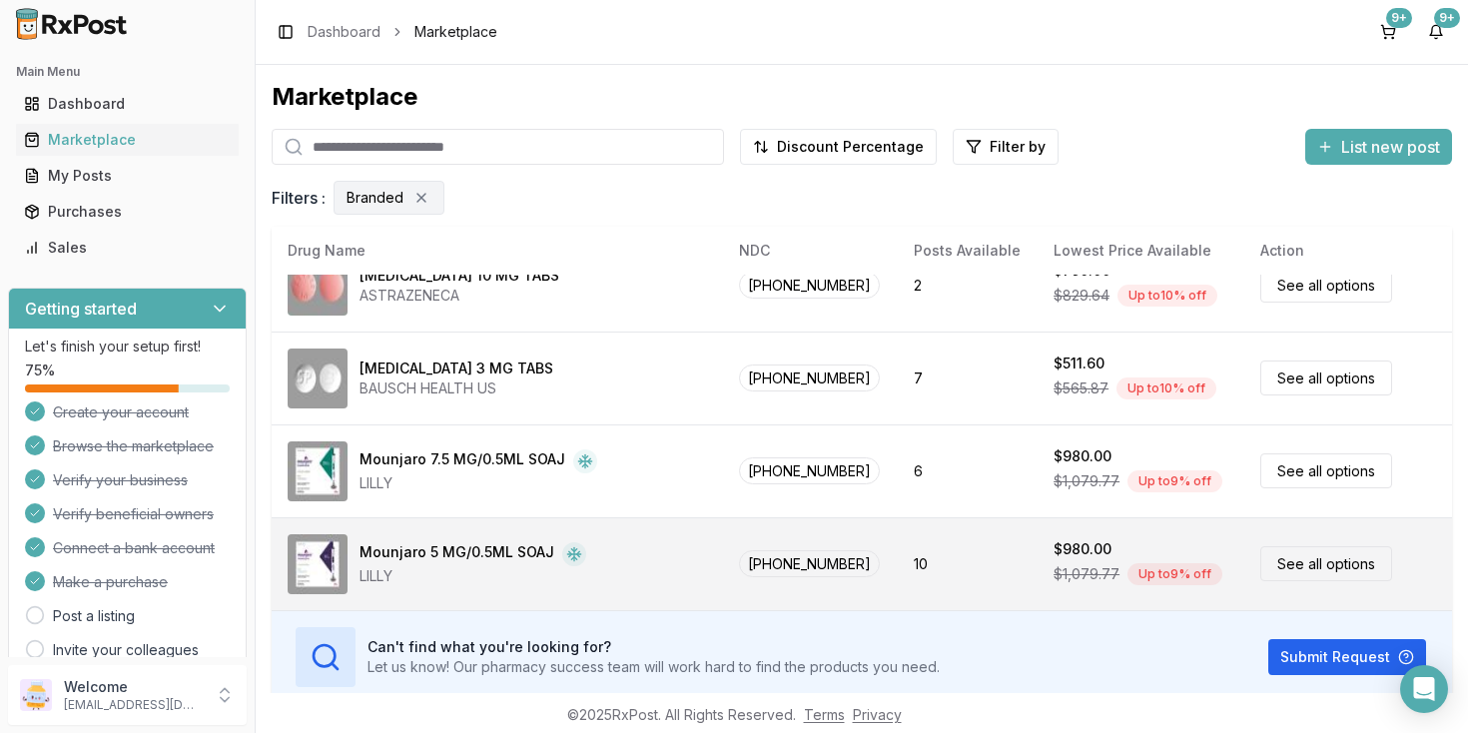
click at [1309, 569] on link "See all options" at bounding box center [1326, 563] width 132 height 35
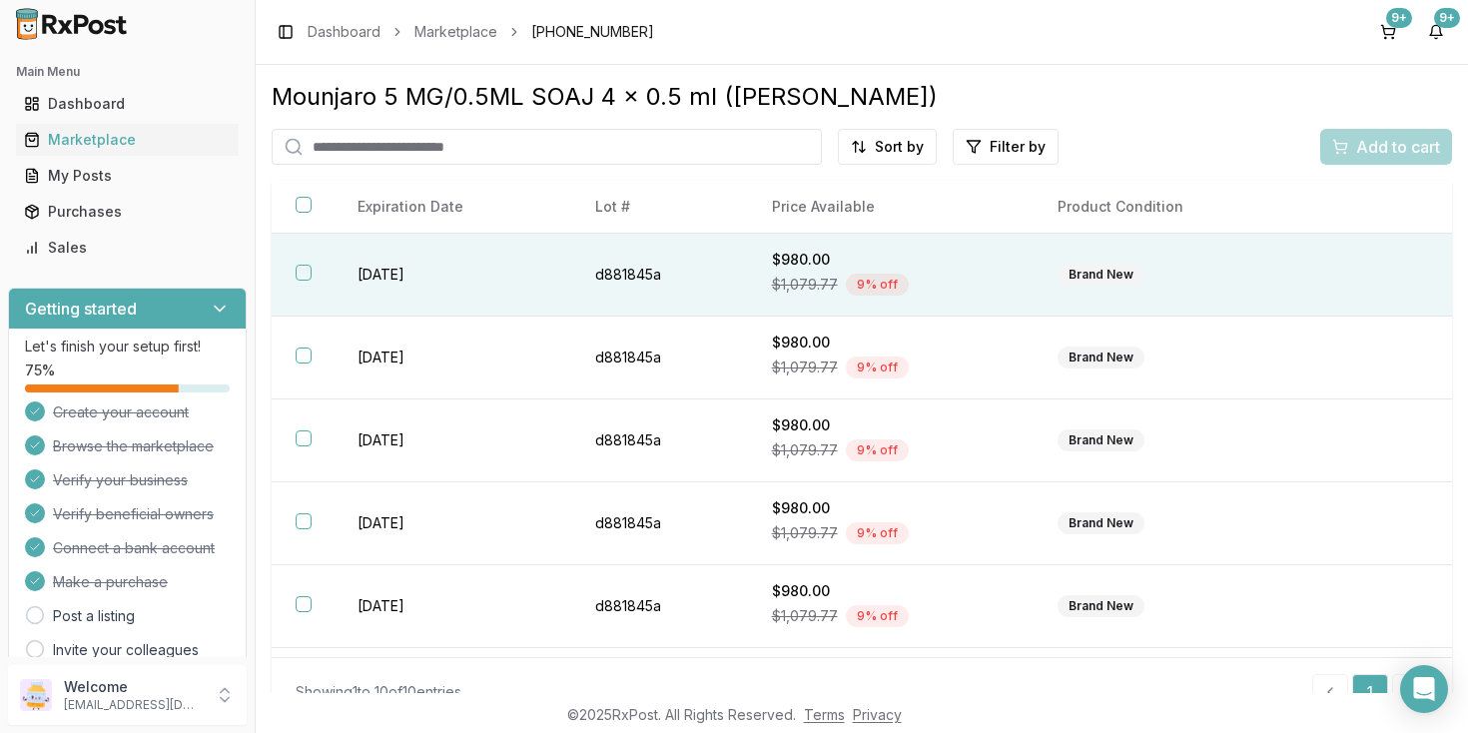
click at [305, 281] on button "button" at bounding box center [304, 273] width 16 height 16
click at [1395, 143] on span "Add to cart" at bounding box center [1398, 147] width 84 height 24
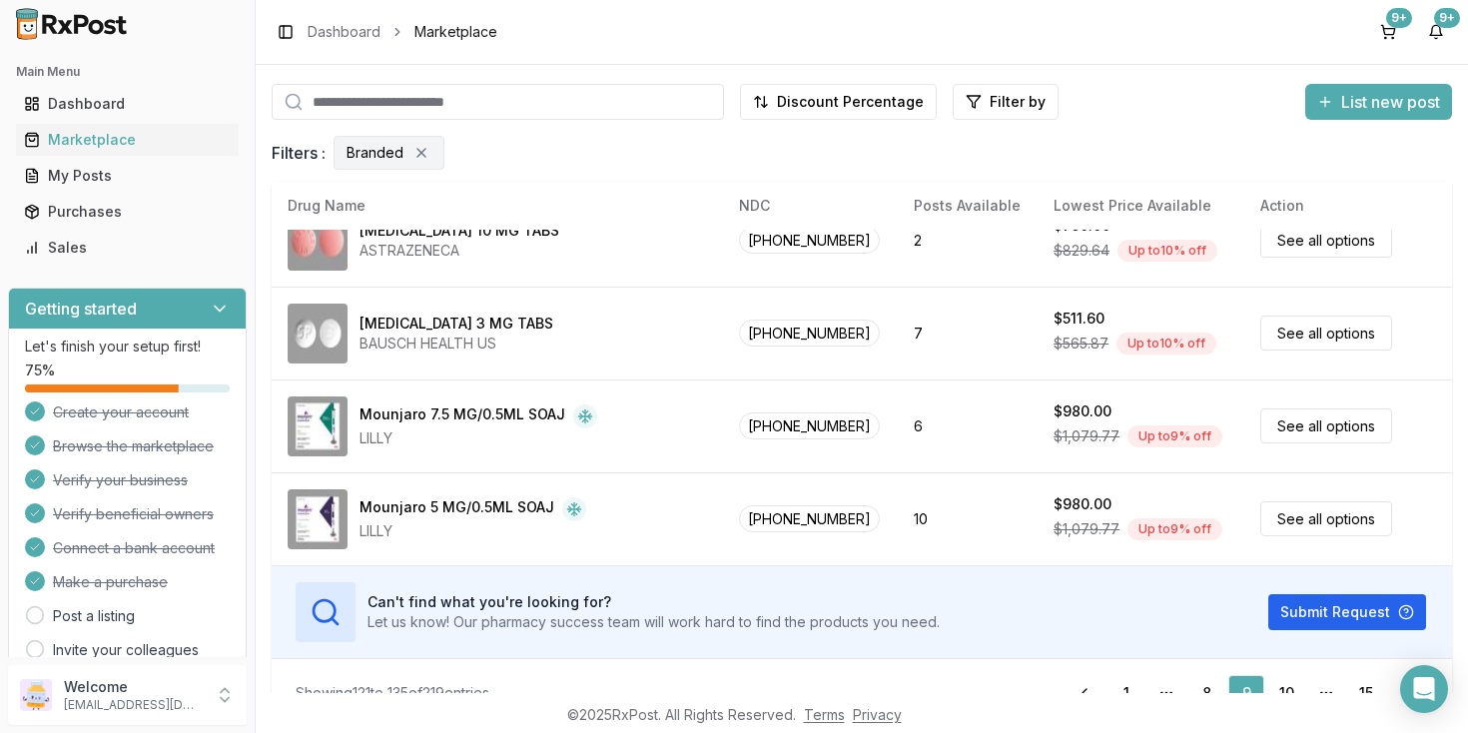
scroll to position [80, 0]
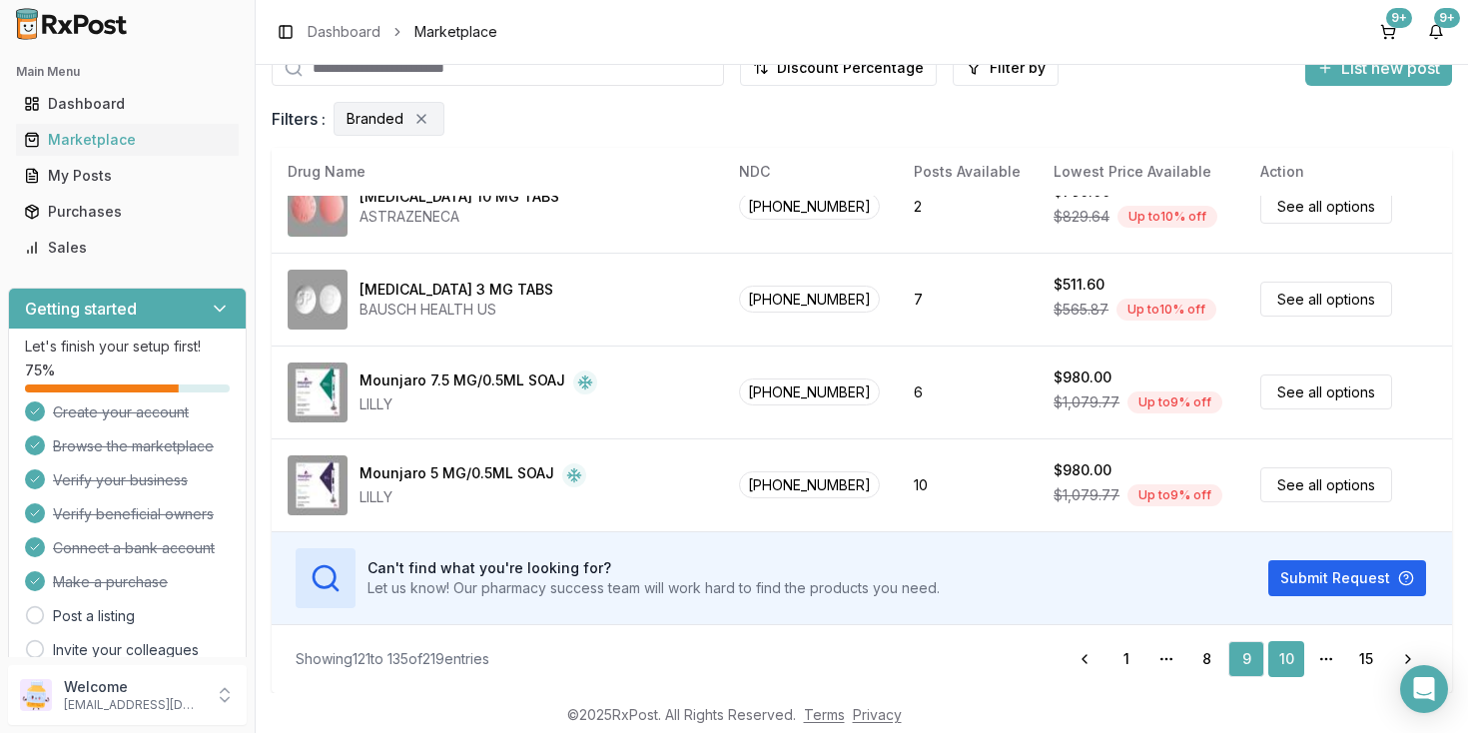
click at [1292, 656] on link "10" at bounding box center [1286, 659] width 36 height 36
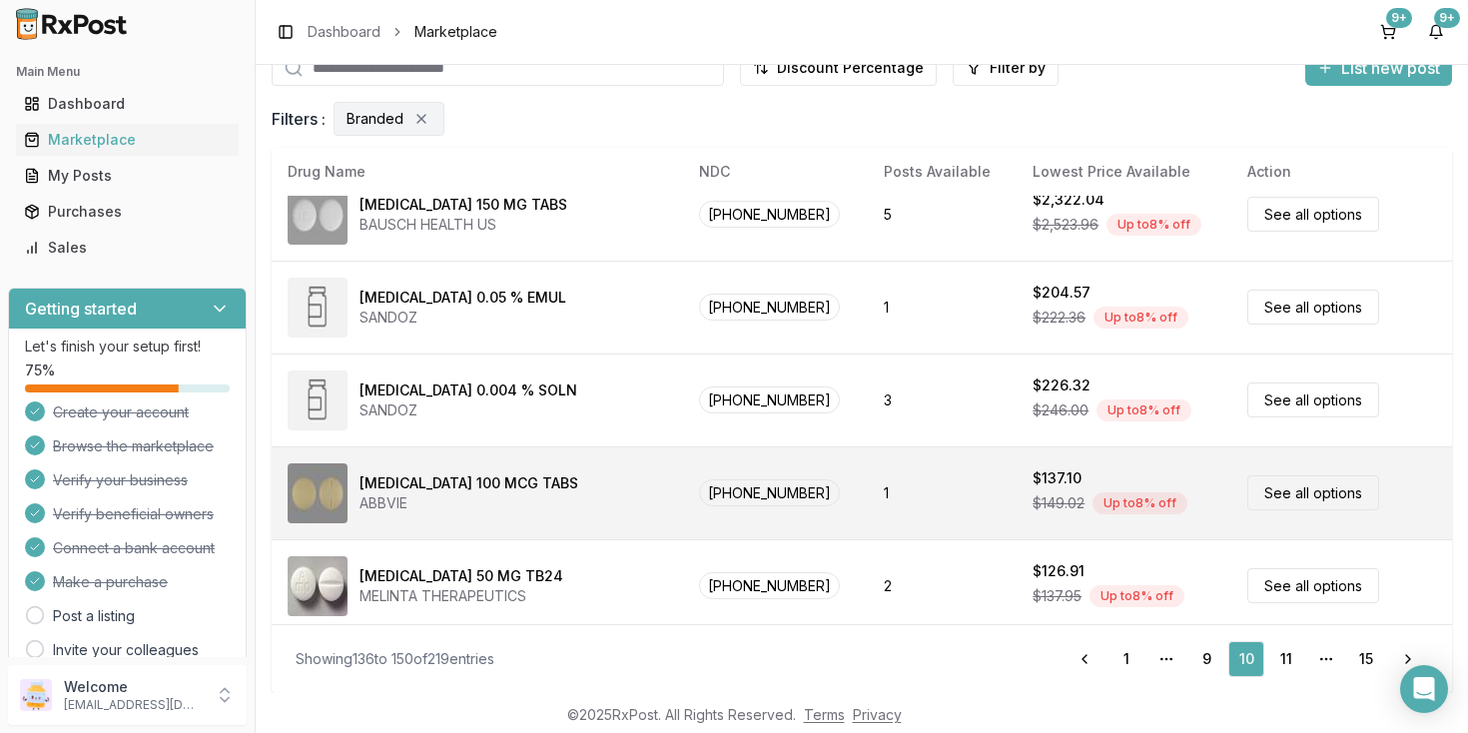
scroll to position [868, 0]
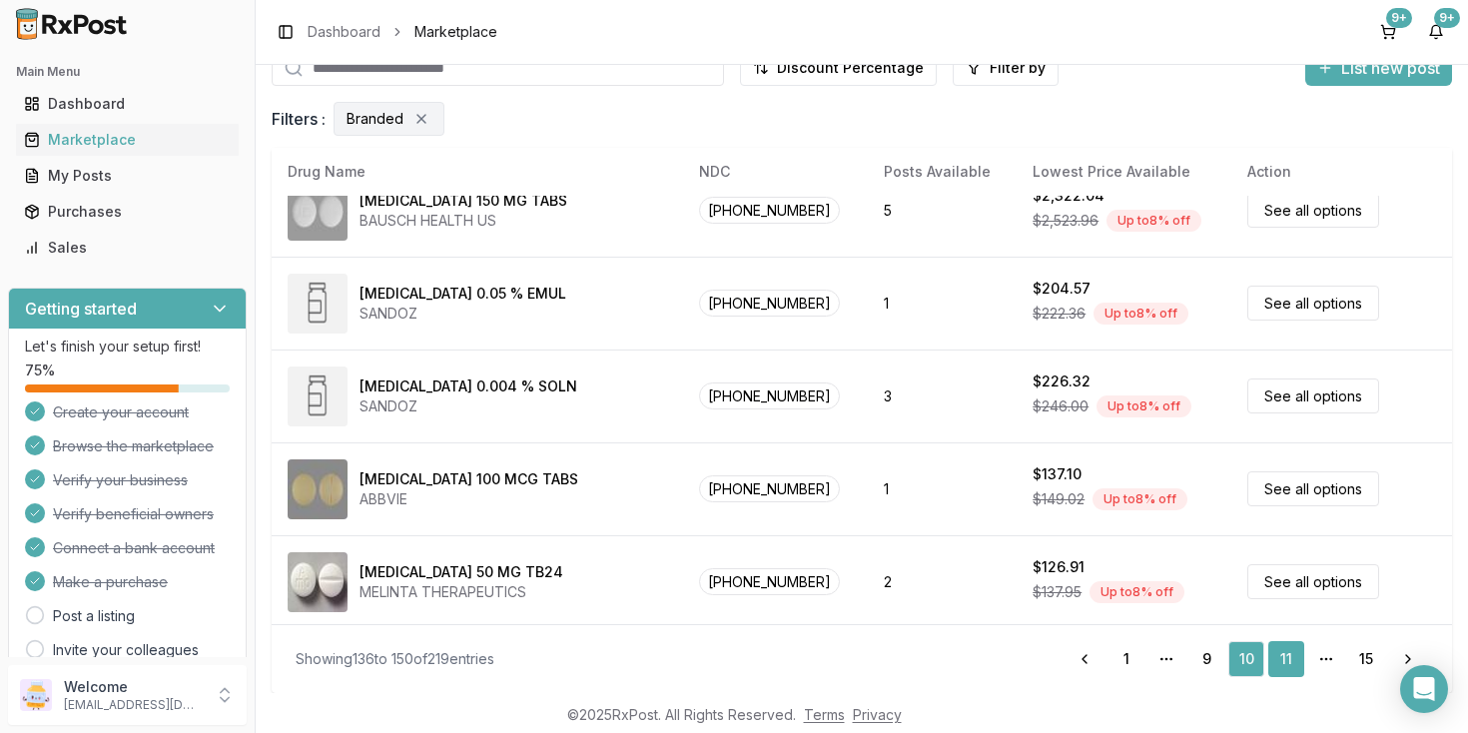
click at [1284, 664] on link "11" at bounding box center [1286, 659] width 36 height 36
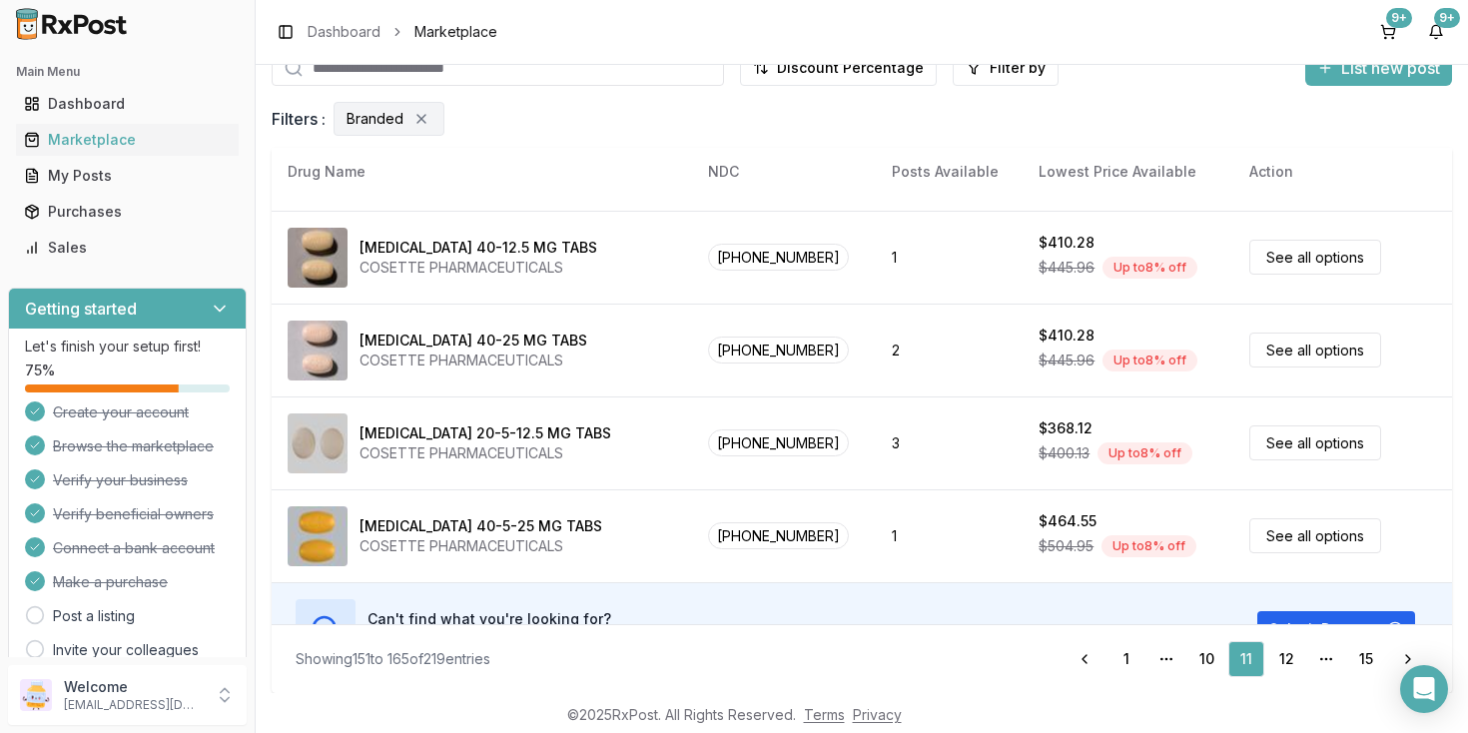
scroll to position [1057, 0]
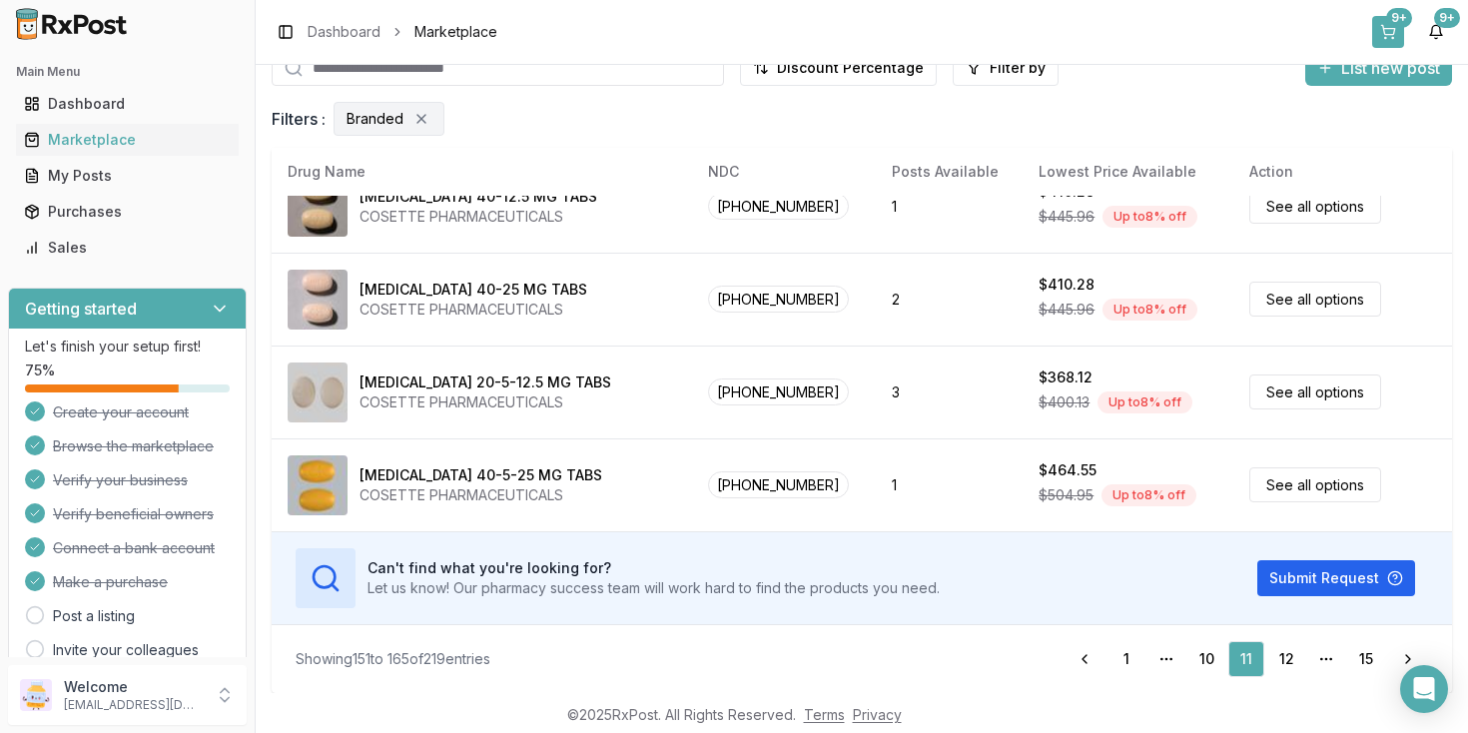
click at [1392, 28] on button "9+" at bounding box center [1388, 32] width 32 height 32
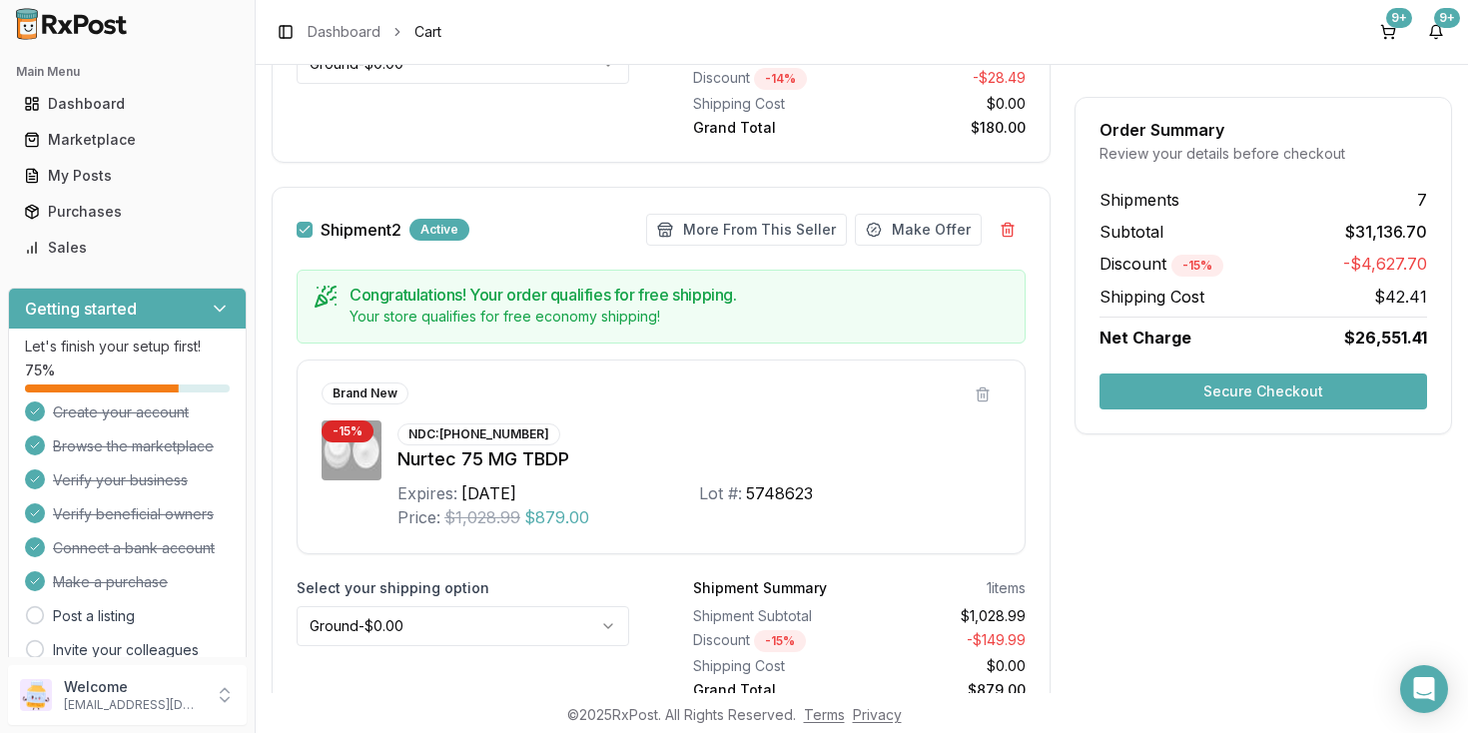
scroll to position [734, 0]
click at [1256, 393] on button "Secure Checkout" at bounding box center [1262, 391] width 327 height 36
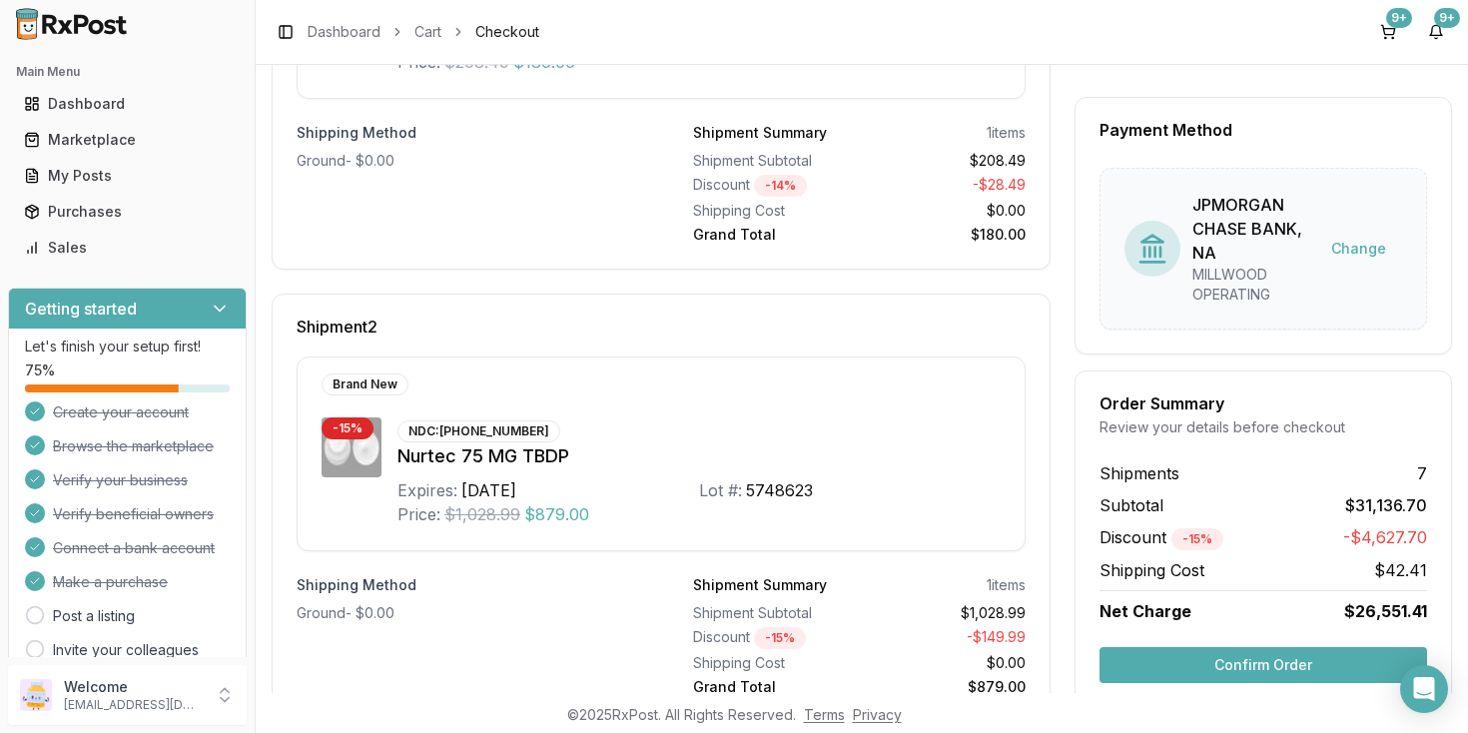
scroll to position [450, 0]
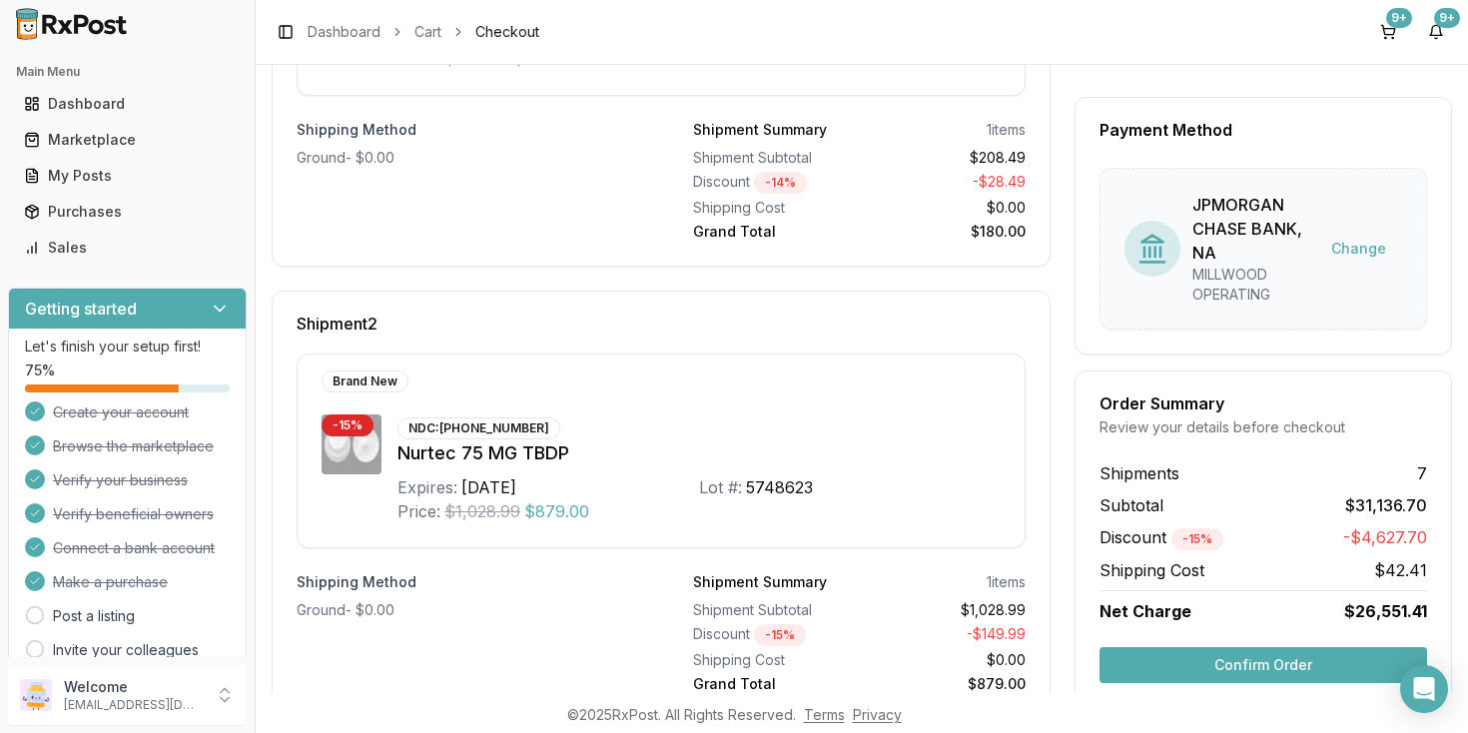
click at [1254, 662] on button "Confirm Order" at bounding box center [1262, 665] width 327 height 36
